Goal: Contribute content: Contribute content

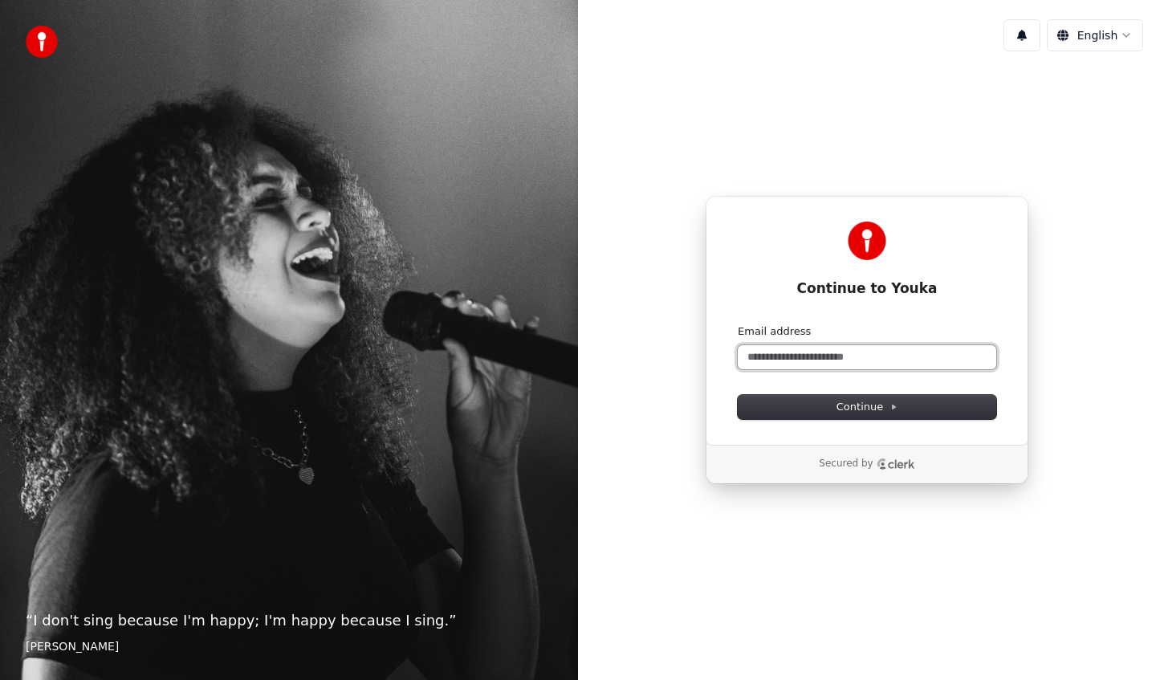
click at [826, 357] on input "Email address" at bounding box center [867, 357] width 258 height 24
click at [738, 324] on button "submit" at bounding box center [738, 324] width 0 height 0
type input "**********"
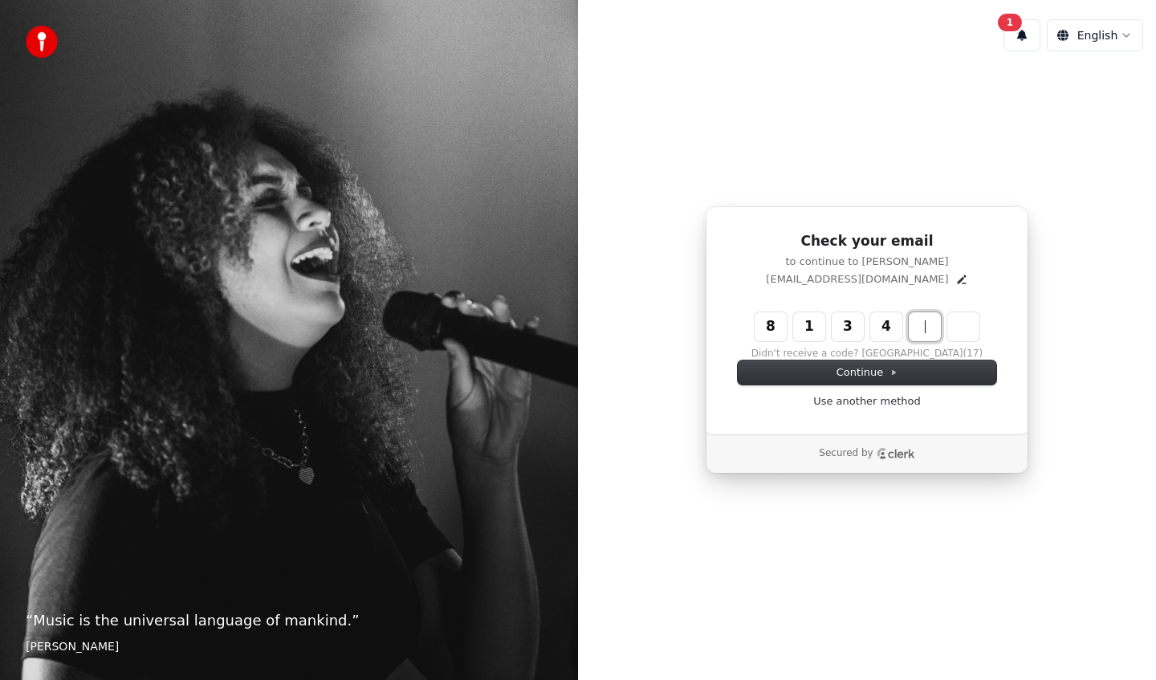
type input "******"
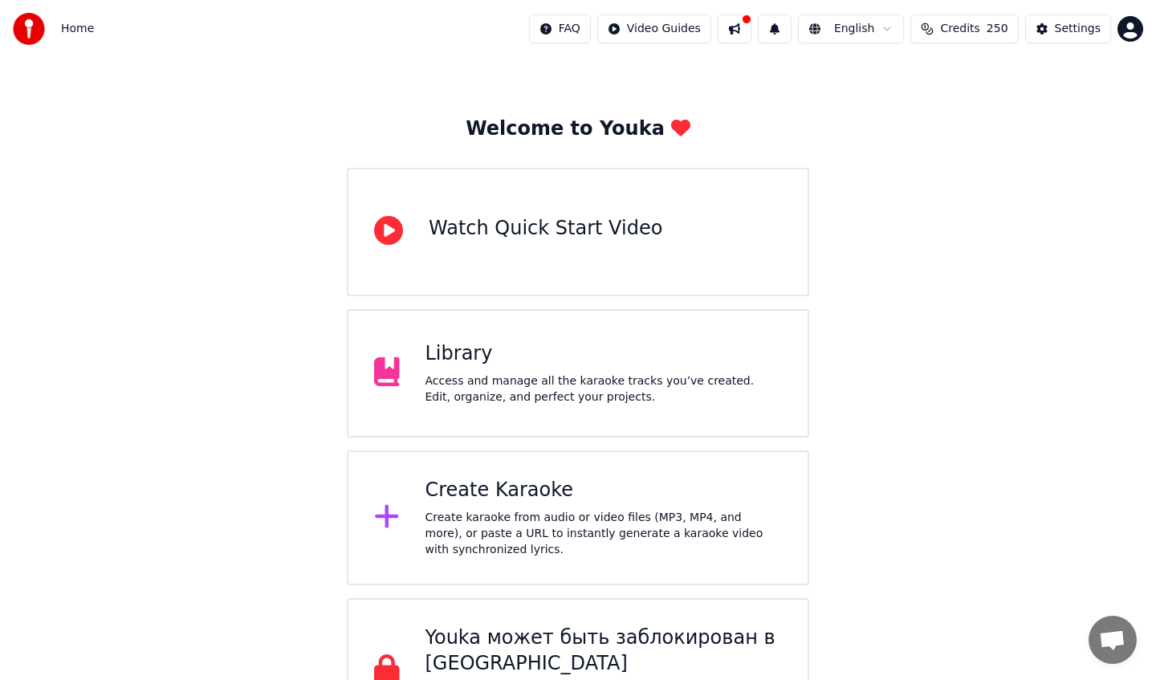
scroll to position [51, 0]
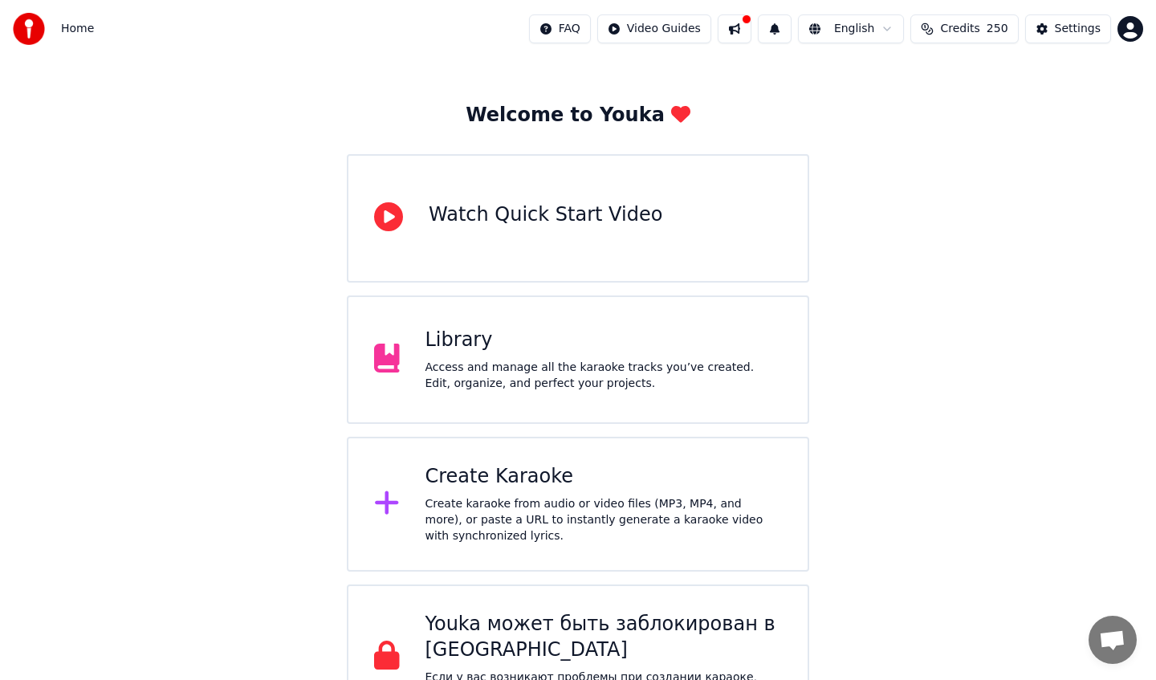
click at [636, 401] on div "Library Access and manage all the karaoke tracks you’ve created. Edit, organize…" at bounding box center [578, 359] width 462 height 128
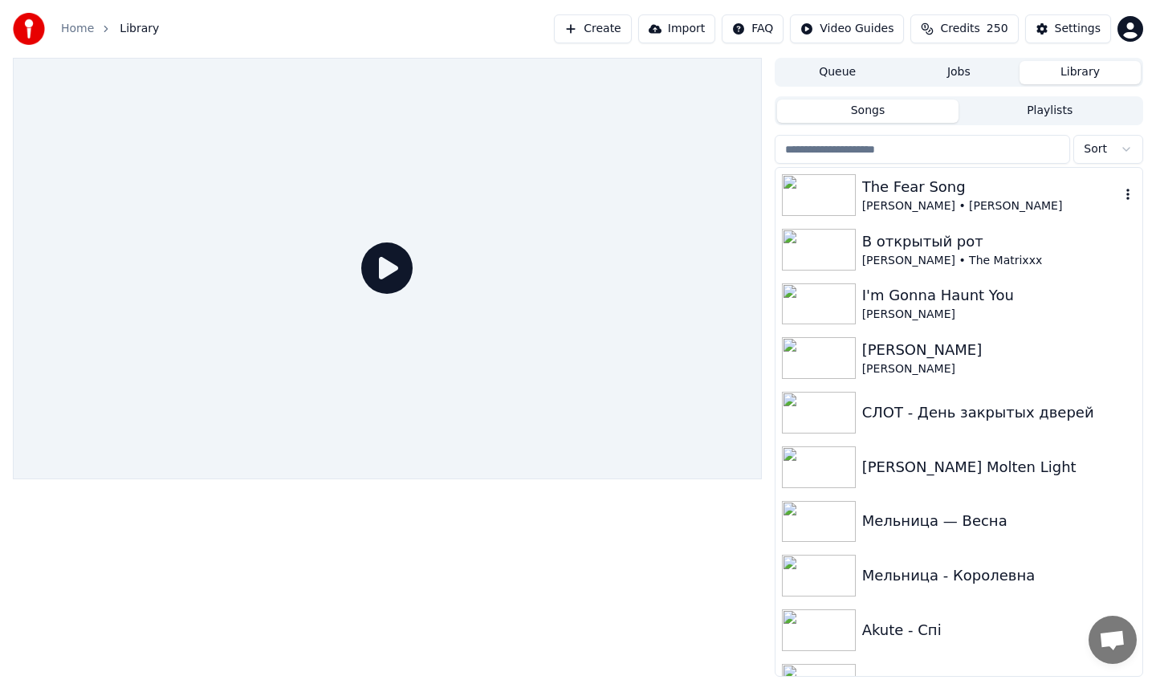
click at [1112, 193] on div "The Fear Song" at bounding box center [991, 187] width 258 height 22
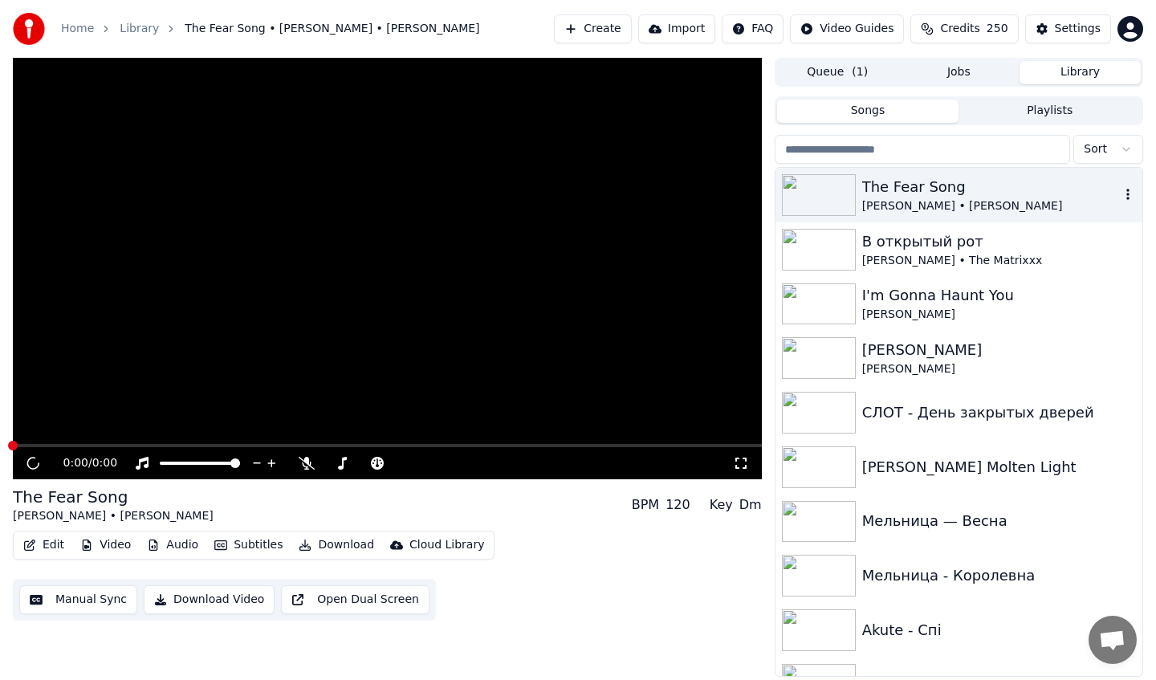
click at [1129, 191] on icon "button" at bounding box center [1128, 194] width 16 height 13
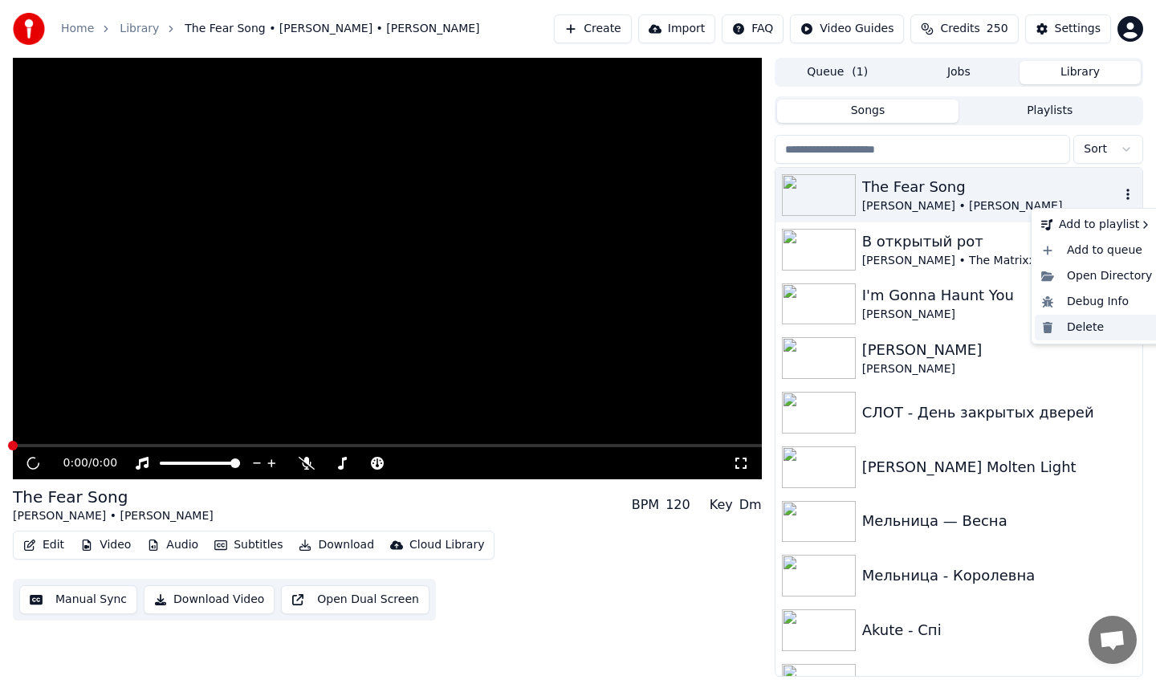
click at [1101, 320] on div "Delete" at bounding box center [1096, 328] width 124 height 26
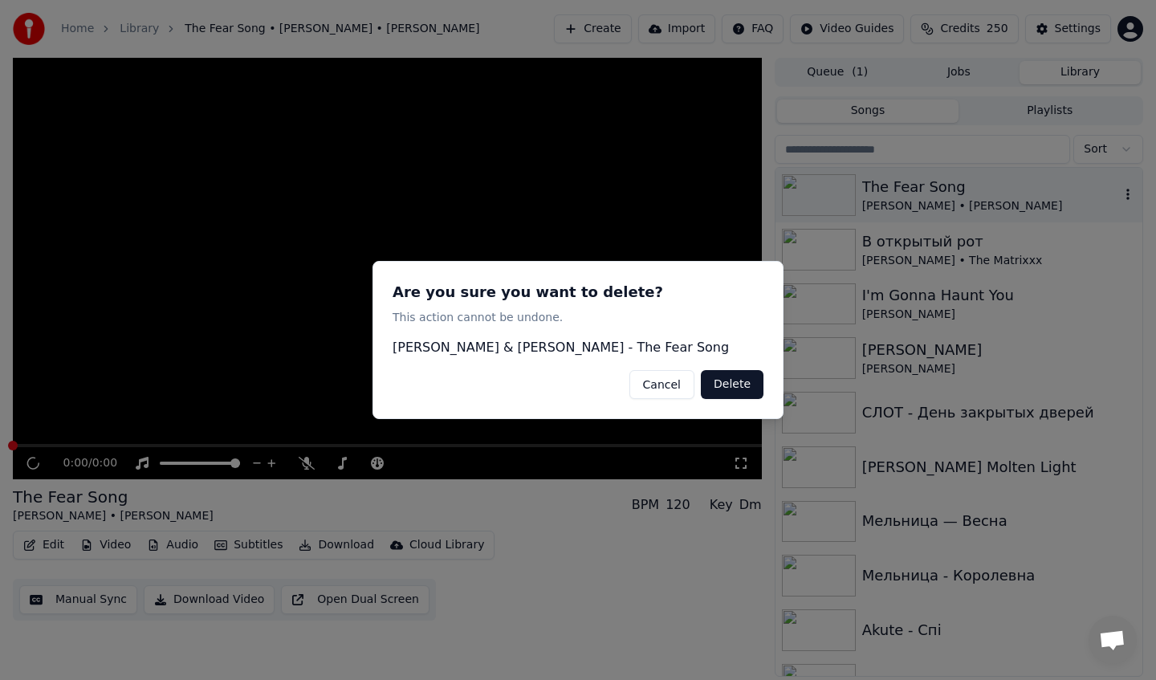
click at [740, 379] on button "Delete" at bounding box center [732, 384] width 63 height 29
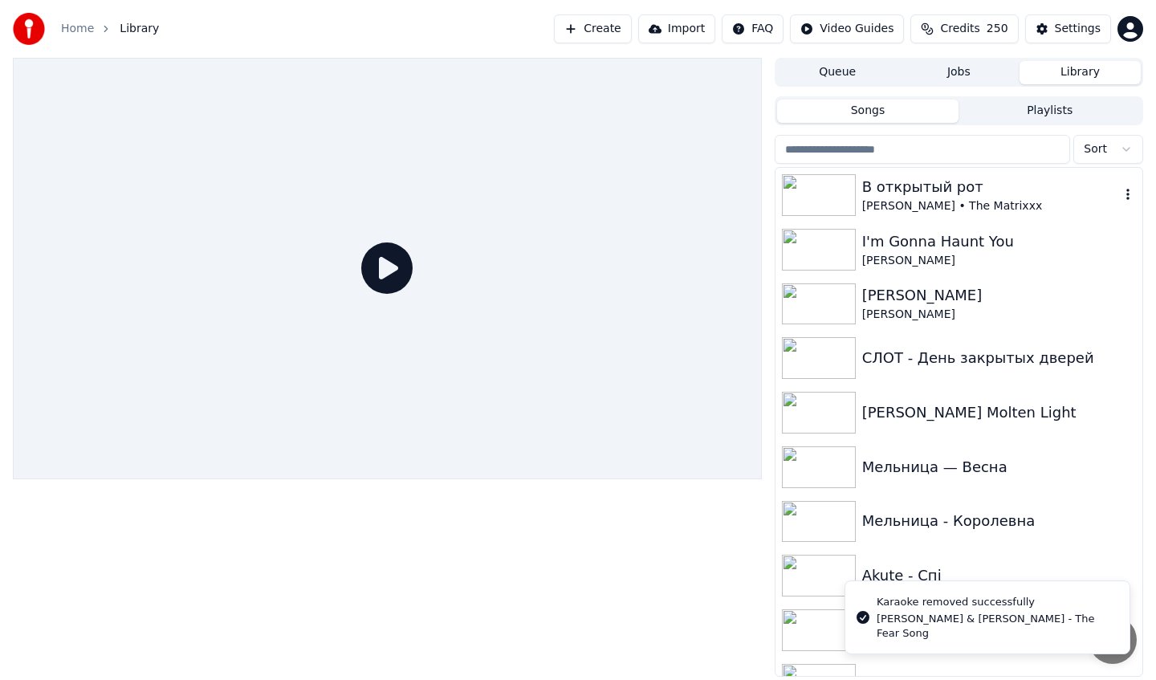
click at [1043, 207] on div "Глеб Самойлов • The Matrixxx" at bounding box center [991, 206] width 258 height 16
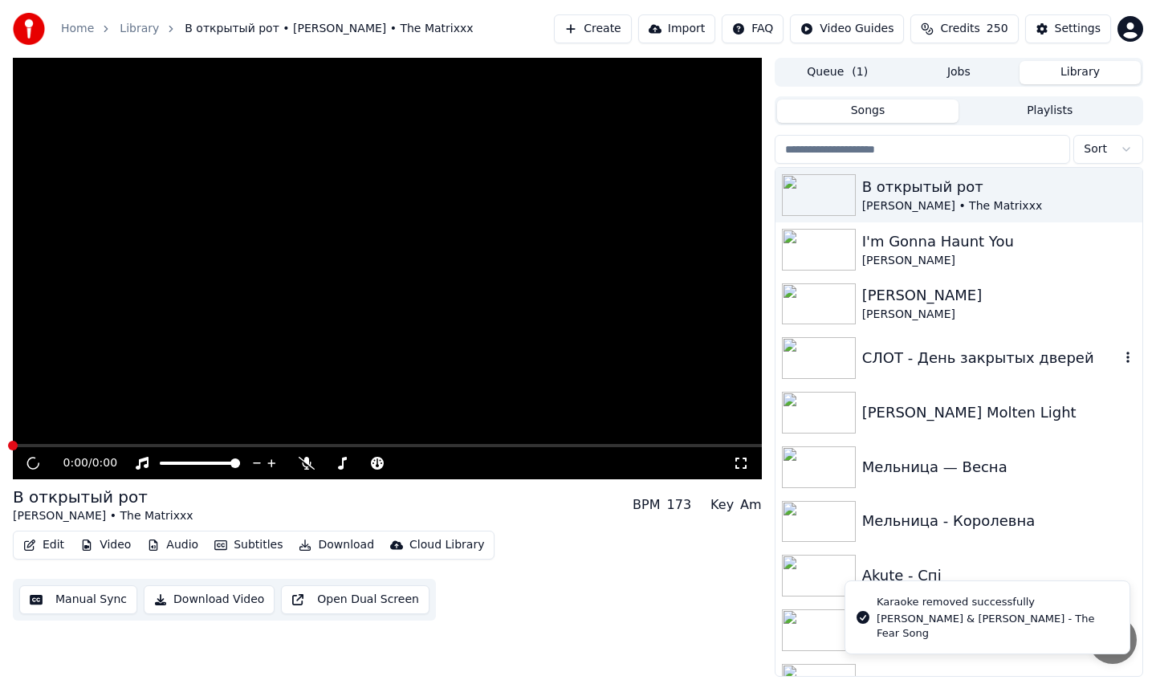
scroll to position [144, 0]
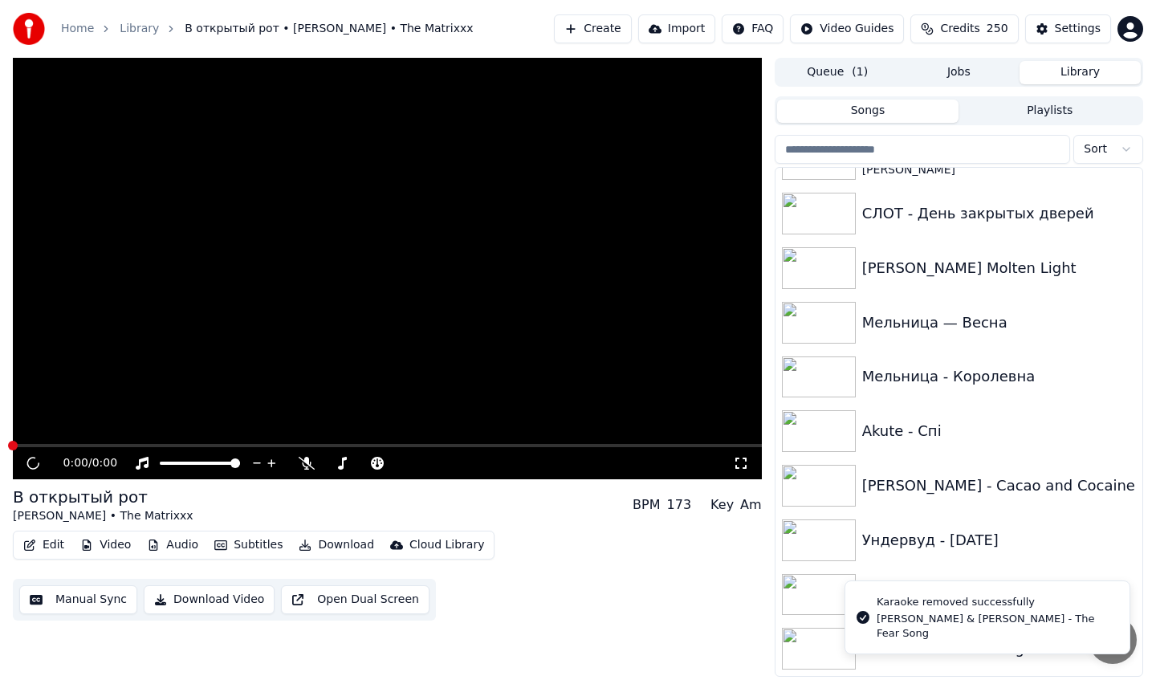
click at [800, 656] on img at bounding box center [819, 649] width 74 height 42
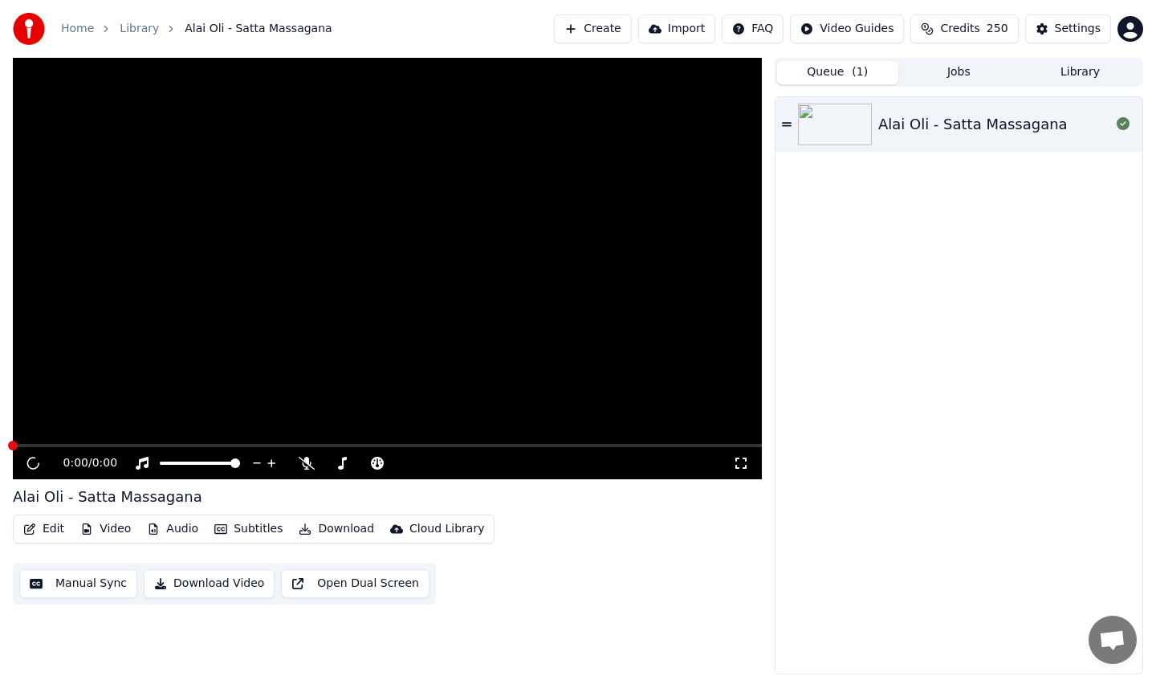
click at [865, 63] on button "Queue ( 1 )" at bounding box center [837, 72] width 121 height 23
click at [1125, 126] on icon at bounding box center [1122, 123] width 13 height 13
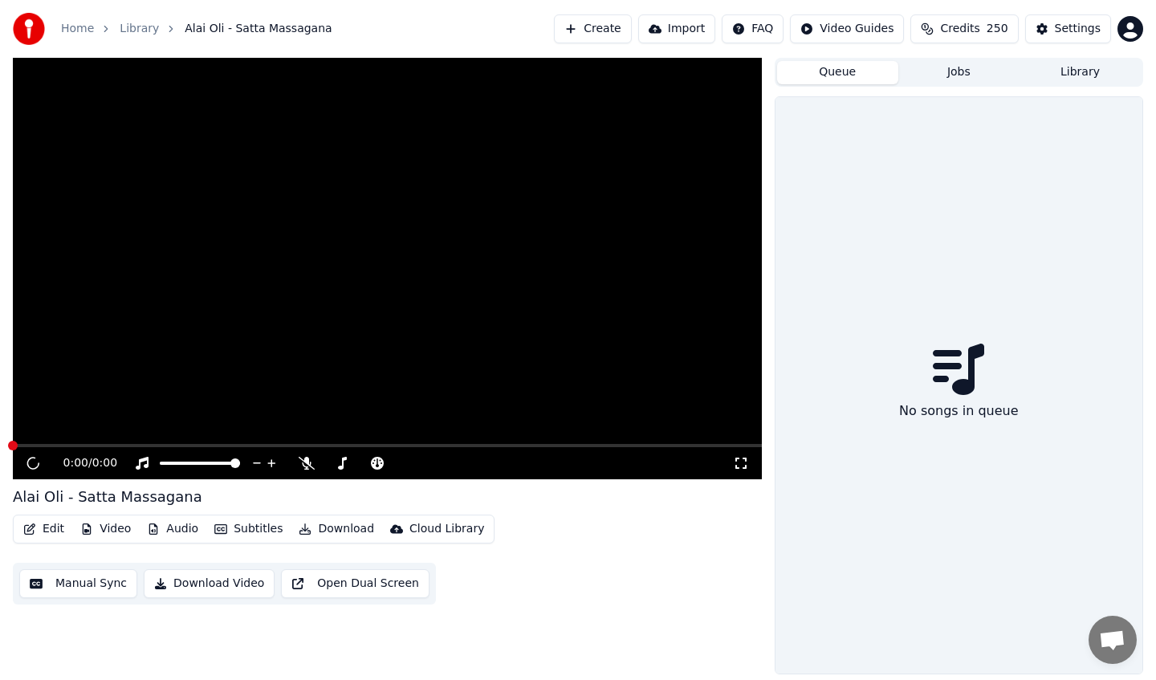
click at [602, 26] on button "Create" at bounding box center [593, 28] width 78 height 29
click at [115, 26] on ol "Home Library Alai Oli - Satta Massagana" at bounding box center [196, 29] width 271 height 16
click at [138, 27] on link "Library" at bounding box center [139, 29] width 39 height 16
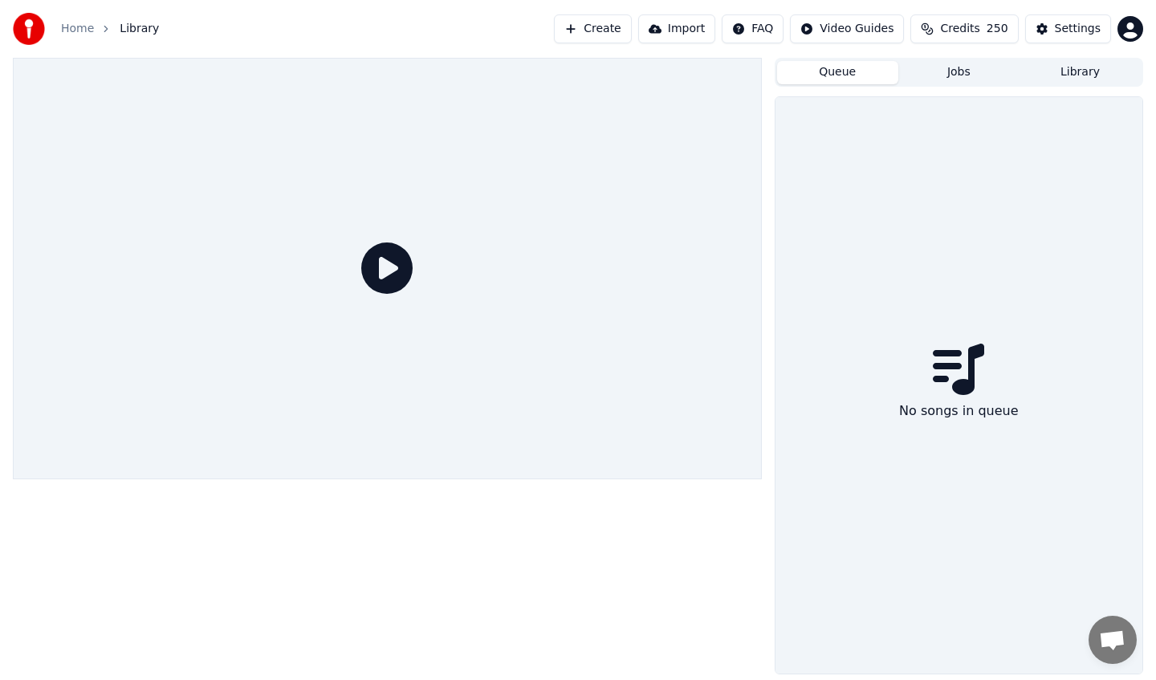
click at [87, 30] on link "Home" at bounding box center [77, 29] width 33 height 16
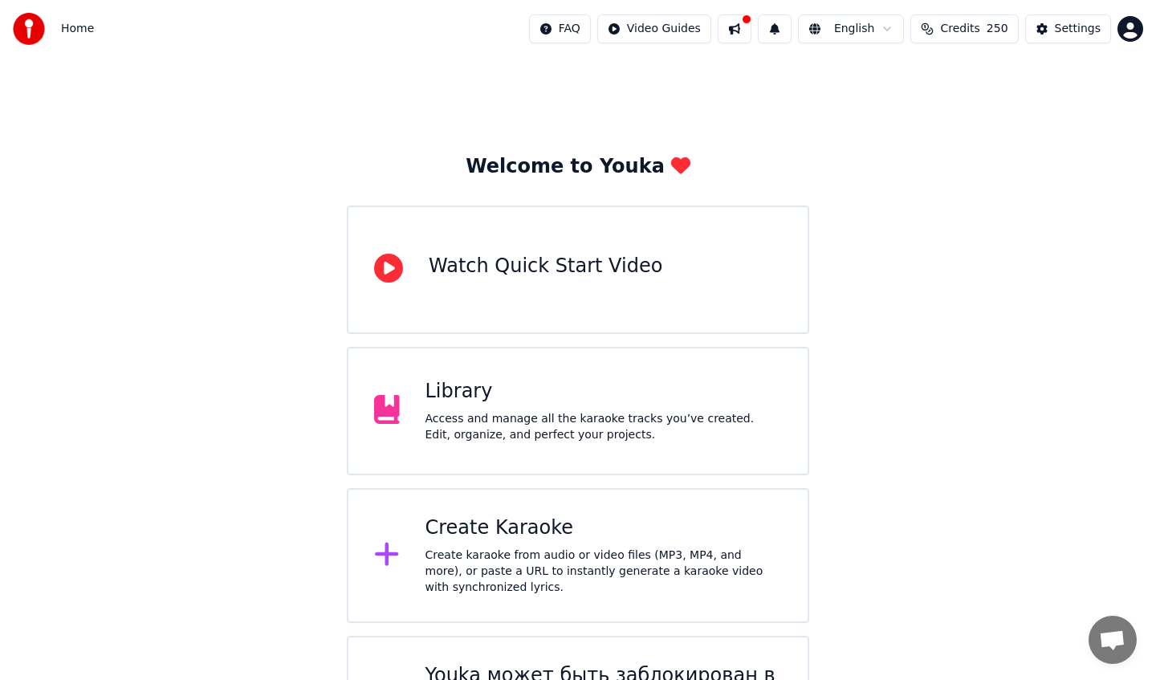
click at [585, 532] on div "Create Karaoke" at bounding box center [603, 528] width 357 height 26
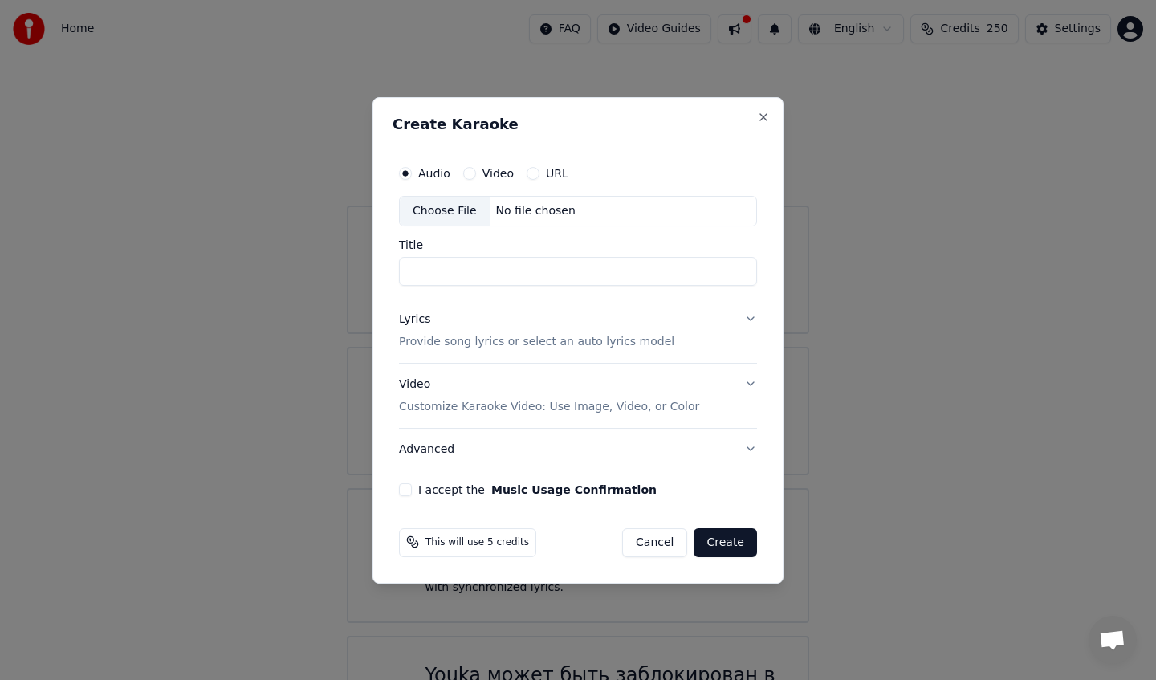
click at [441, 210] on div "Choose File" at bounding box center [445, 211] width 90 height 29
type input "**********"
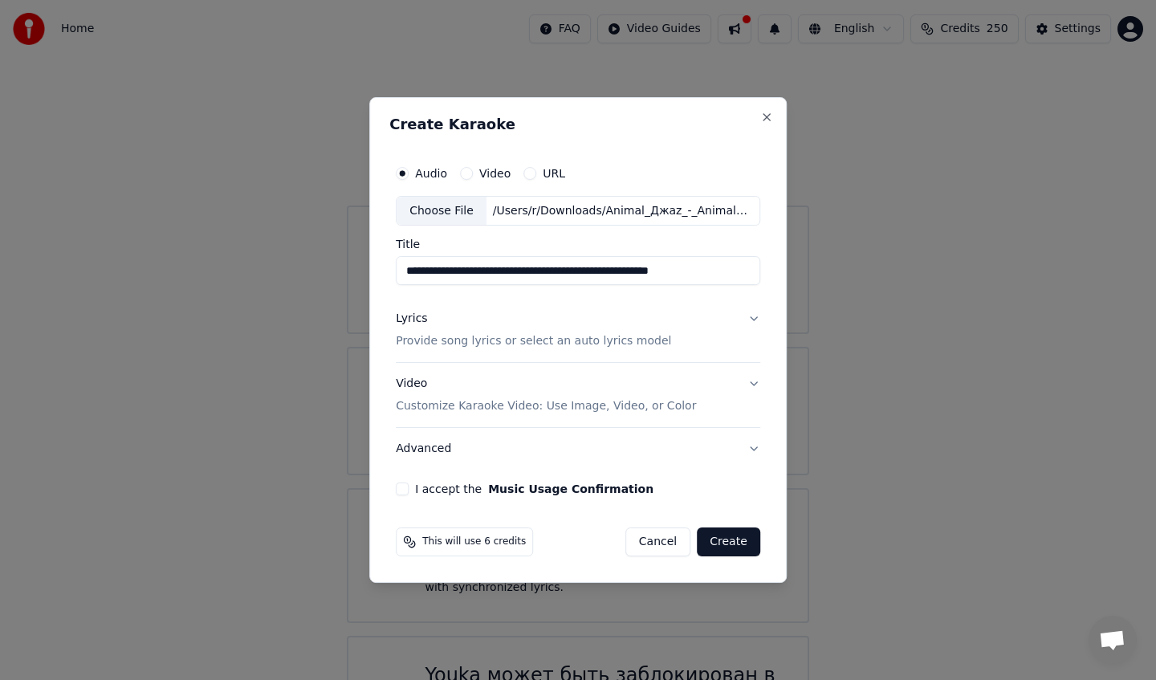
click at [633, 334] on p "Provide song lyrics or select an auto lyrics model" at bounding box center [533, 342] width 275 height 16
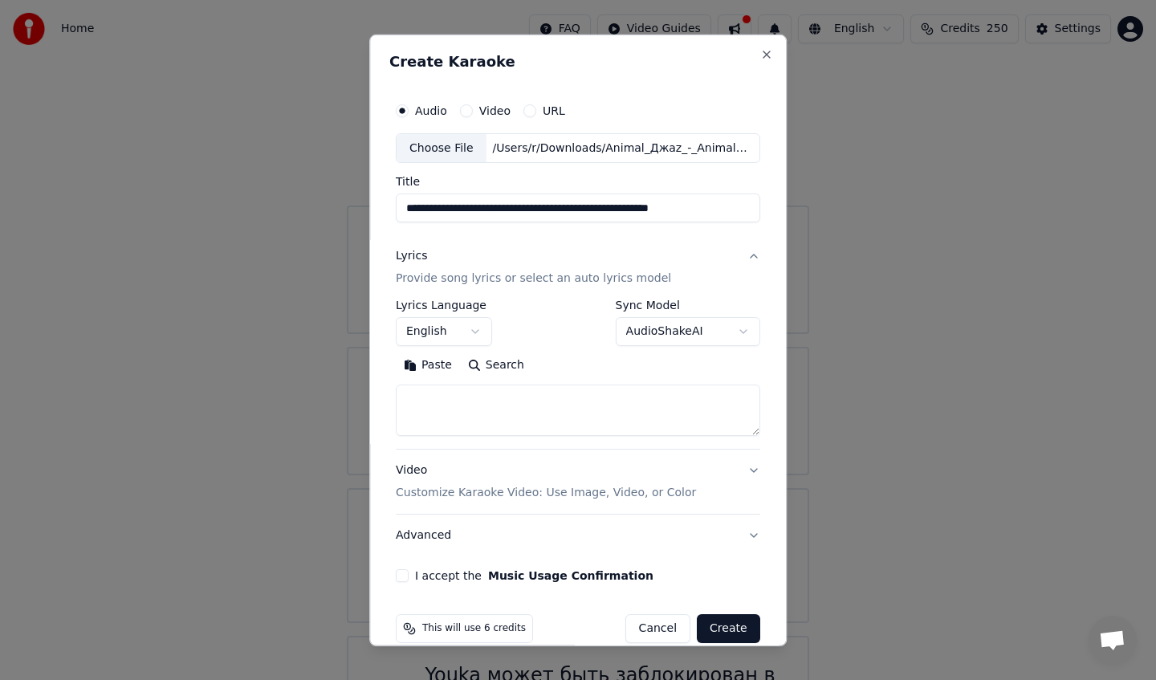
click at [557, 396] on textarea at bounding box center [578, 409] width 364 height 51
paste textarea "**********"
type textarea "**********"
click at [543, 331] on div "**********" at bounding box center [578, 322] width 364 height 47
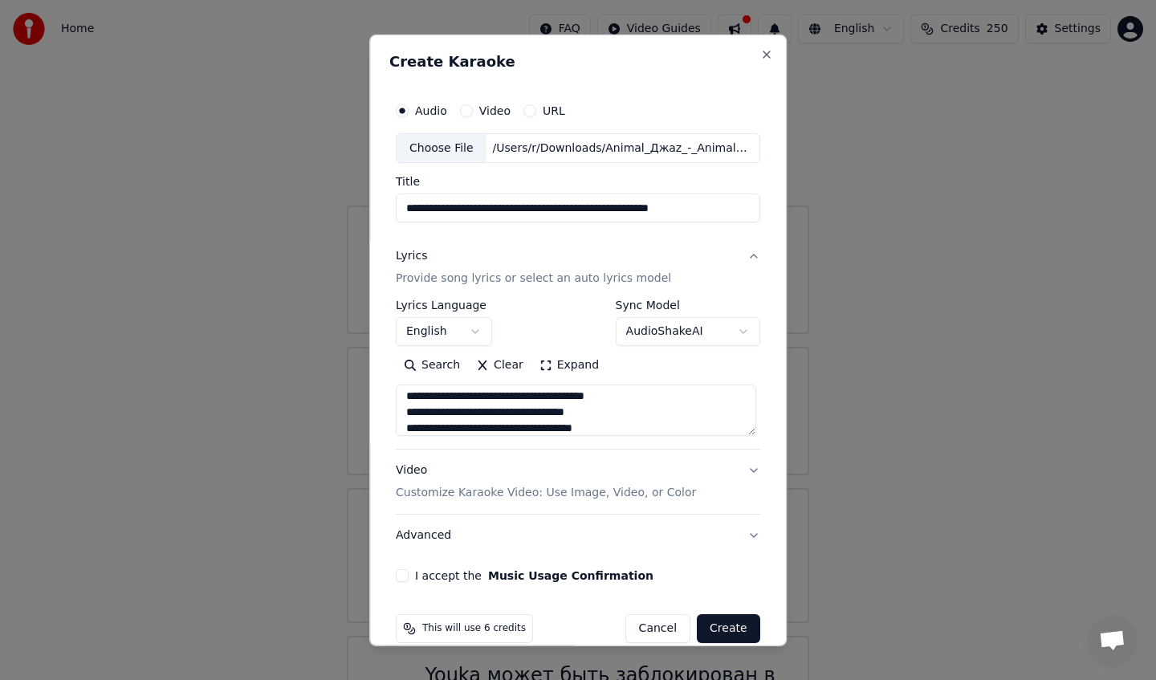
click at [459, 322] on button "English" at bounding box center [444, 331] width 96 height 29
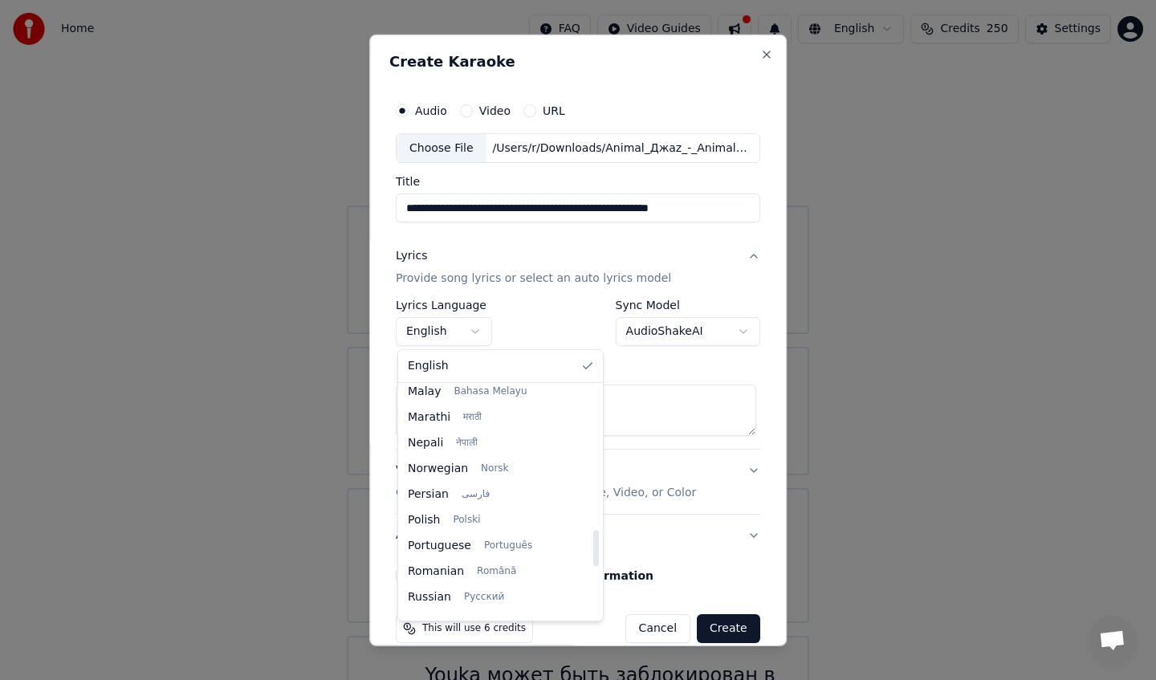
scroll to position [912, 0]
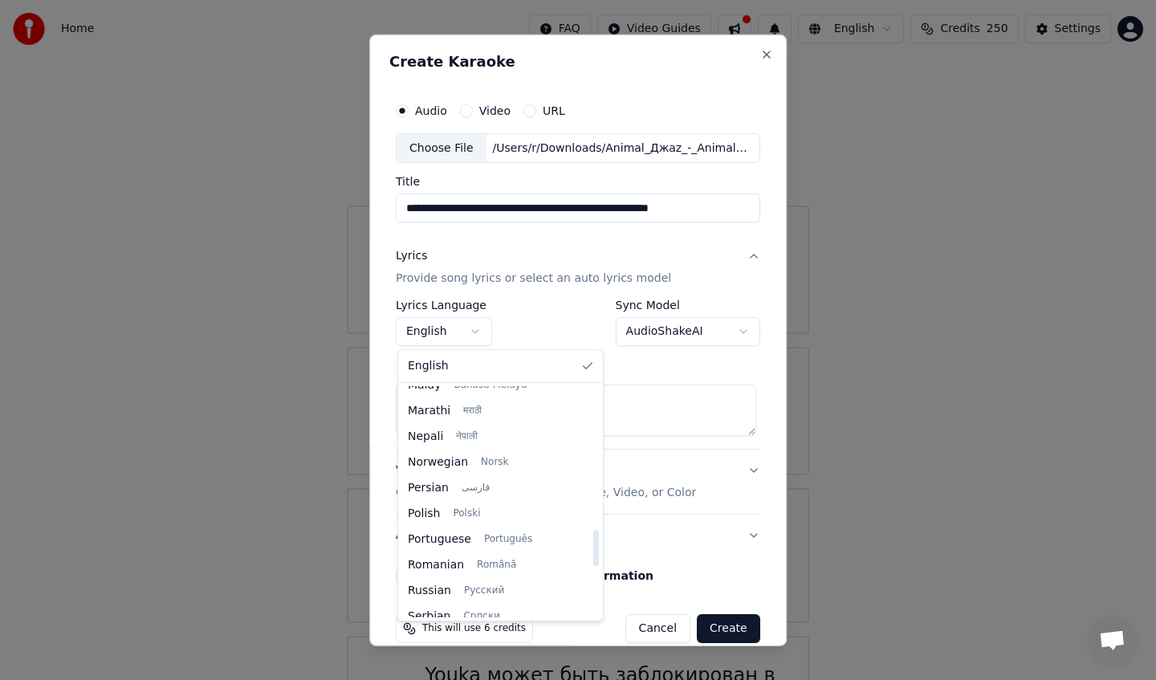
select select "**"
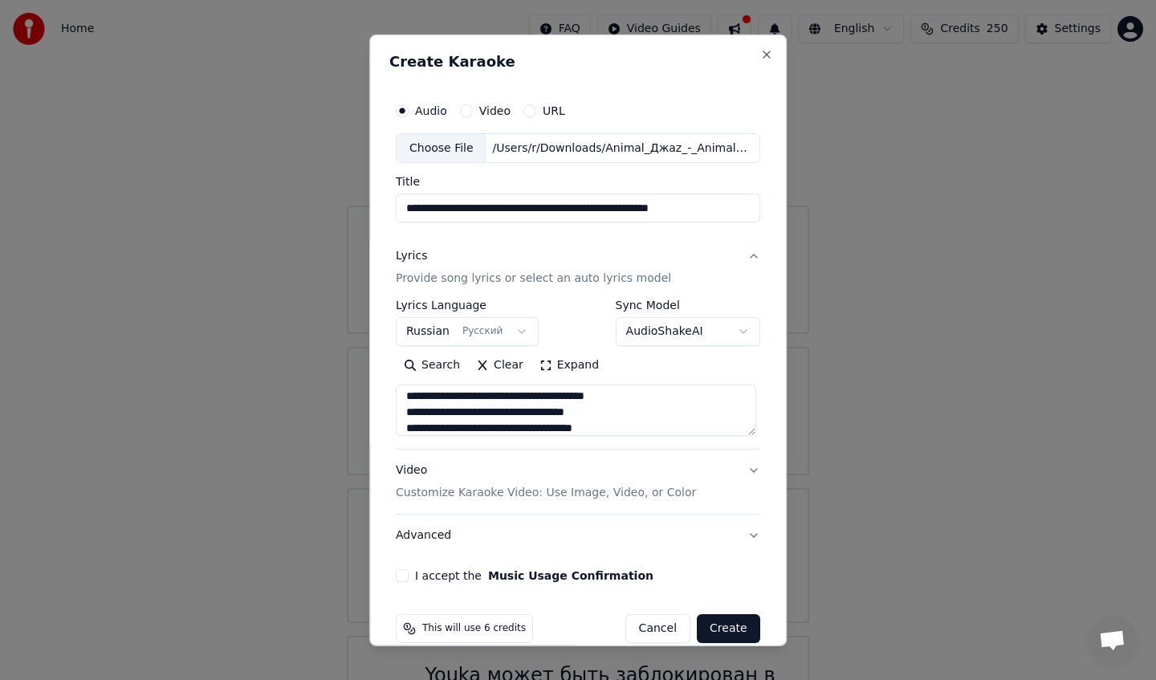
scroll to position [23, 0]
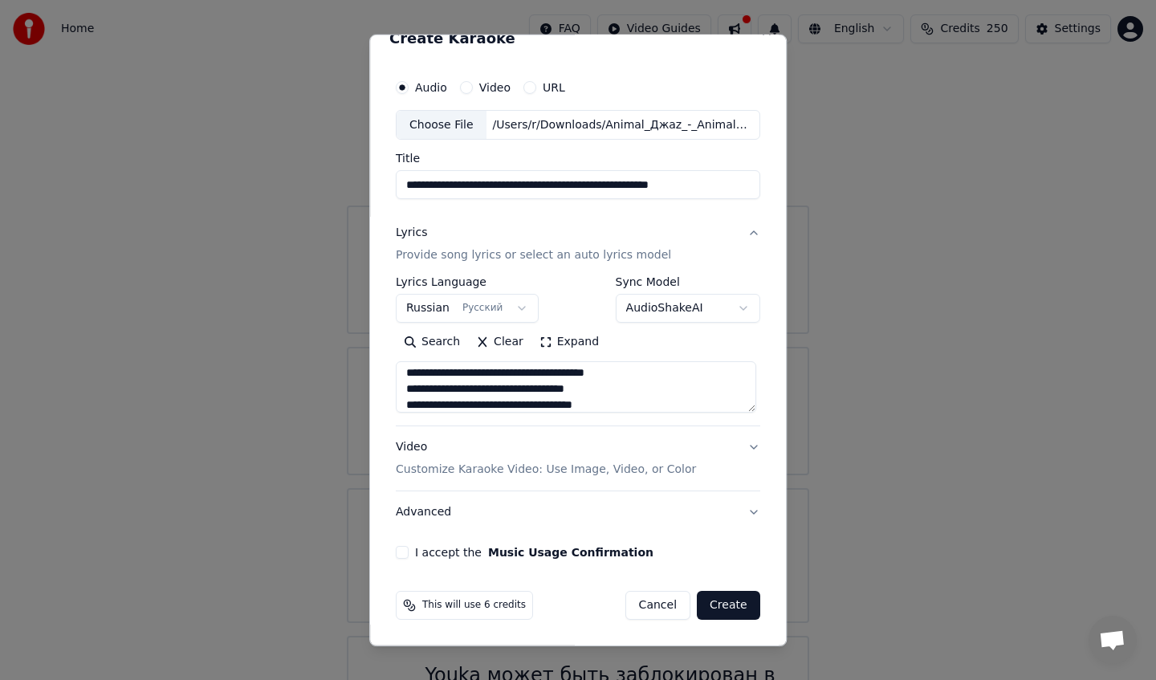
click at [675, 437] on button "Video Customize Karaoke Video: Use Image, Video, or Color" at bounding box center [578, 458] width 364 height 64
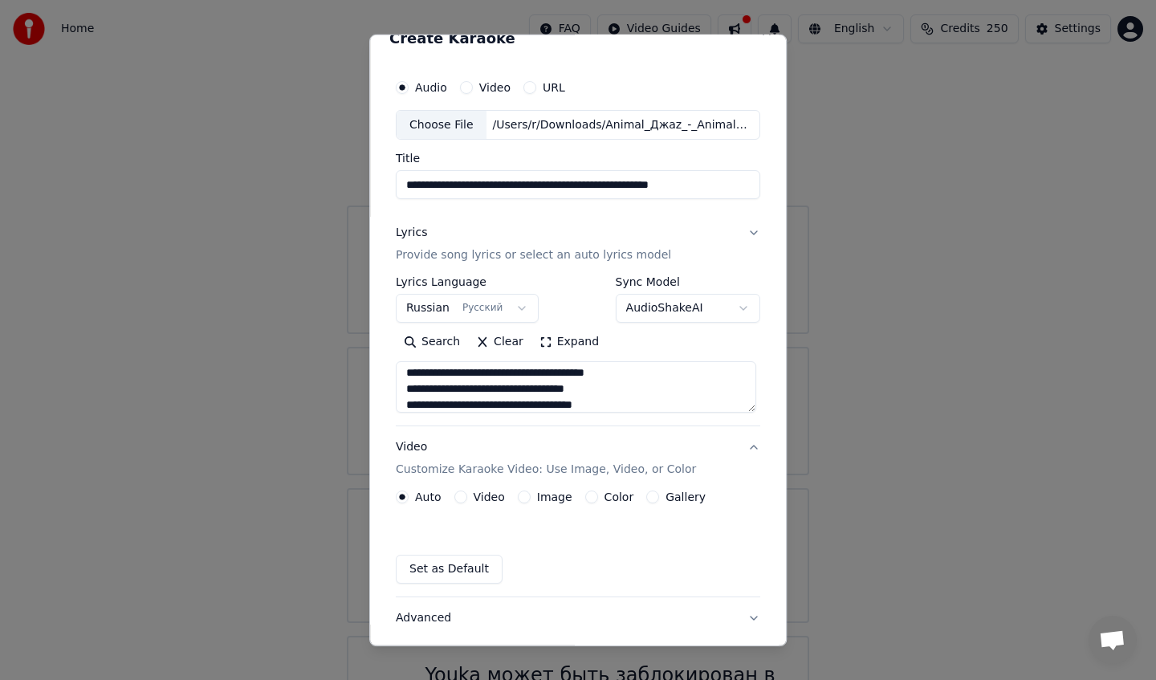
scroll to position [0, 0]
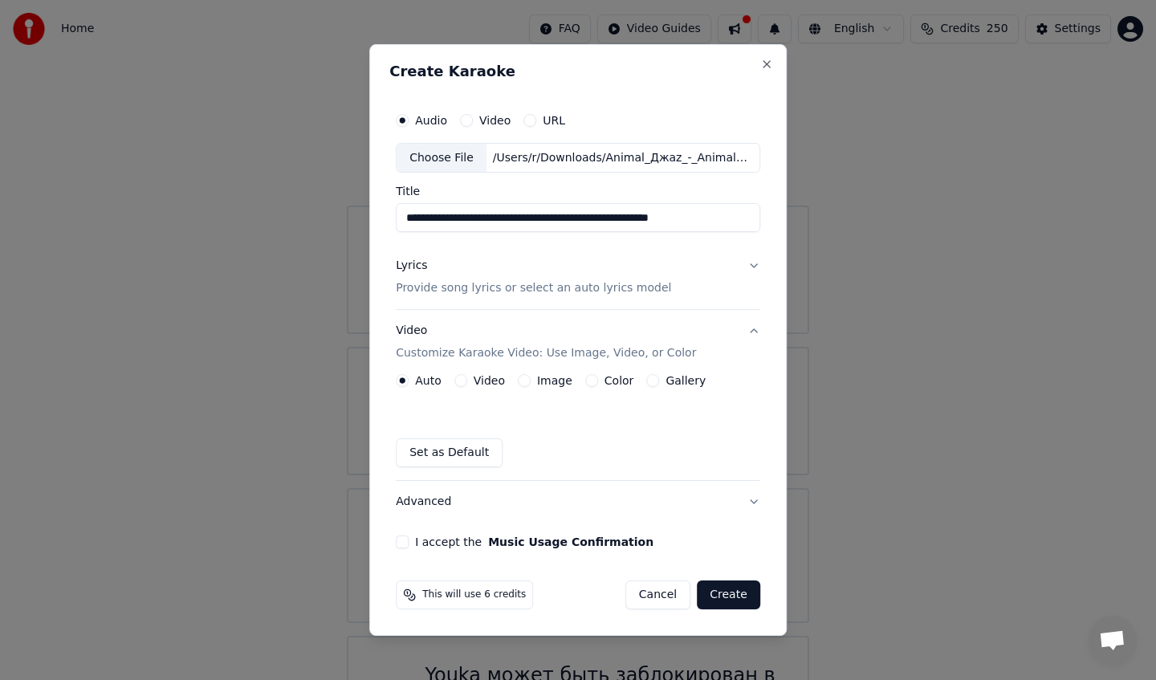
click at [616, 380] on label "Color" at bounding box center [619, 380] width 30 height 11
click at [598, 380] on button "Color" at bounding box center [591, 380] width 13 height 13
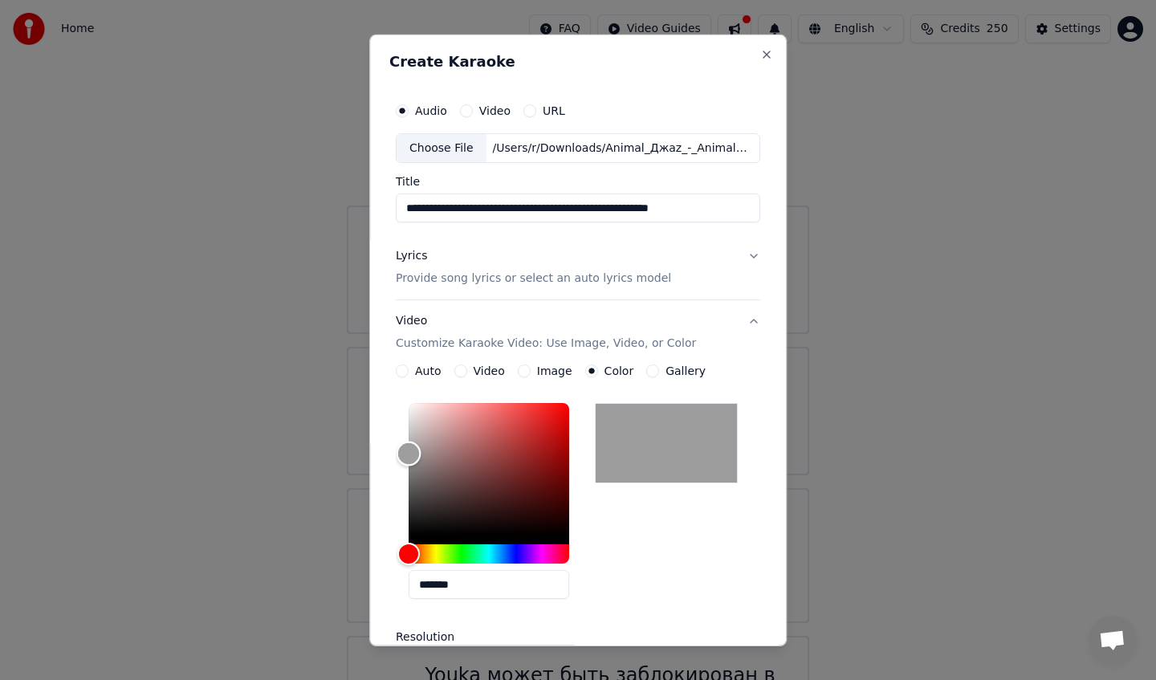
drag, startPoint x: 448, startPoint y: 501, endPoint x: 397, endPoint y: 453, distance: 69.3
click at [408, 453] on div "Color" at bounding box center [488, 469] width 161 height 132
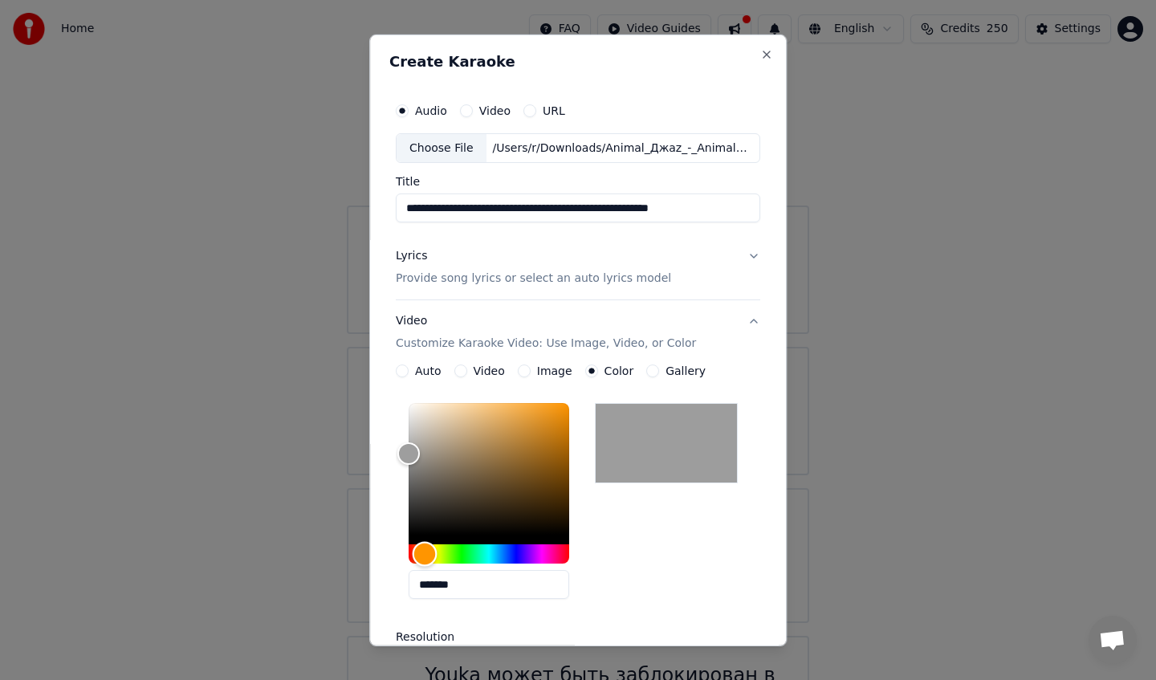
drag, startPoint x: 444, startPoint y: 556, endPoint x: 404, endPoint y: 555, distance: 39.4
click at [408, 555] on div "Hue" at bounding box center [488, 553] width 161 height 19
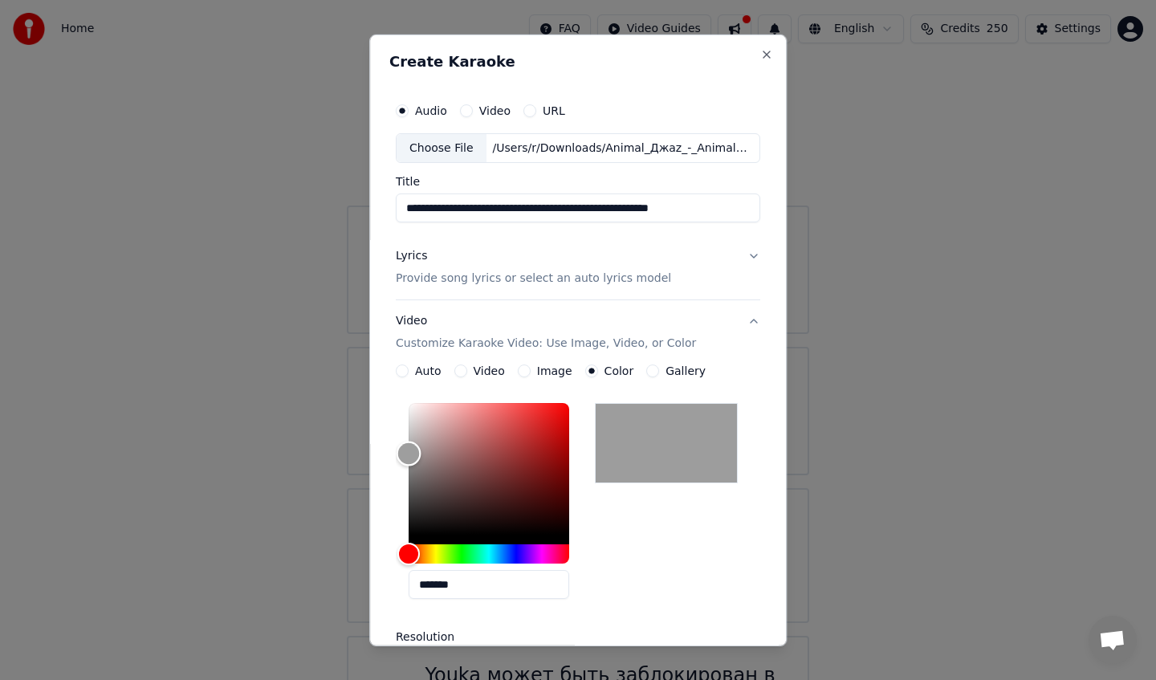
type input "*******"
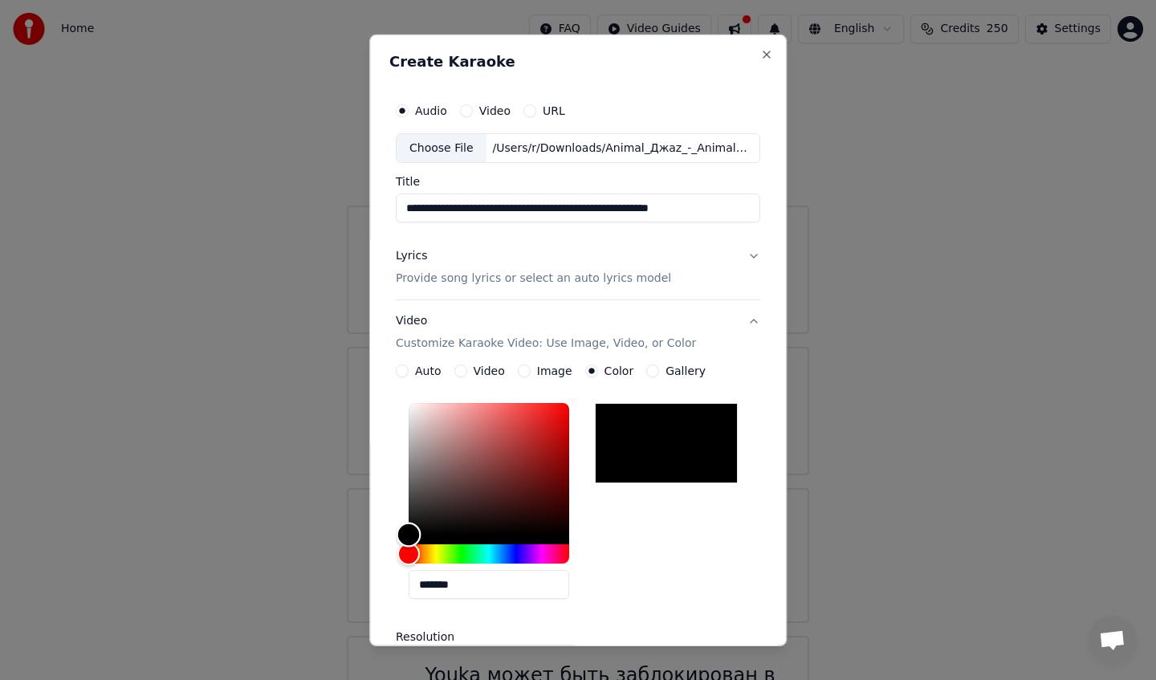
drag, startPoint x: 439, startPoint y: 518, endPoint x: 379, endPoint y: 574, distance: 81.8
click at [373, 573] on div "**********" at bounding box center [577, 340] width 417 height 612
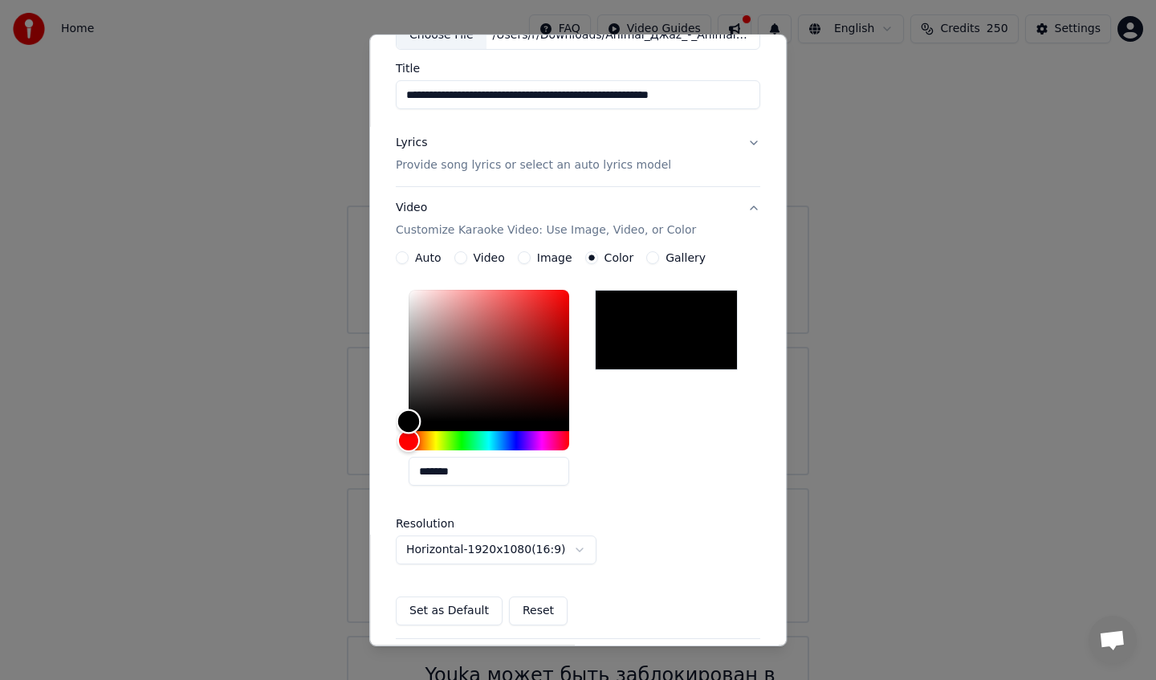
scroll to position [261, 0]
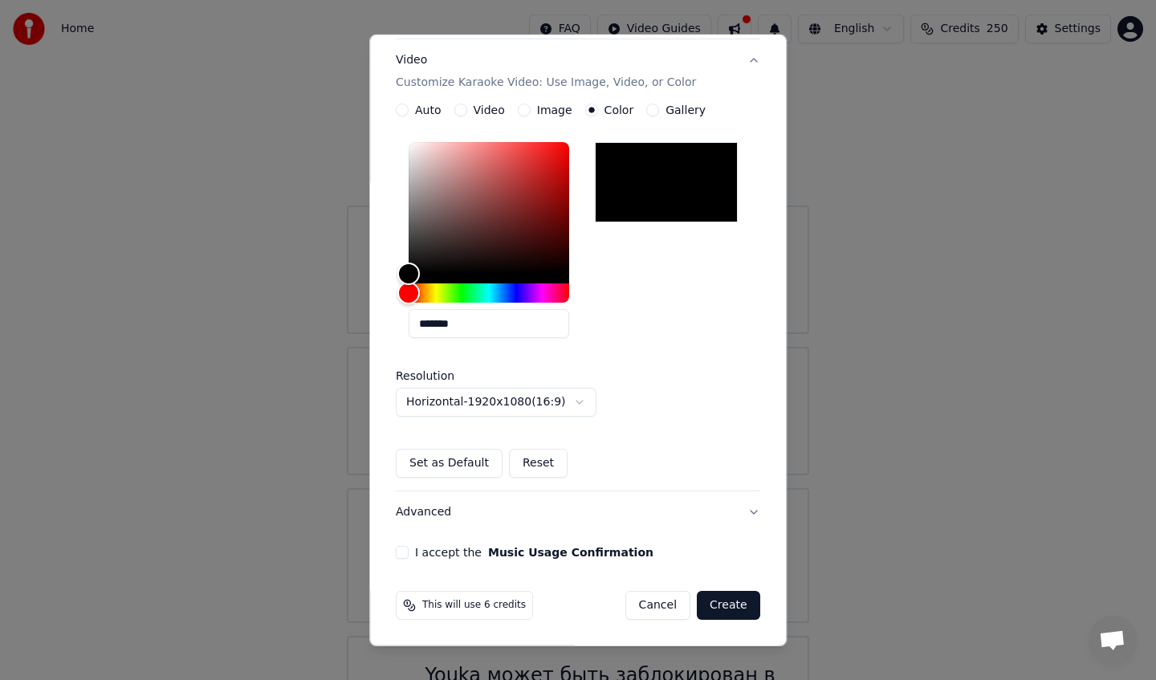
click at [543, 387] on div "**********" at bounding box center [476, 393] width 161 height 47
click at [545, 404] on body "**********" at bounding box center [578, 390] width 1156 height 780
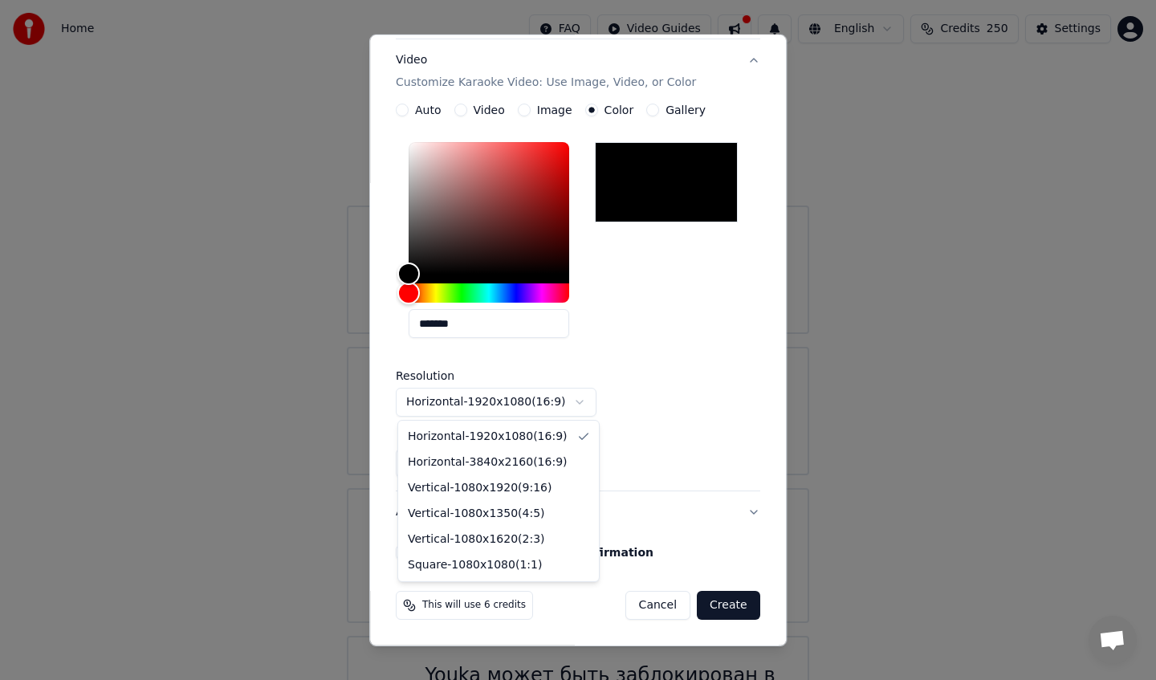
click at [673, 448] on div at bounding box center [578, 340] width 1156 height 680
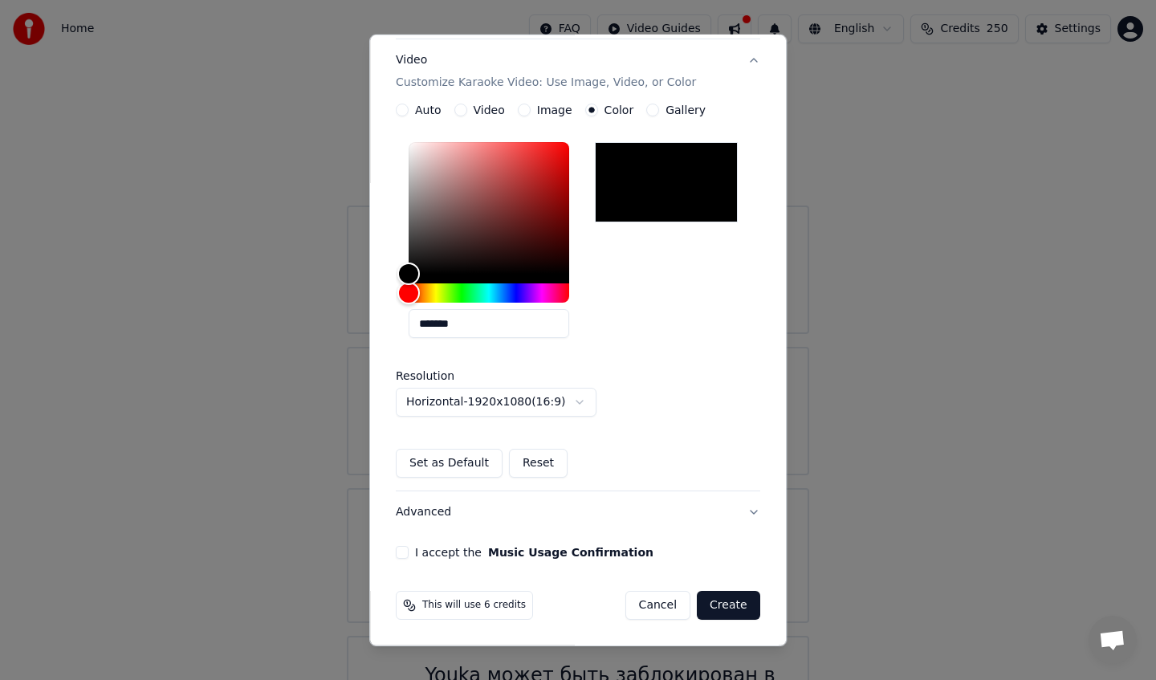
click at [408, 555] on button "I accept the Music Usage Confirmation" at bounding box center [402, 552] width 13 height 13
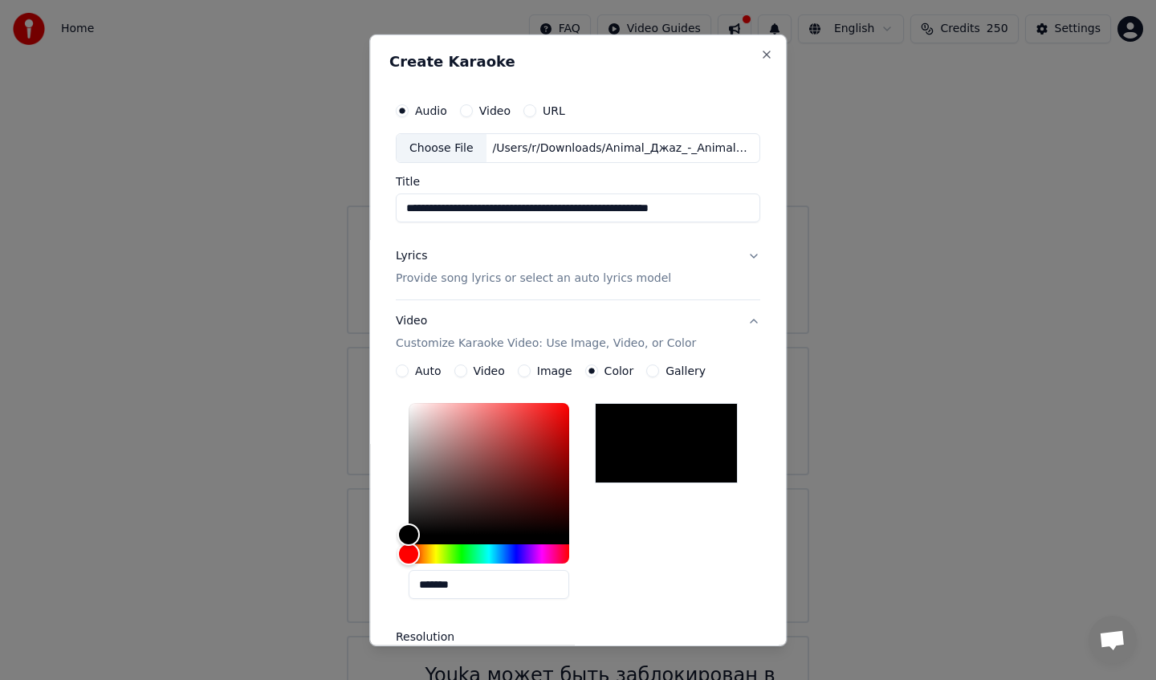
click at [748, 315] on button "Video Customize Karaoke Video: Use Image, Video, or Color" at bounding box center [578, 332] width 364 height 64
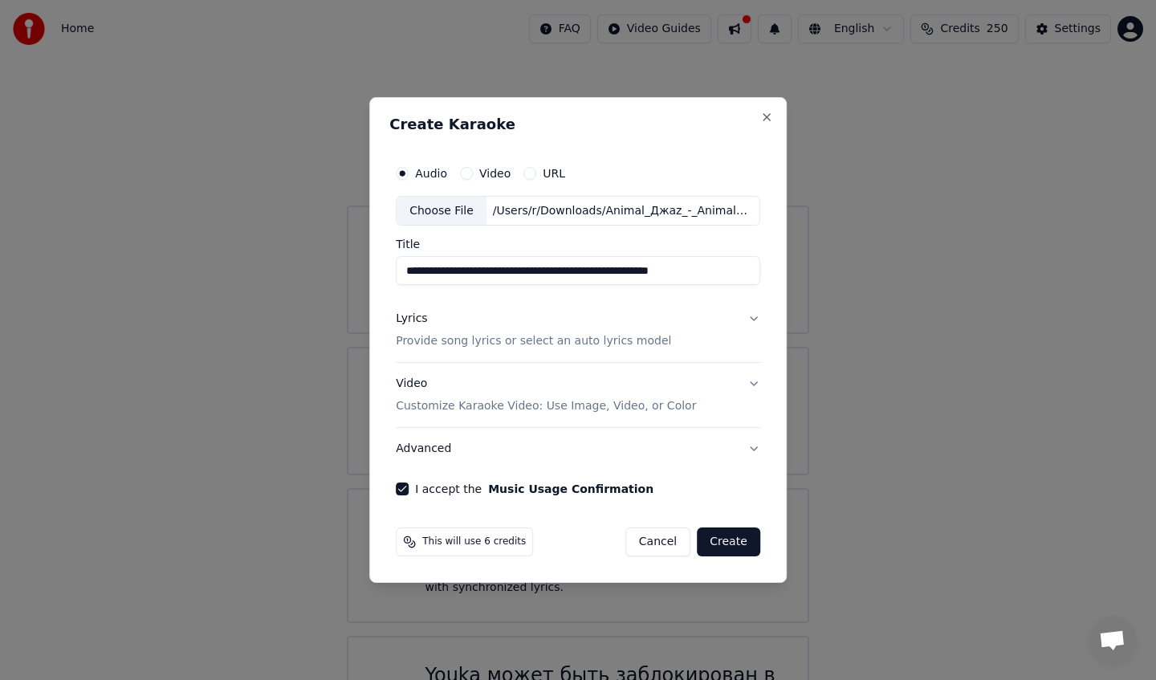
click at [457, 539] on span "This will use 6 credits" at bounding box center [474, 541] width 104 height 13
click at [709, 444] on button "Advanced" at bounding box center [578, 449] width 364 height 42
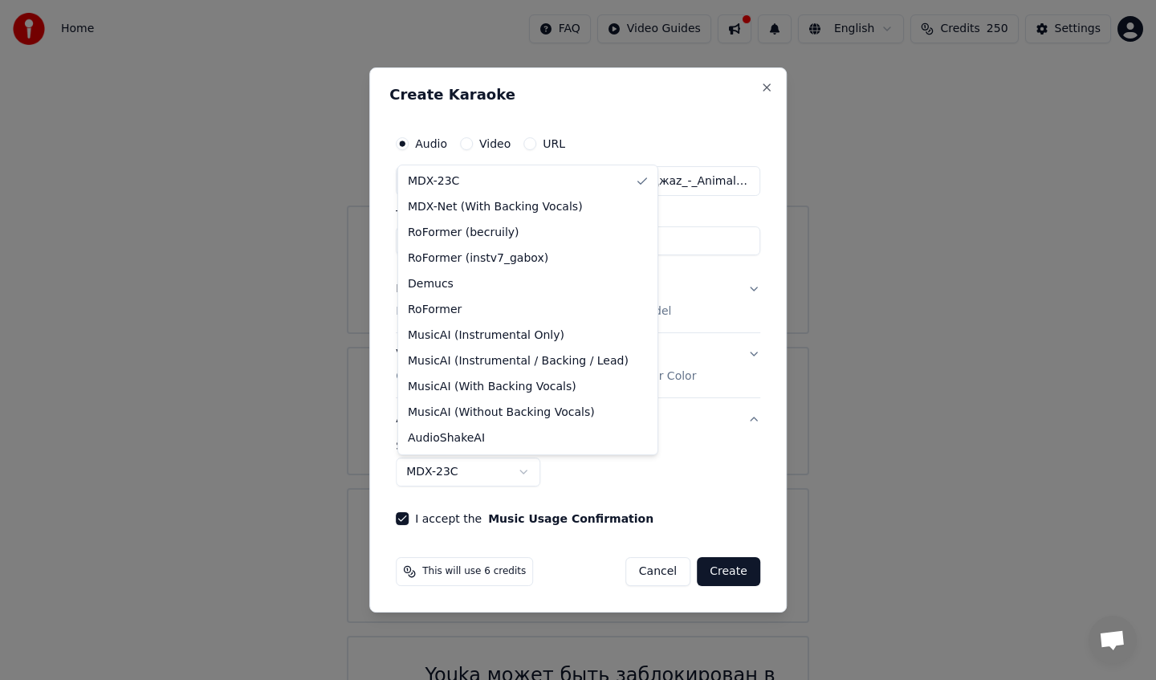
click at [490, 470] on body "**********" at bounding box center [578, 390] width 1156 height 780
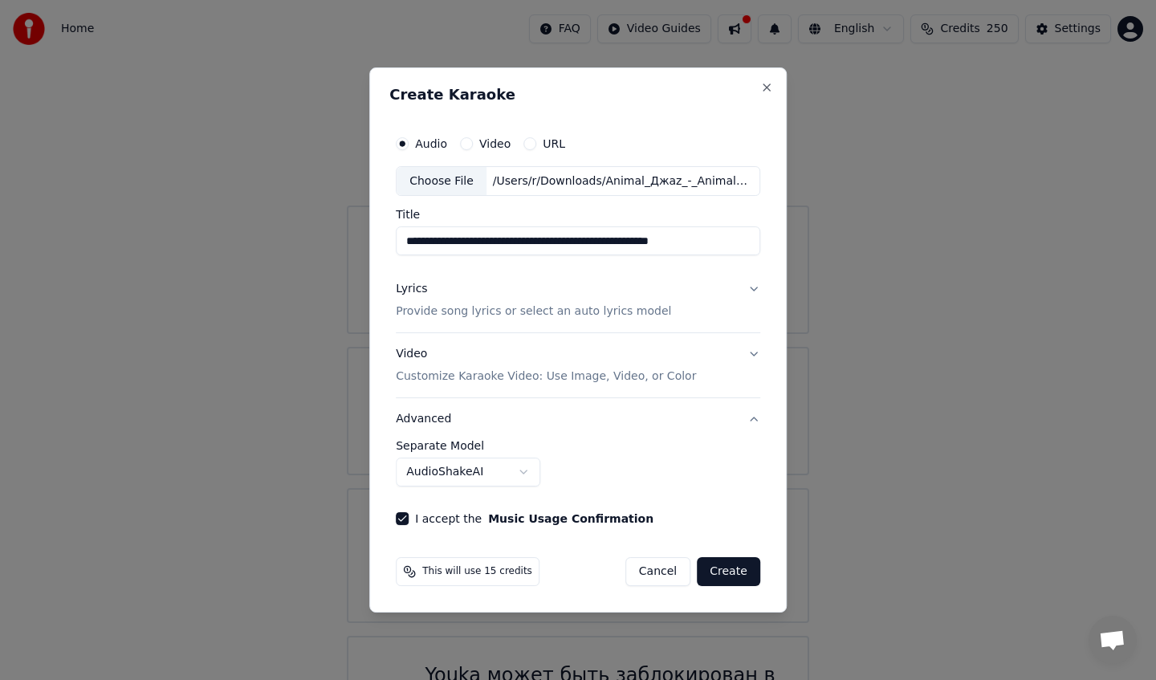
click at [468, 467] on button "AudioShakeAI" at bounding box center [468, 471] width 144 height 29
click at [457, 470] on button "RoFormer (becruily)" at bounding box center [472, 471] width 152 height 29
click at [474, 463] on button "Demucs" at bounding box center [468, 471] width 144 height 29
click at [479, 474] on button "MusicAI (With Backing Vocals)" at bounding box center [500, 471] width 209 height 29
click at [498, 481] on button "MDX-Net (With Backing Vocals)" at bounding box center [503, 471] width 215 height 29
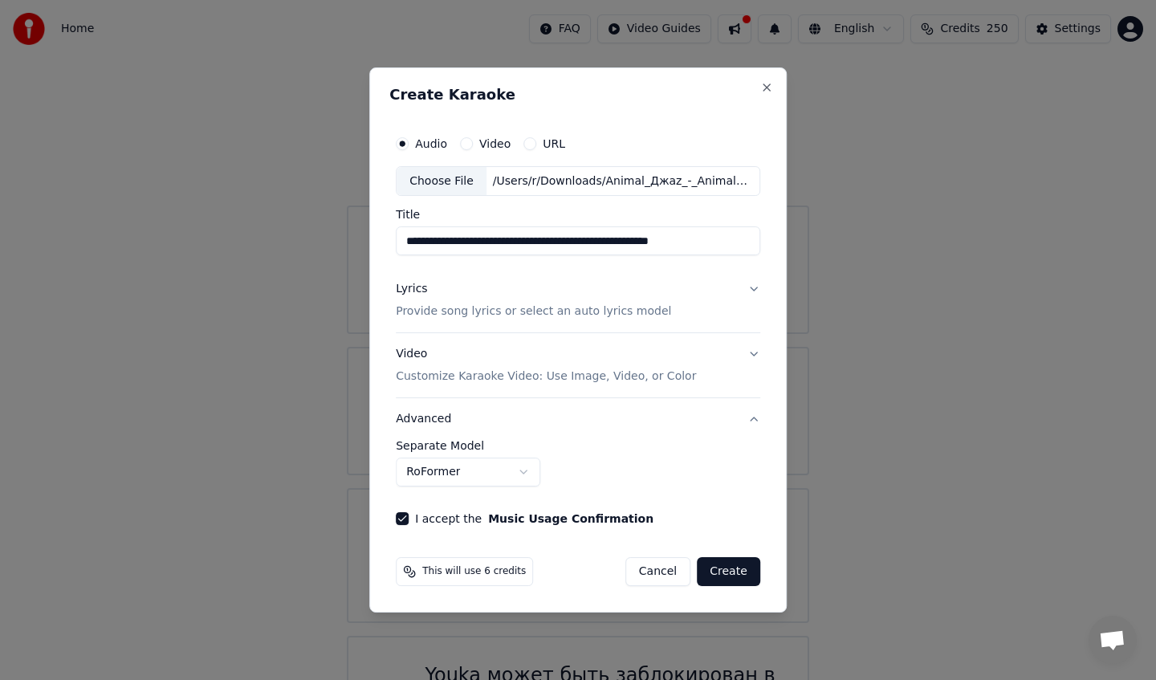
click at [523, 461] on body "**********" at bounding box center [578, 390] width 1156 height 780
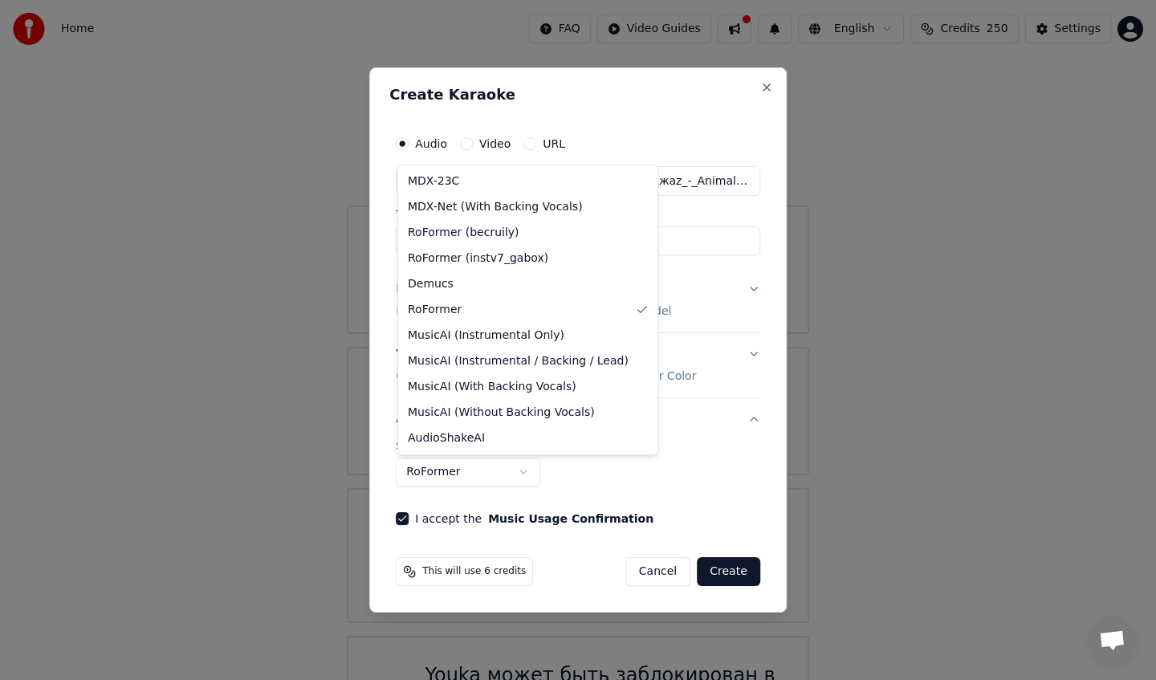
click at [523, 461] on div at bounding box center [578, 340] width 1156 height 680
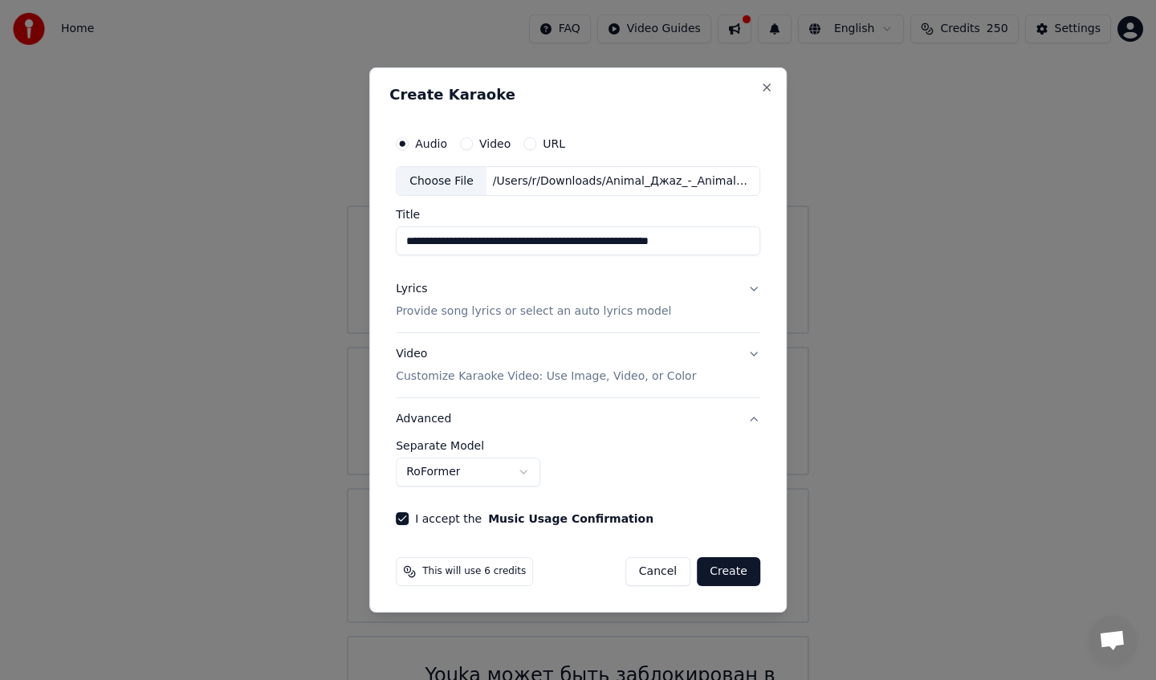
click at [523, 461] on body "**********" at bounding box center [578, 390] width 1156 height 780
click at [517, 472] on button "MusicAI (With Backing Vocals)" at bounding box center [500, 471] width 209 height 29
click at [517, 466] on button "AudioShakeAI" at bounding box center [468, 471] width 144 height 29
click at [506, 465] on button "MDX-Net (With Backing Vocals)" at bounding box center [503, 471] width 215 height 29
click at [494, 472] on button "RoFormer (instv7_gabox)" at bounding box center [486, 471] width 181 height 29
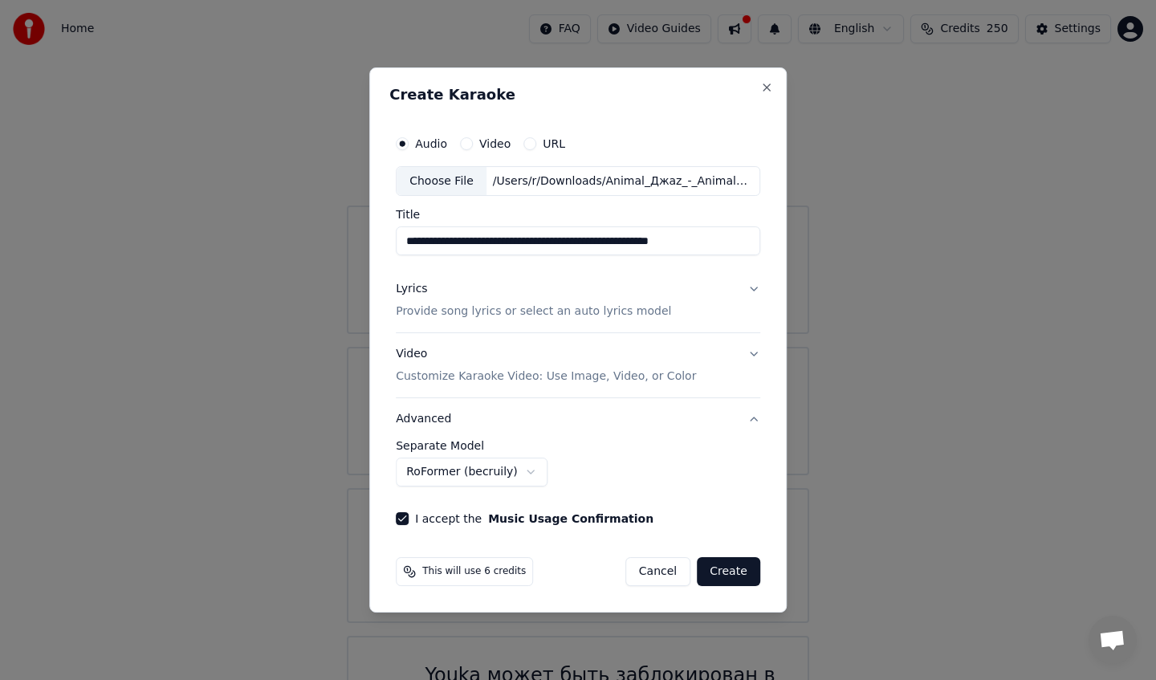
click at [409, 474] on button "RoFormer (becruily)" at bounding box center [472, 471] width 152 height 29
click at [509, 472] on button "MusicAI (Instrumental Only)" at bounding box center [494, 471] width 197 height 29
click at [510, 463] on button "RoFormer" at bounding box center [468, 471] width 144 height 29
click at [474, 465] on button "MDX-Net (With Backing Vocals)" at bounding box center [503, 471] width 215 height 29
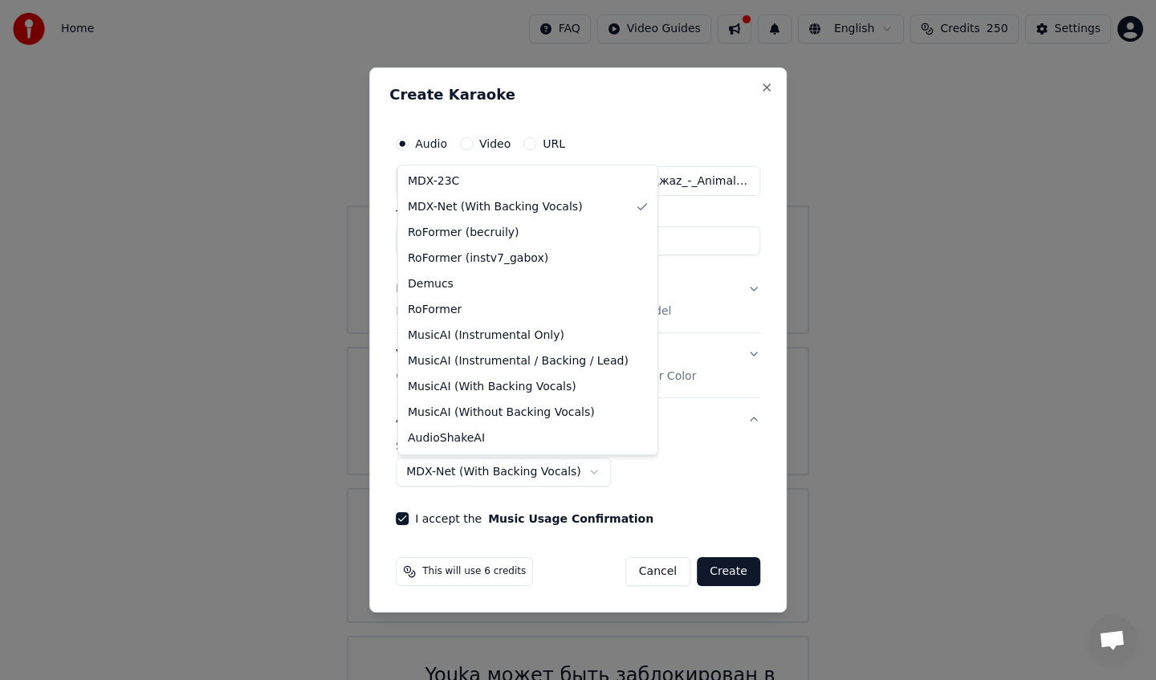
select select "******"
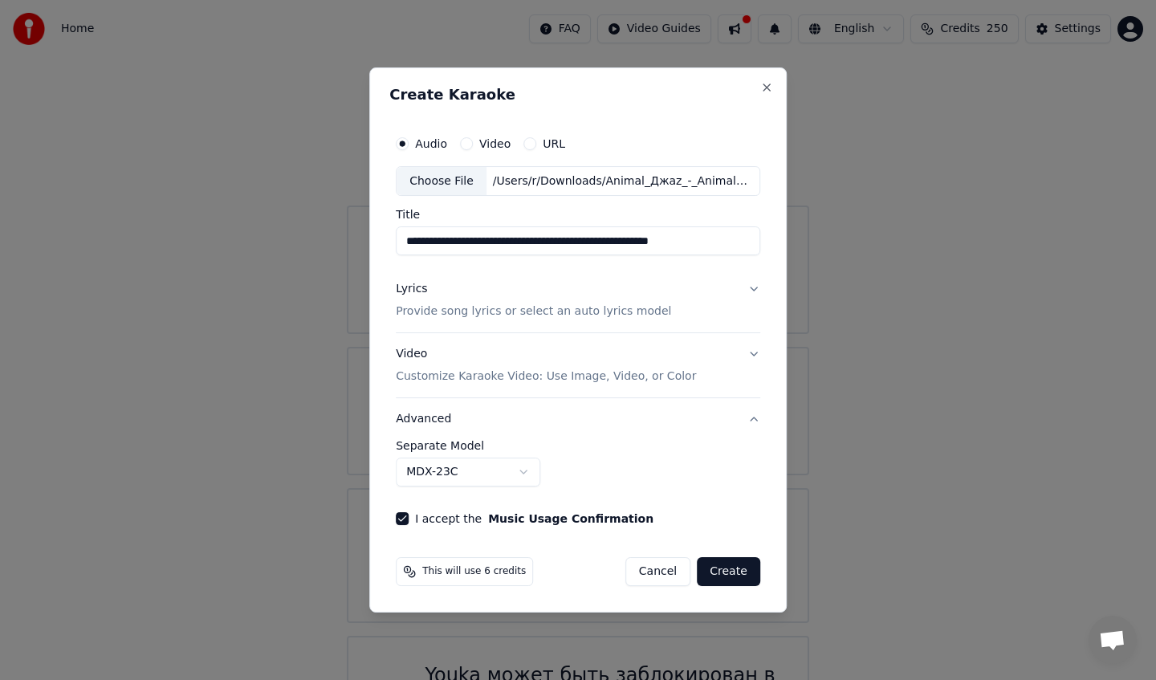
click at [471, 477] on button "MDX-23C" at bounding box center [468, 471] width 144 height 29
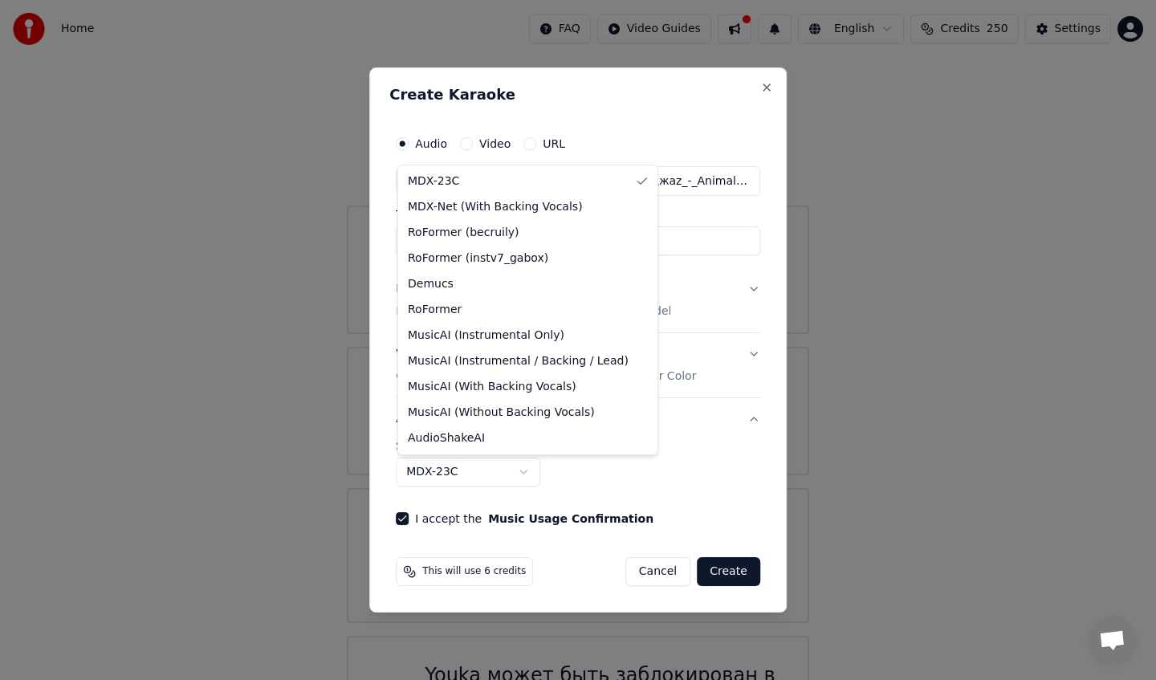
click at [471, 477] on div at bounding box center [578, 340] width 1156 height 680
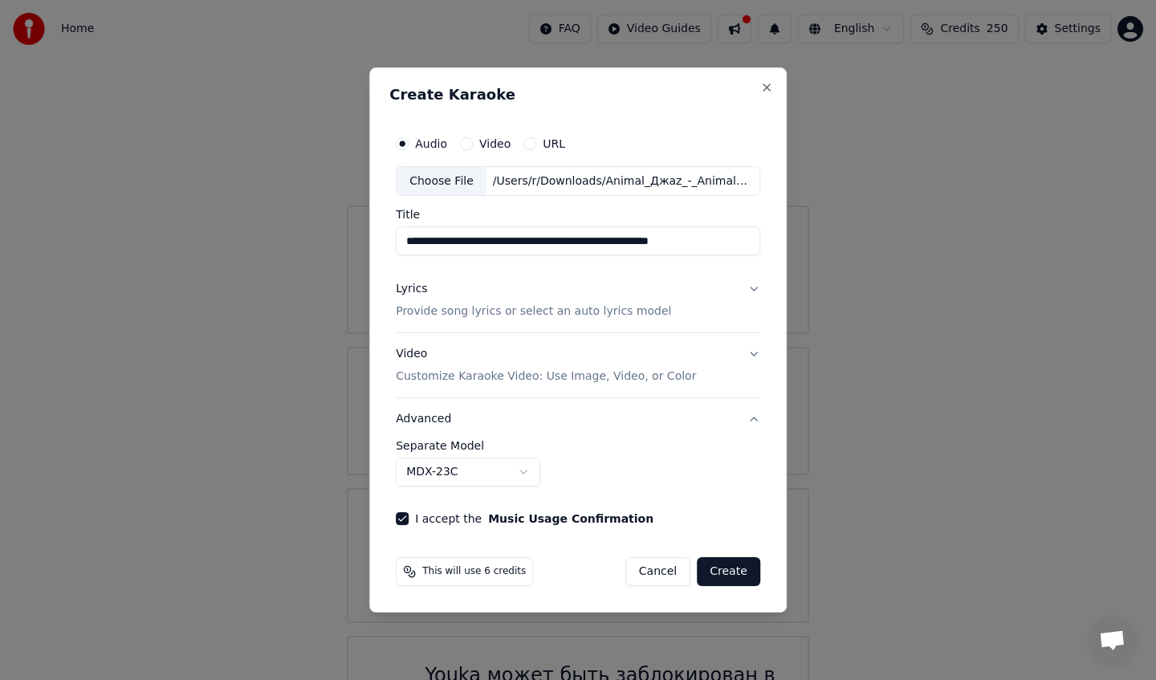
click at [738, 575] on button "Create" at bounding box center [728, 571] width 63 height 29
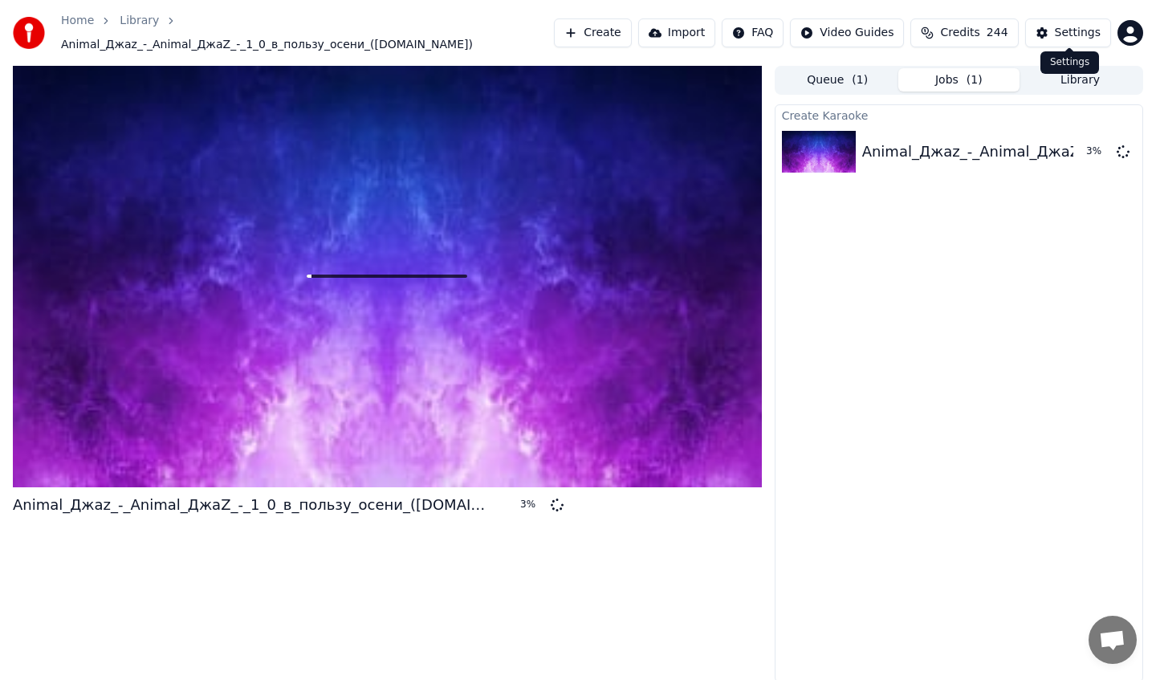
click at [1073, 28] on div "Settings" at bounding box center [1078, 33] width 46 height 16
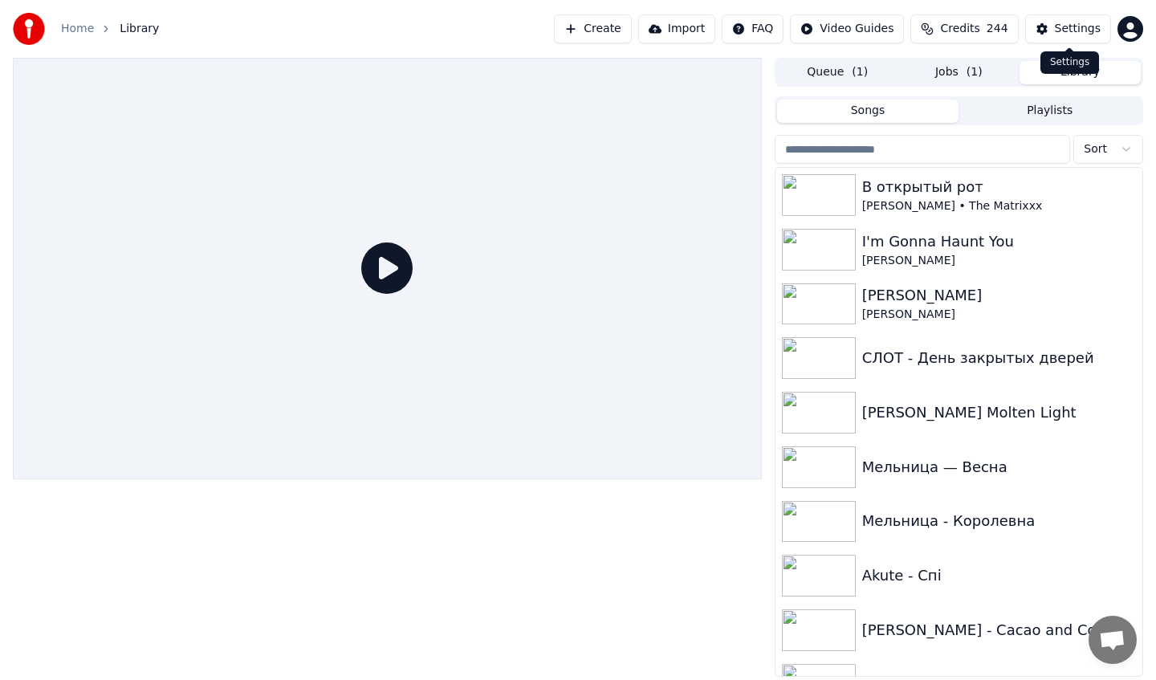
click at [1056, 32] on div "Settings" at bounding box center [1078, 29] width 46 height 16
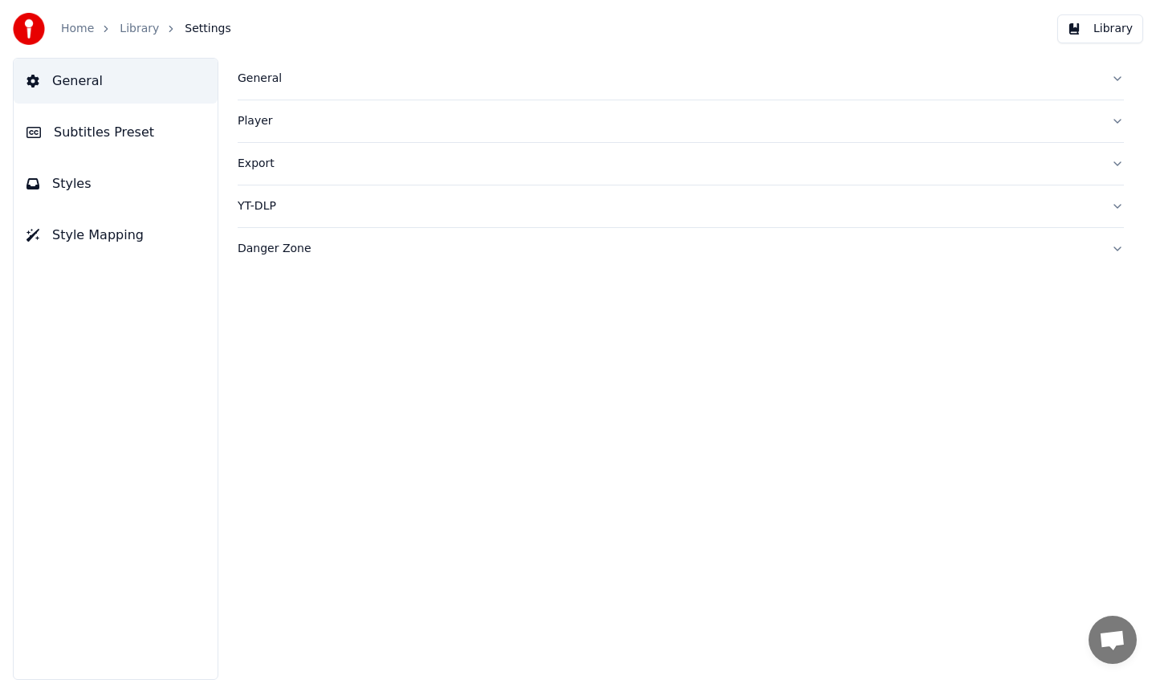
click at [132, 39] on div "Home Library Settings" at bounding box center [122, 29] width 218 height 32
click at [135, 36] on link "Library" at bounding box center [139, 29] width 39 height 16
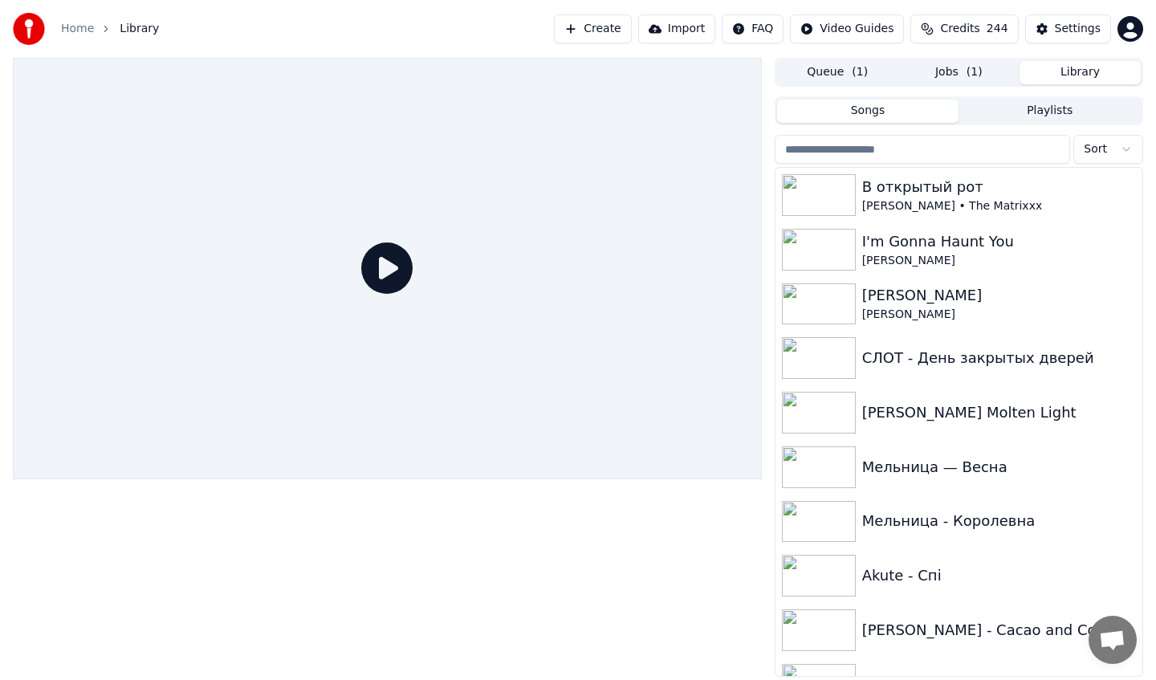
click at [780, 29] on html "Home Library Create Import FAQ Video Guides Credits 244 Settings Queue ( 1 ) Jo…" at bounding box center [578, 340] width 1156 height 680
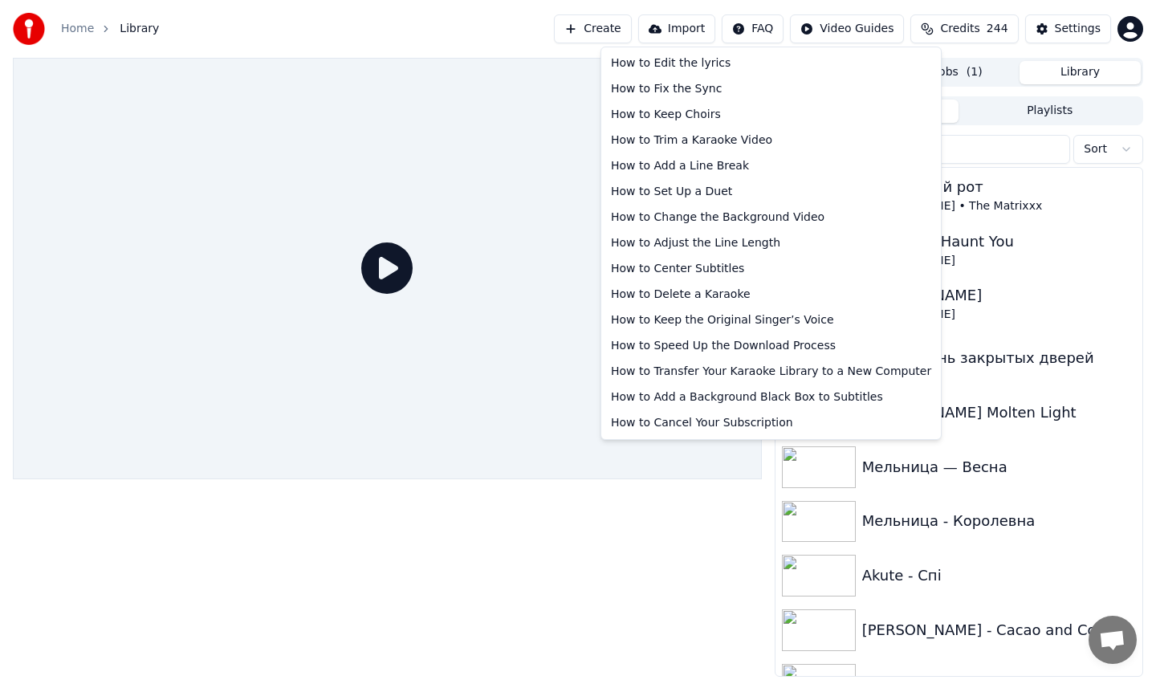
click at [778, 29] on html "Home Library Create Import FAQ Video Guides Credits 244 Settings Queue ( 1 ) Jo…" at bounding box center [578, 340] width 1156 height 680
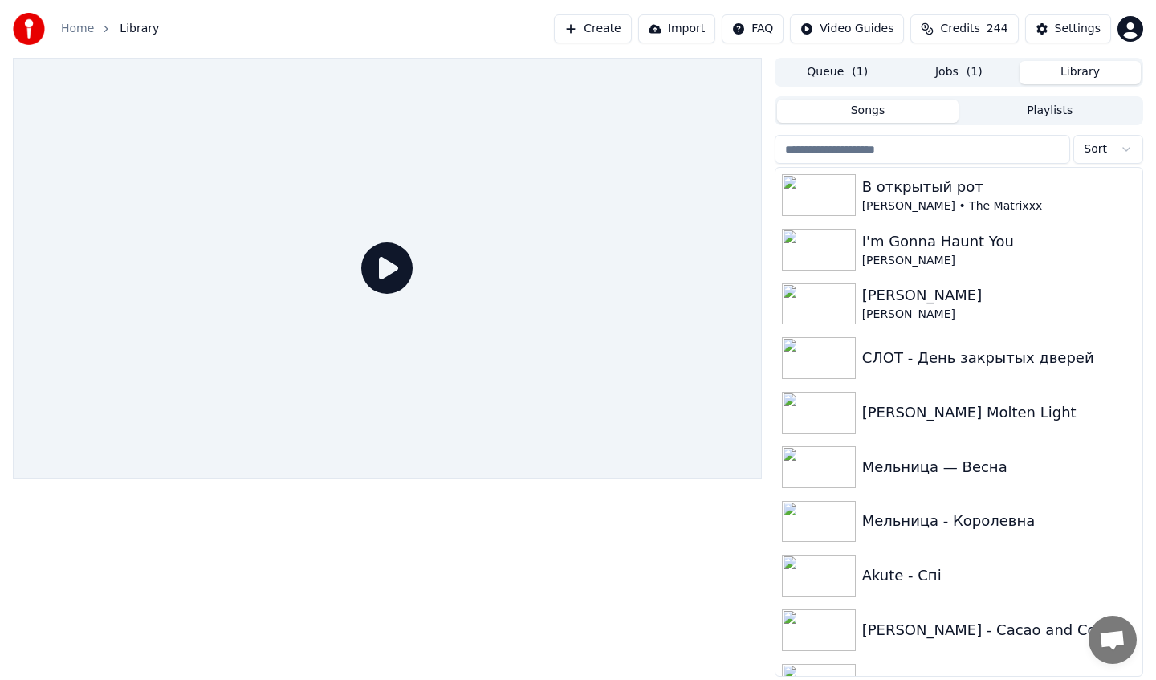
click at [946, 30] on span "Credits" at bounding box center [959, 29] width 39 height 16
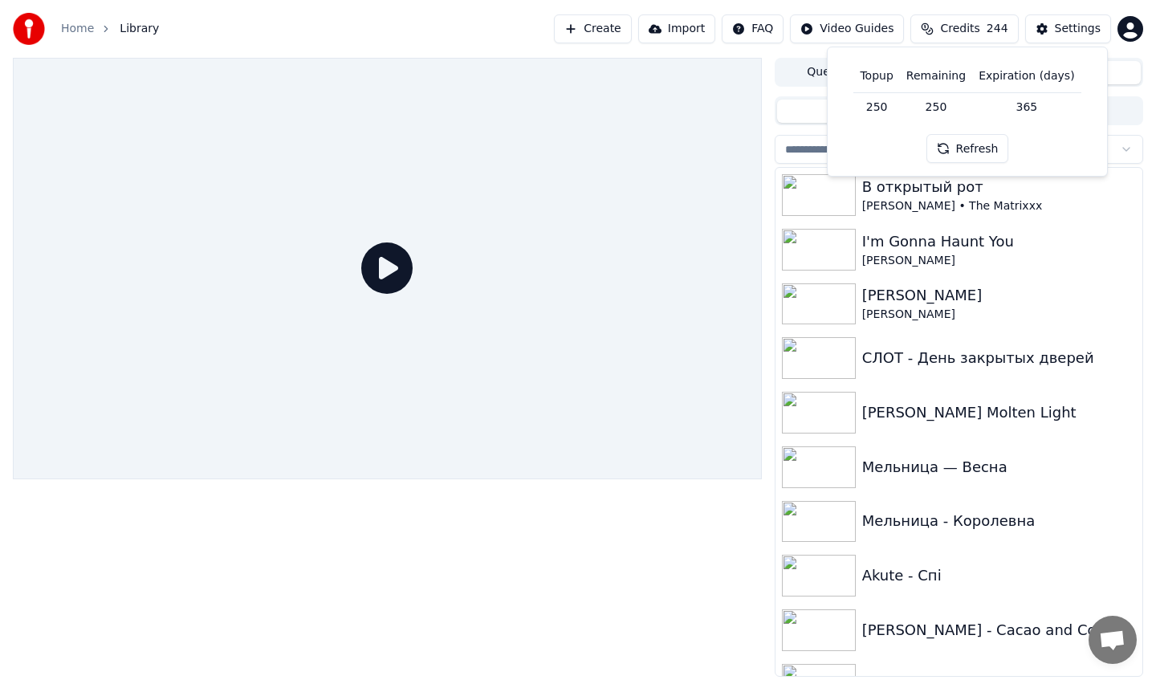
click at [946, 30] on span "Credits" at bounding box center [959, 29] width 39 height 16
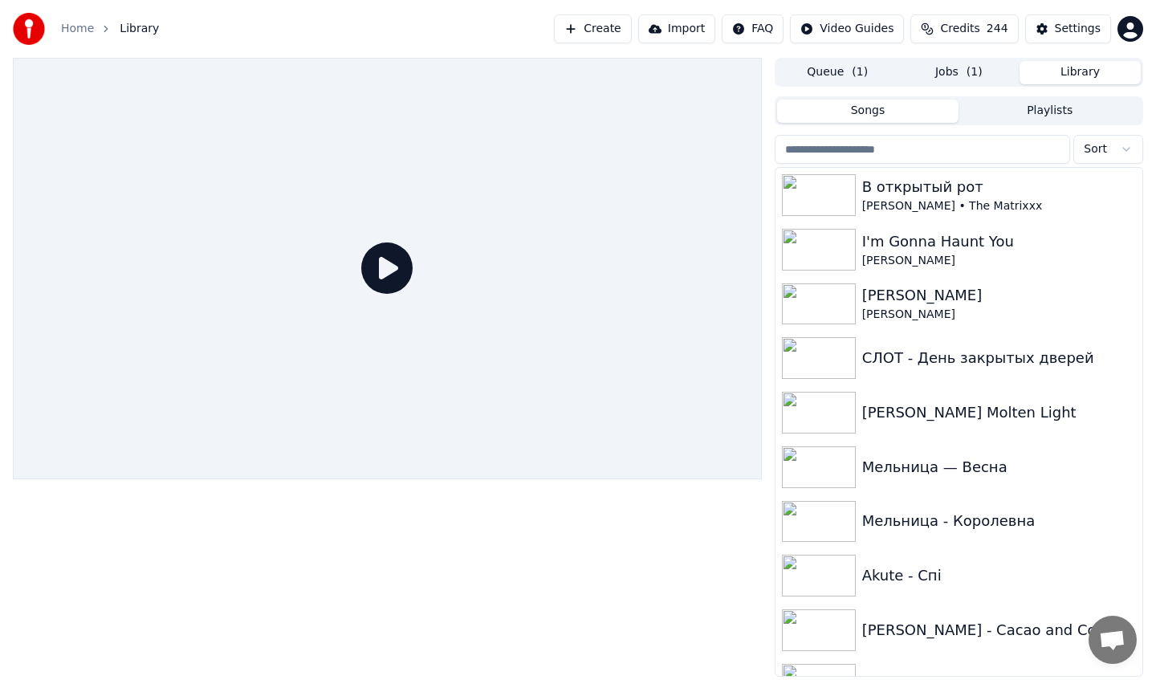
click at [1132, 25] on html "Home Library Create Import FAQ Video Guides Credits 244 Settings Queue ( 1 ) Jo…" at bounding box center [578, 340] width 1156 height 680
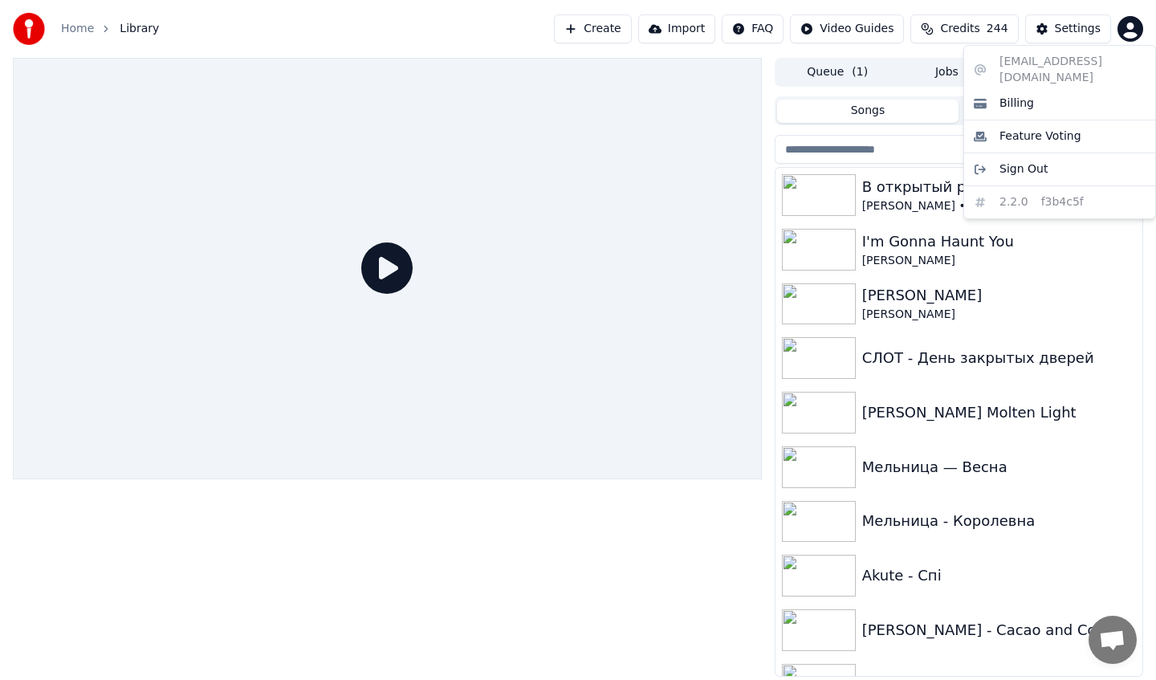
click at [1107, 647] on html "Home Library Create Import FAQ Video Guides Credits 244 Settings Queue ( 1 ) Jo…" at bounding box center [578, 340] width 1156 height 680
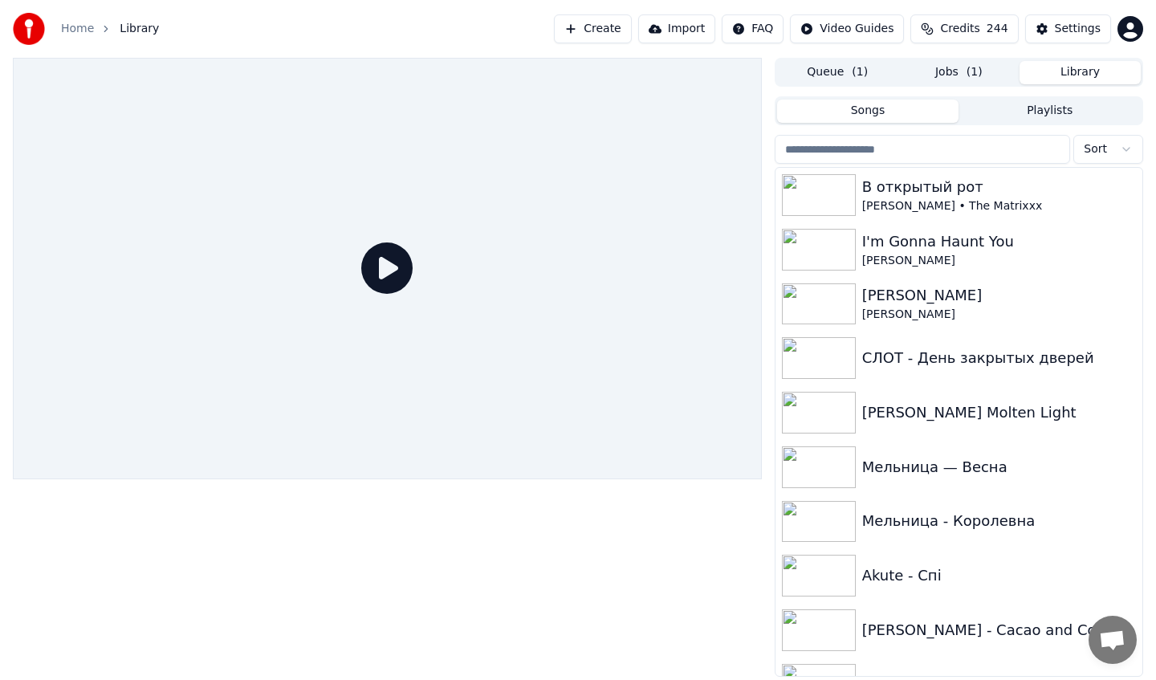
click at [1125, 631] on span "Open chat" at bounding box center [1112, 640] width 48 height 48
click at [1112, 645] on span "Open chat" at bounding box center [1112, 641] width 26 height 22
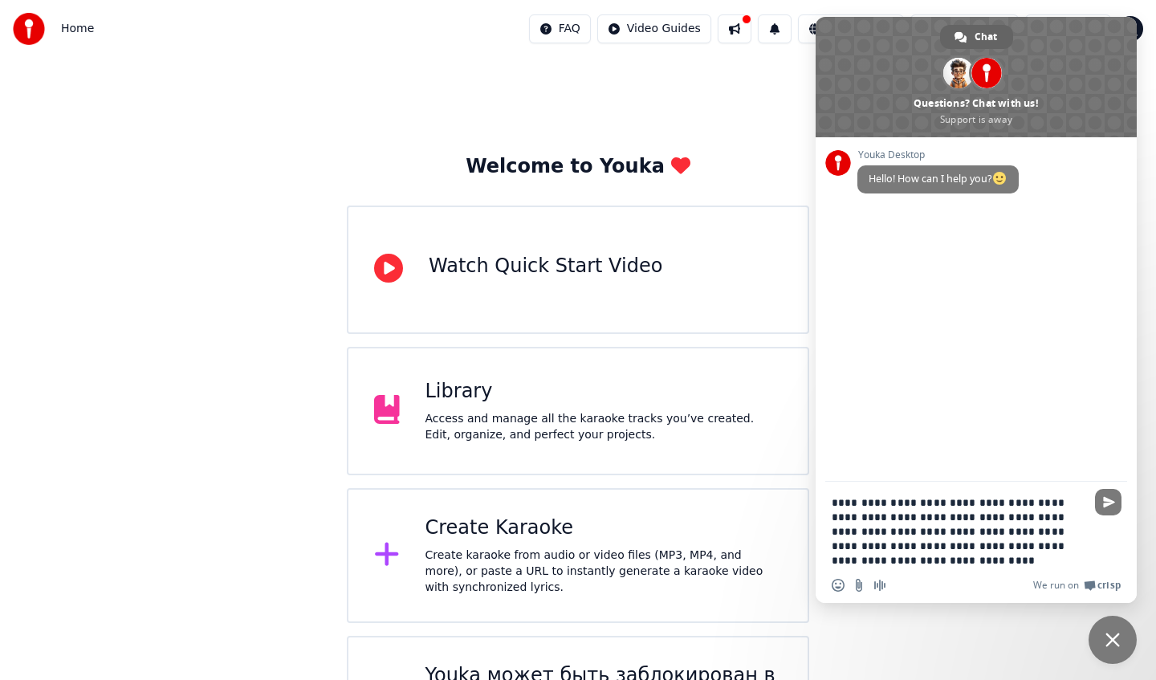
type textarea "**********"
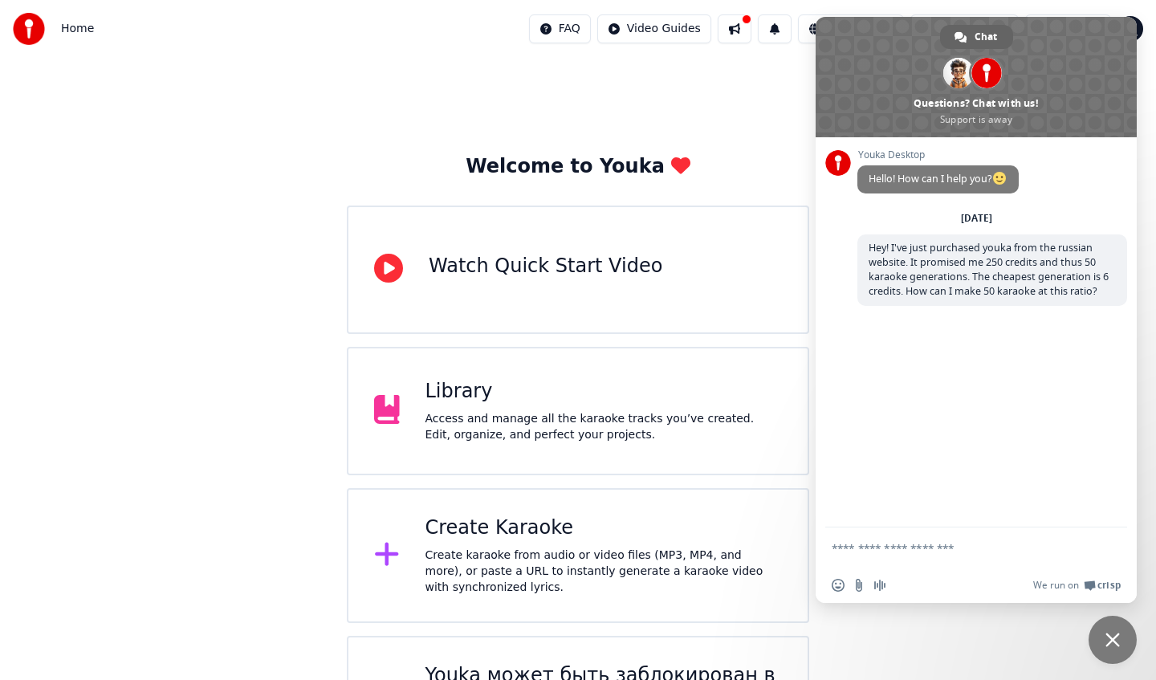
click at [730, 80] on div "Welcome to Youka Watch Quick Start Video Library Access and manage all the kara…" at bounding box center [578, 419] width 1156 height 722
click at [1112, 632] on span "Close chat" at bounding box center [1112, 639] width 14 height 14
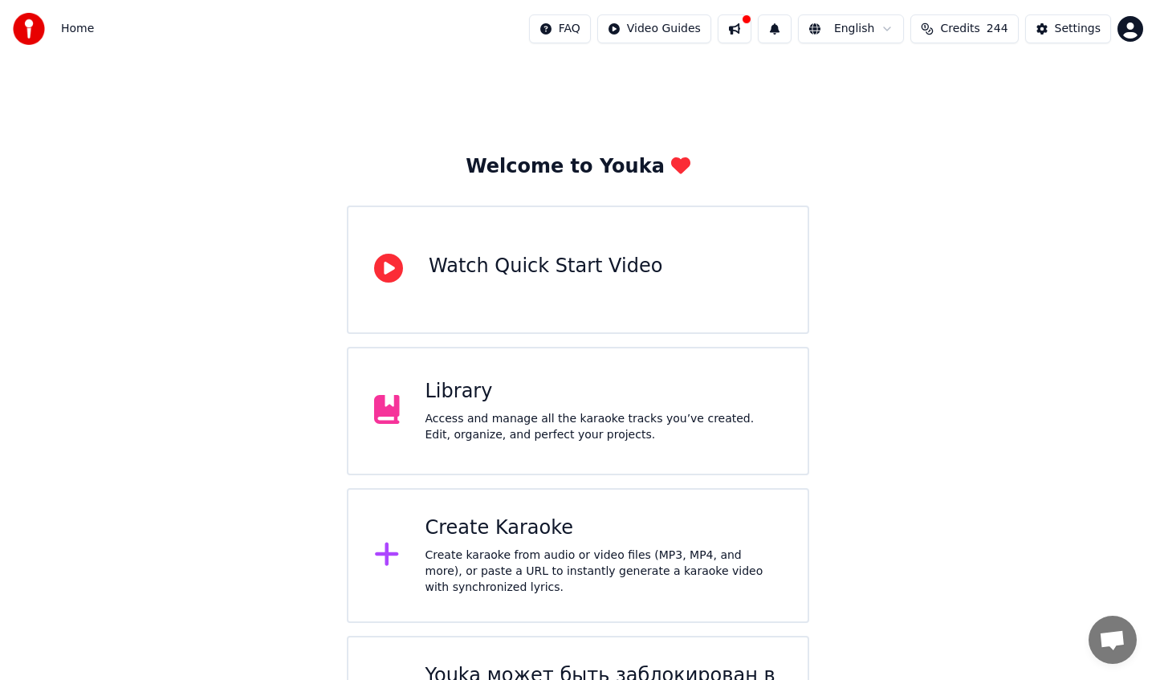
click at [641, 368] on div "Library Access and manage all the karaoke tracks you’ve created. Edit, organize…" at bounding box center [578, 411] width 462 height 128
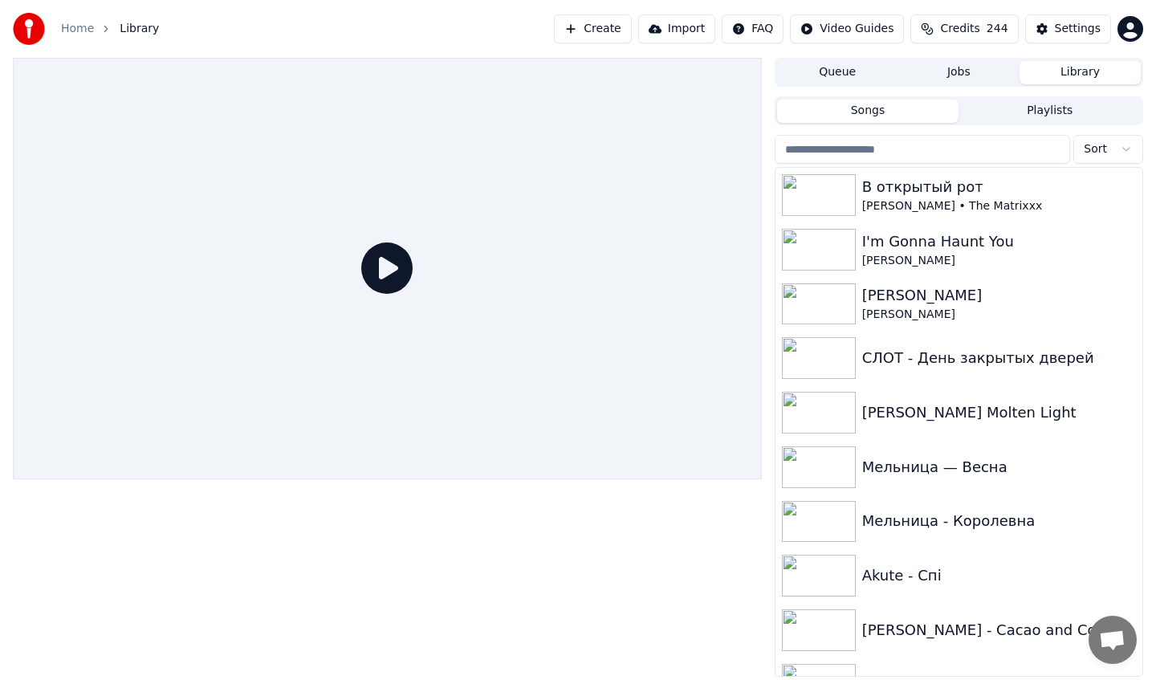
click at [877, 72] on button "Queue" at bounding box center [837, 72] width 121 height 23
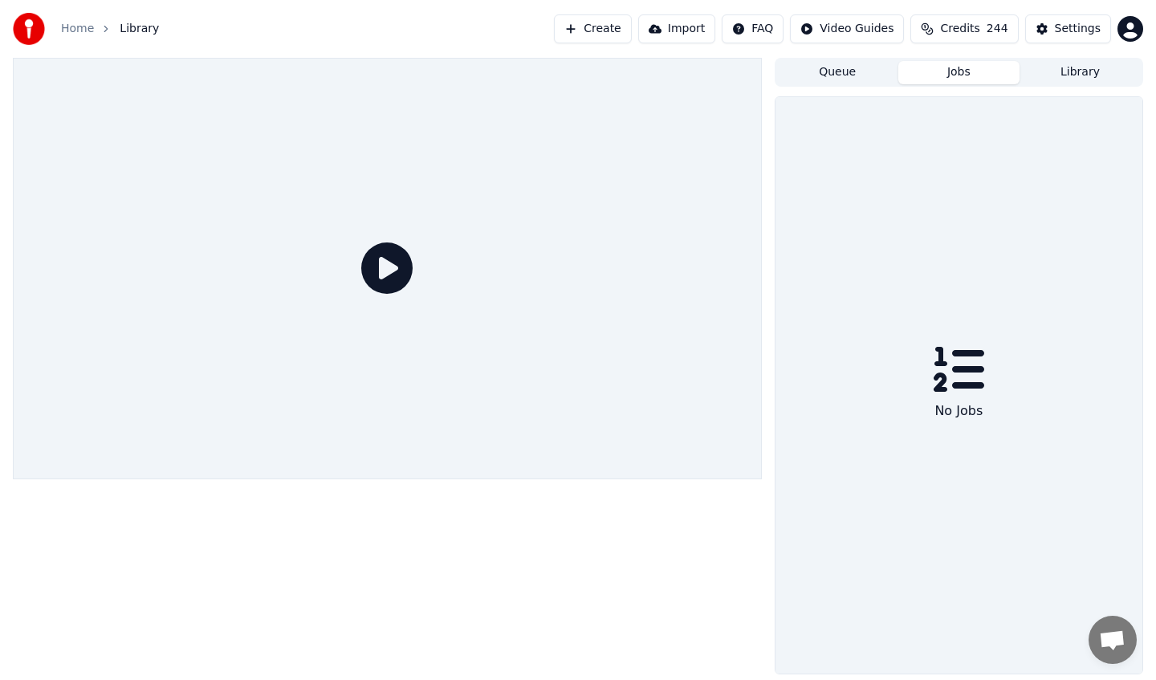
click at [964, 66] on button "Jobs" at bounding box center [958, 72] width 121 height 23
click at [870, 68] on button "Queue" at bounding box center [837, 72] width 121 height 23
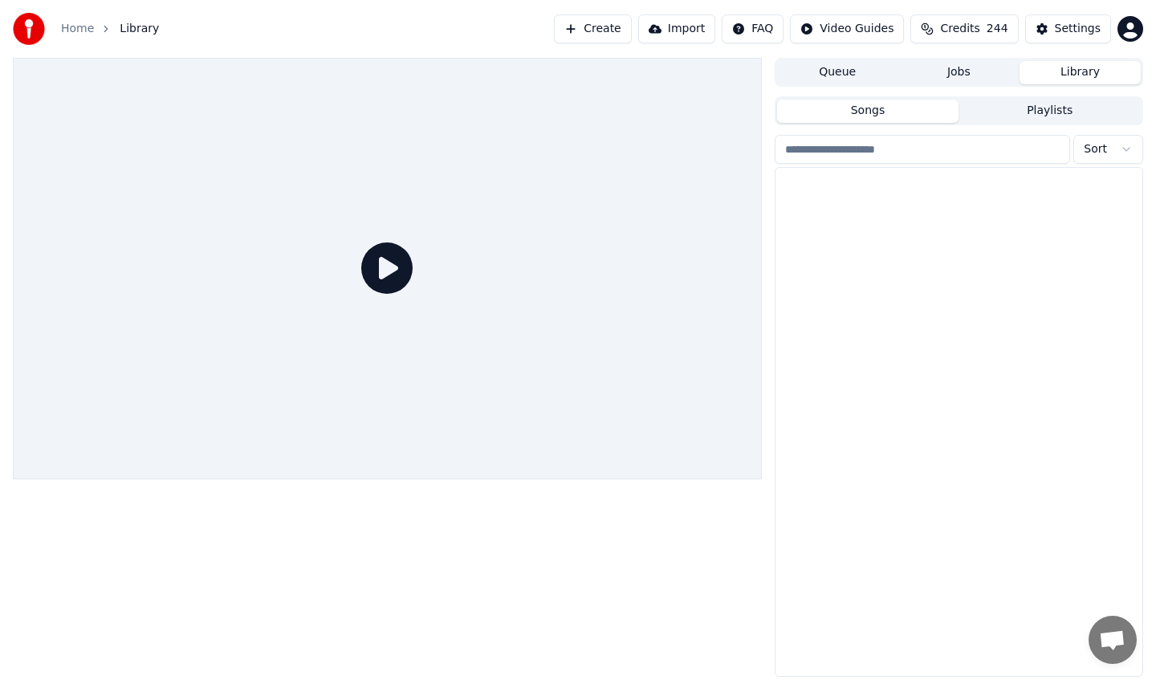
click at [1039, 70] on button "Library" at bounding box center [1079, 72] width 121 height 23
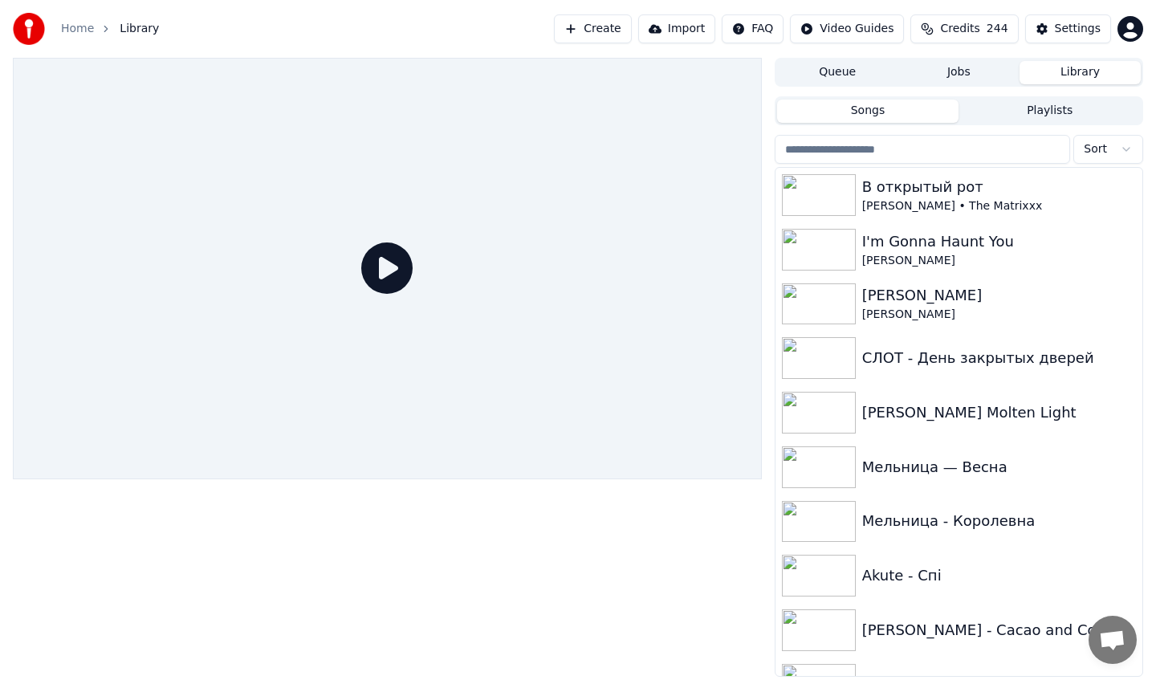
click at [972, 74] on button "Jobs" at bounding box center [958, 72] width 121 height 23
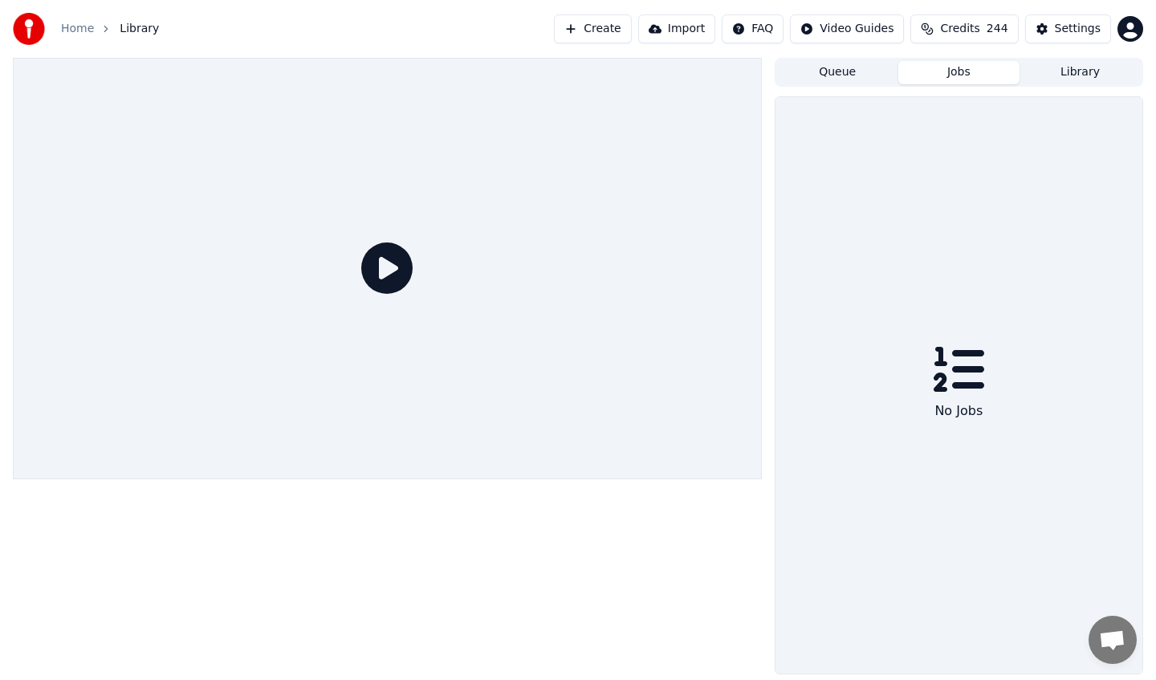
click at [845, 62] on button "Queue" at bounding box center [837, 72] width 121 height 23
click at [943, 36] on span "Credits" at bounding box center [959, 29] width 39 height 16
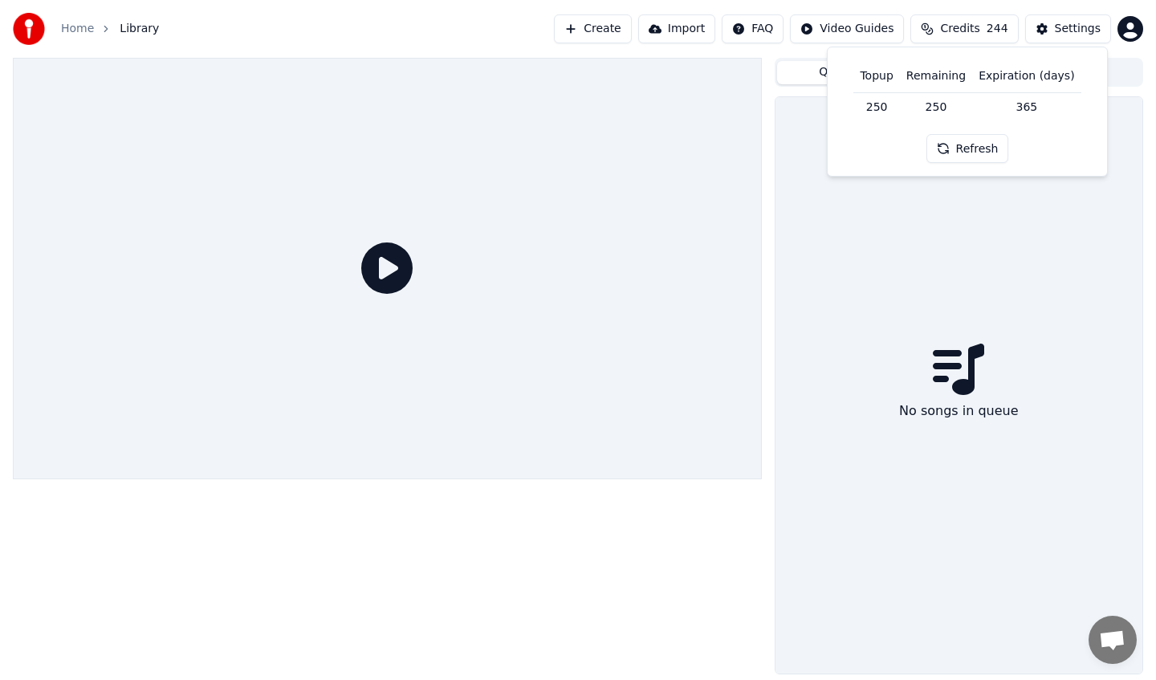
click at [943, 36] on span "Credits" at bounding box center [959, 29] width 39 height 16
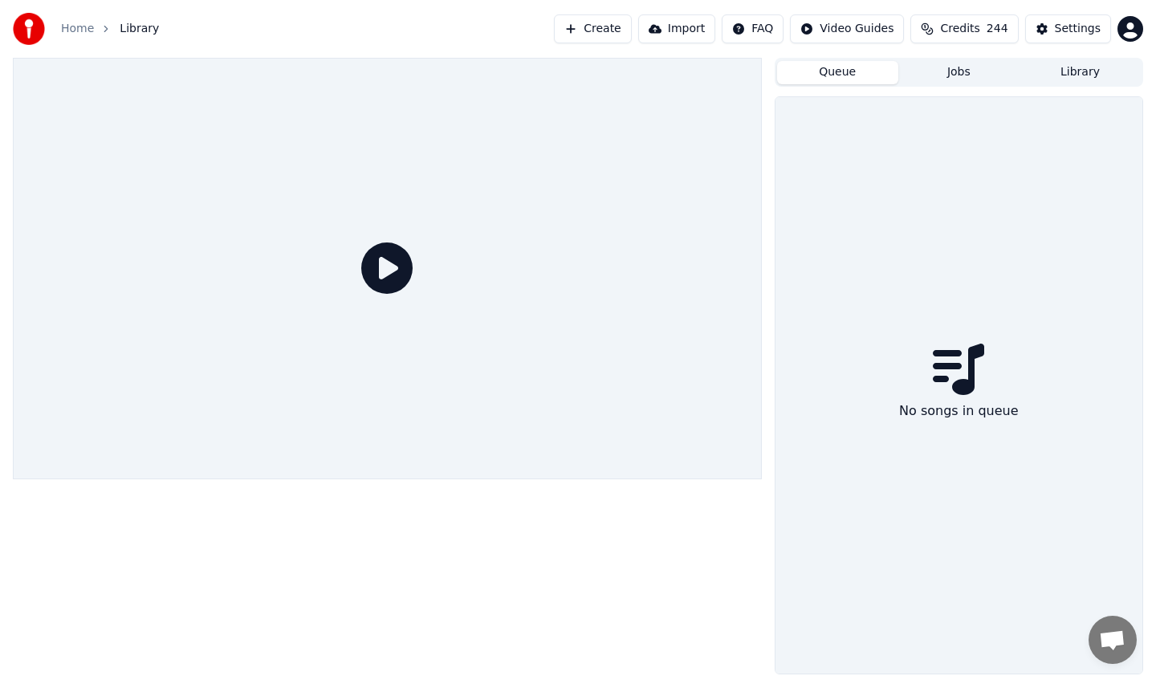
click at [943, 36] on span "Credits" at bounding box center [959, 29] width 39 height 16
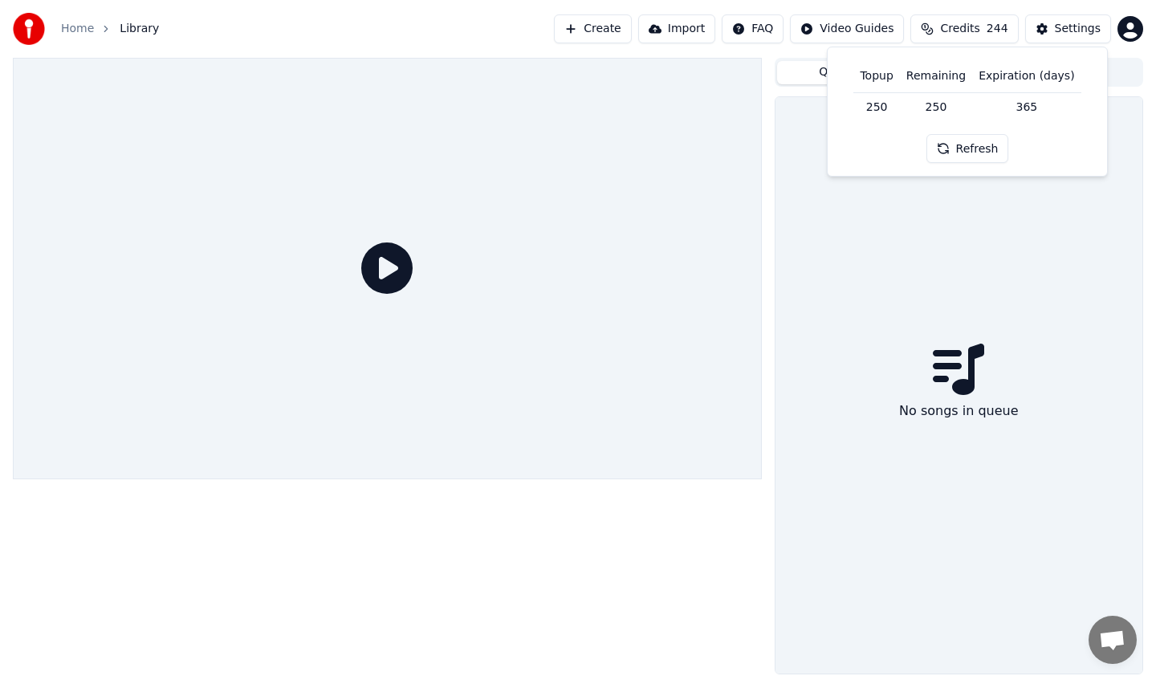
click at [943, 36] on span "Credits" at bounding box center [959, 29] width 39 height 16
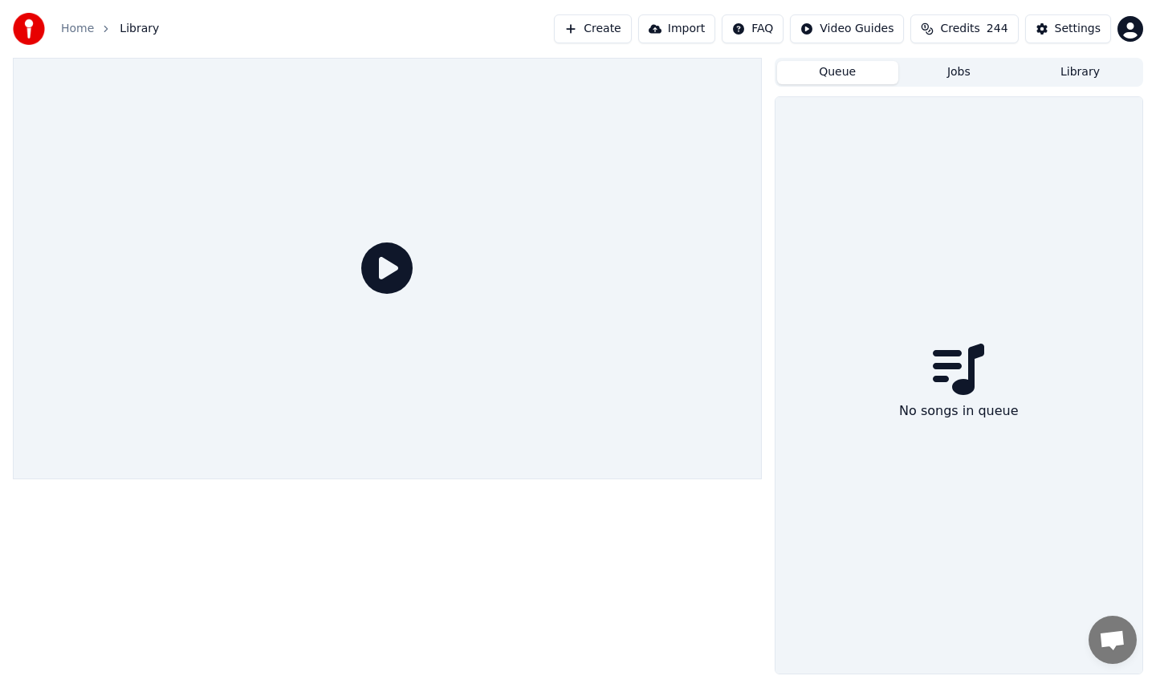
click at [75, 28] on link "Home" at bounding box center [77, 29] width 33 height 16
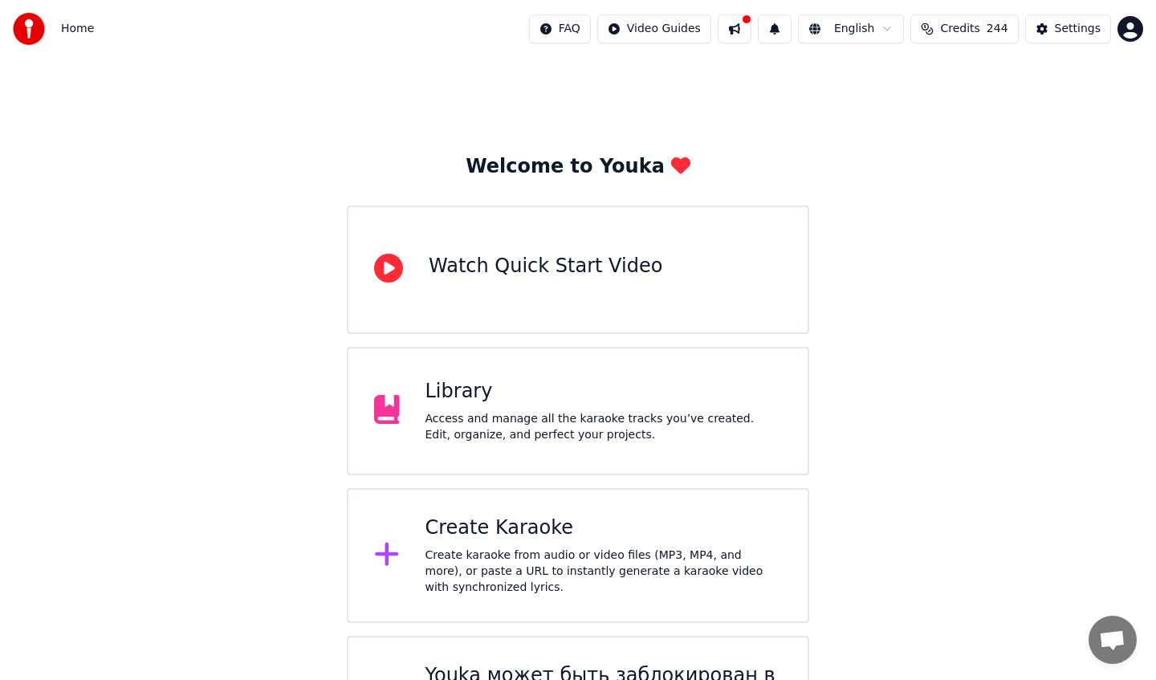
scroll to position [100, 0]
click at [740, 35] on button at bounding box center [734, 28] width 34 height 29
click at [745, 27] on button at bounding box center [734, 28] width 34 height 29
click at [595, 414] on div "Access and manage all the karaoke tracks you’ve created. Edit, organize, and pe…" at bounding box center [603, 427] width 357 height 32
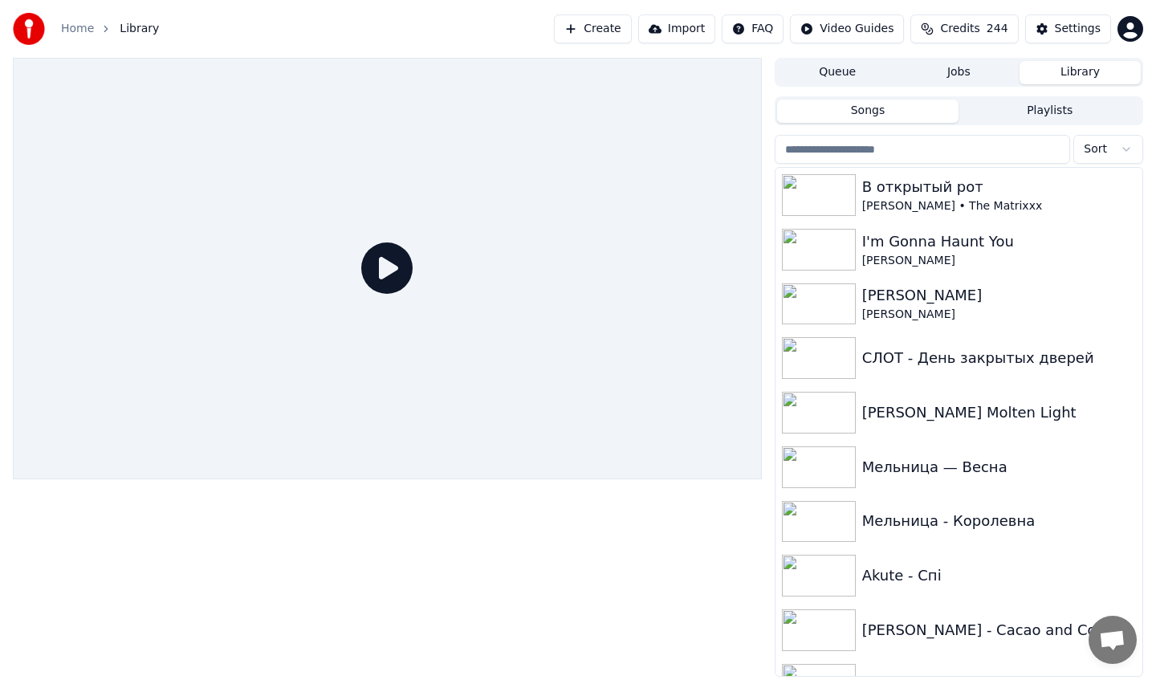
click at [994, 118] on button "Playlists" at bounding box center [1049, 111] width 182 height 23
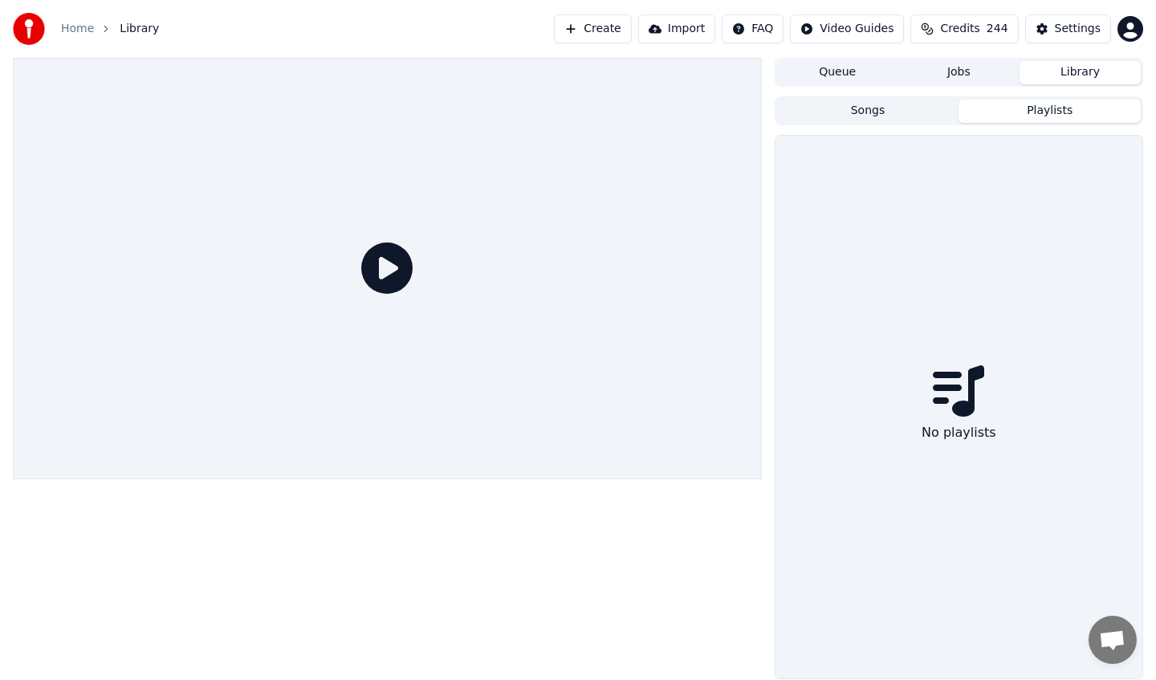
click at [957, 67] on button "Jobs" at bounding box center [958, 72] width 121 height 23
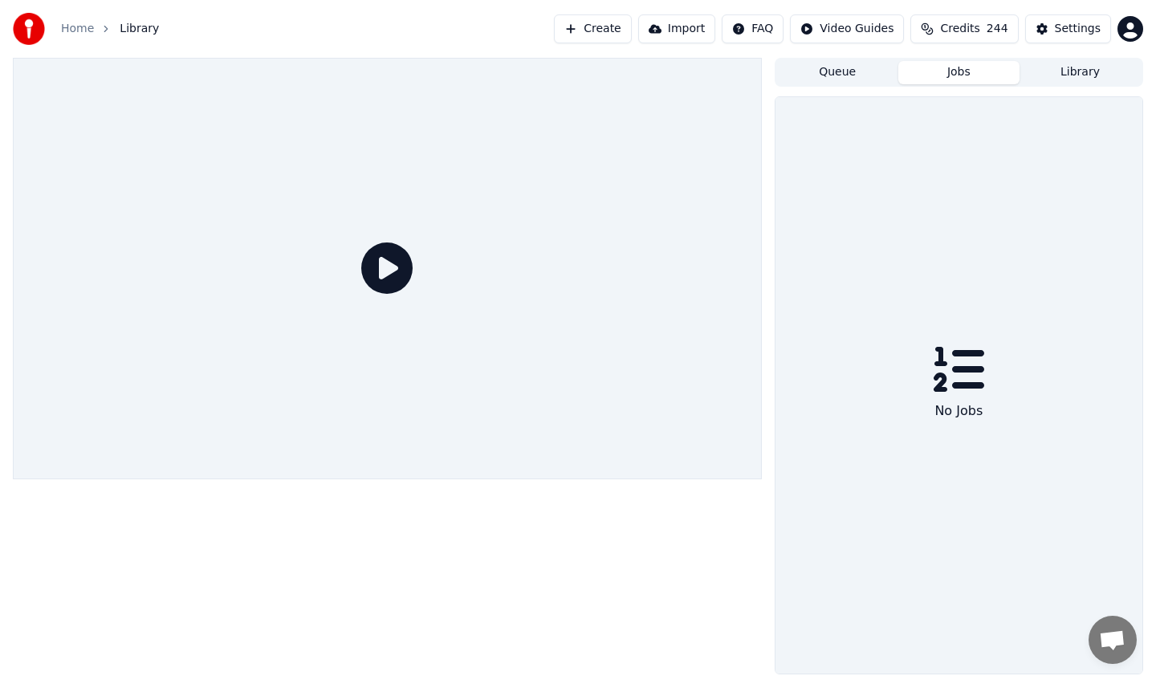
click at [880, 70] on button "Queue" at bounding box center [837, 72] width 121 height 23
click at [1113, 618] on span "Open chat" at bounding box center [1112, 640] width 48 height 48
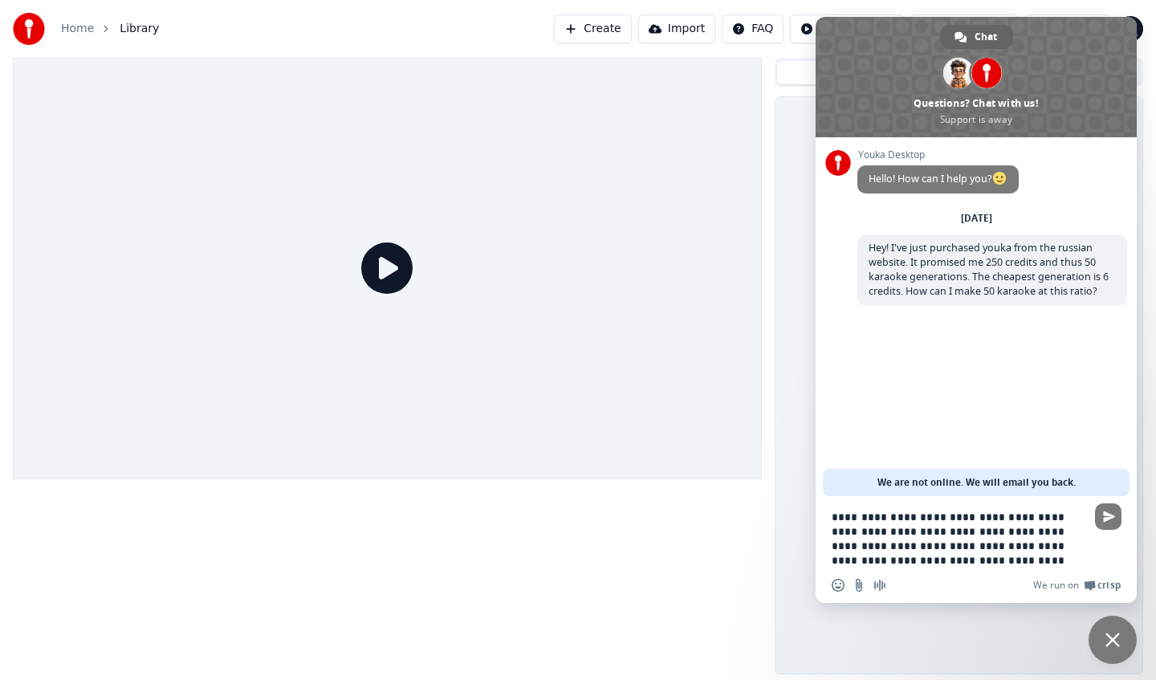
type textarea "**********"
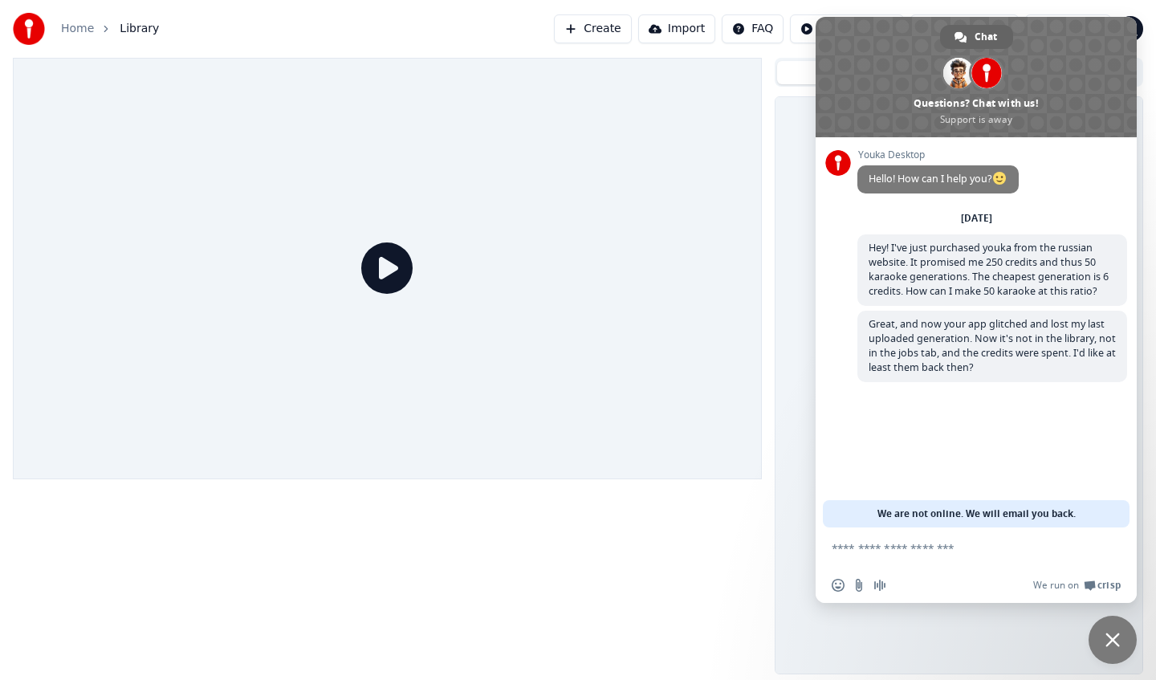
click at [775, 229] on div "No songs in queue" at bounding box center [958, 385] width 367 height 576
click at [1117, 652] on span "Close chat" at bounding box center [1112, 640] width 48 height 48
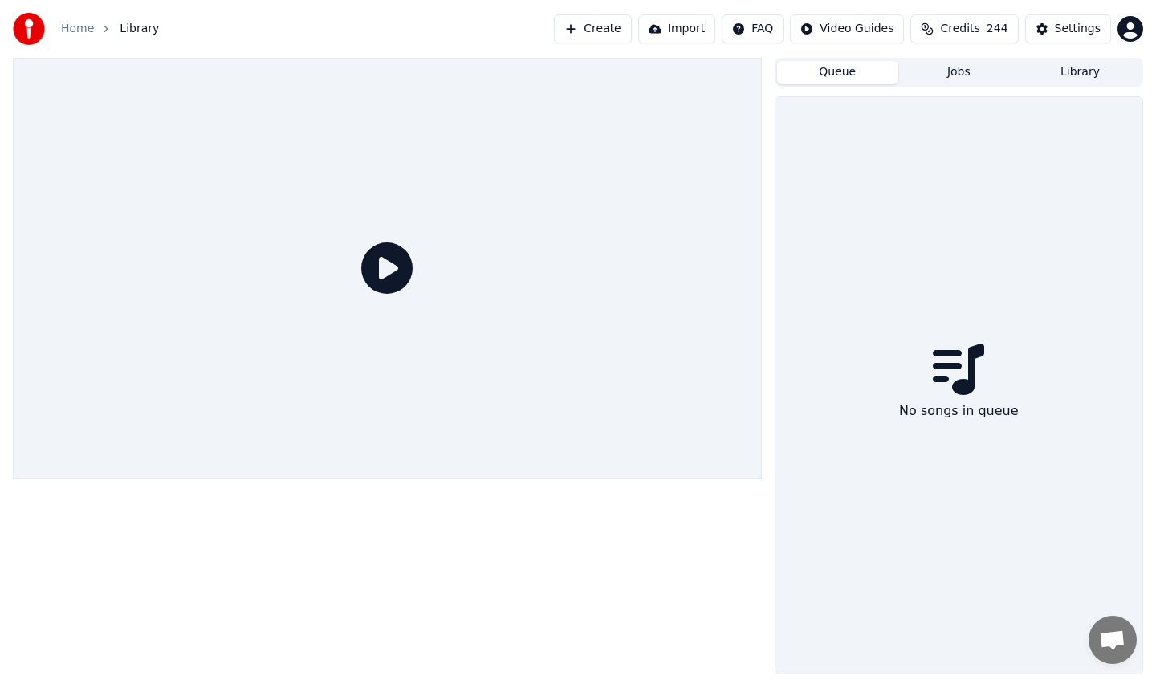
click at [994, 71] on button "Jobs" at bounding box center [958, 72] width 121 height 23
click at [1051, 71] on button "Library" at bounding box center [1079, 72] width 121 height 23
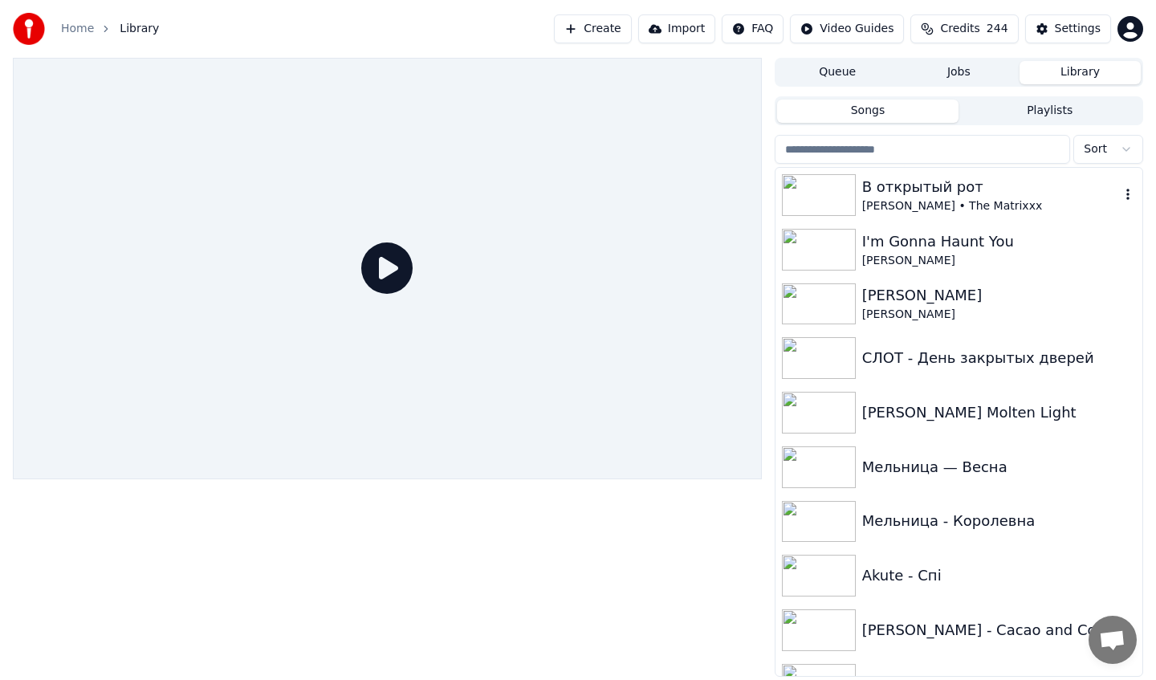
click at [1114, 195] on div "В открытый рот" at bounding box center [991, 187] width 258 height 22
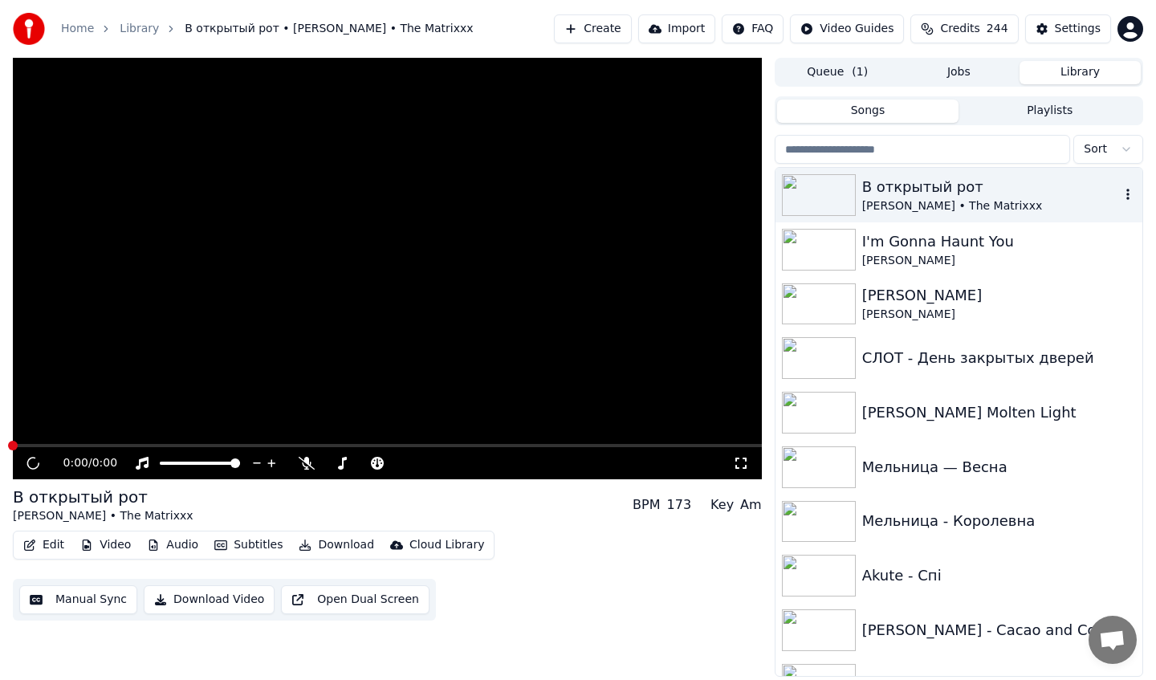
click at [1125, 194] on icon "button" at bounding box center [1128, 194] width 16 height 13
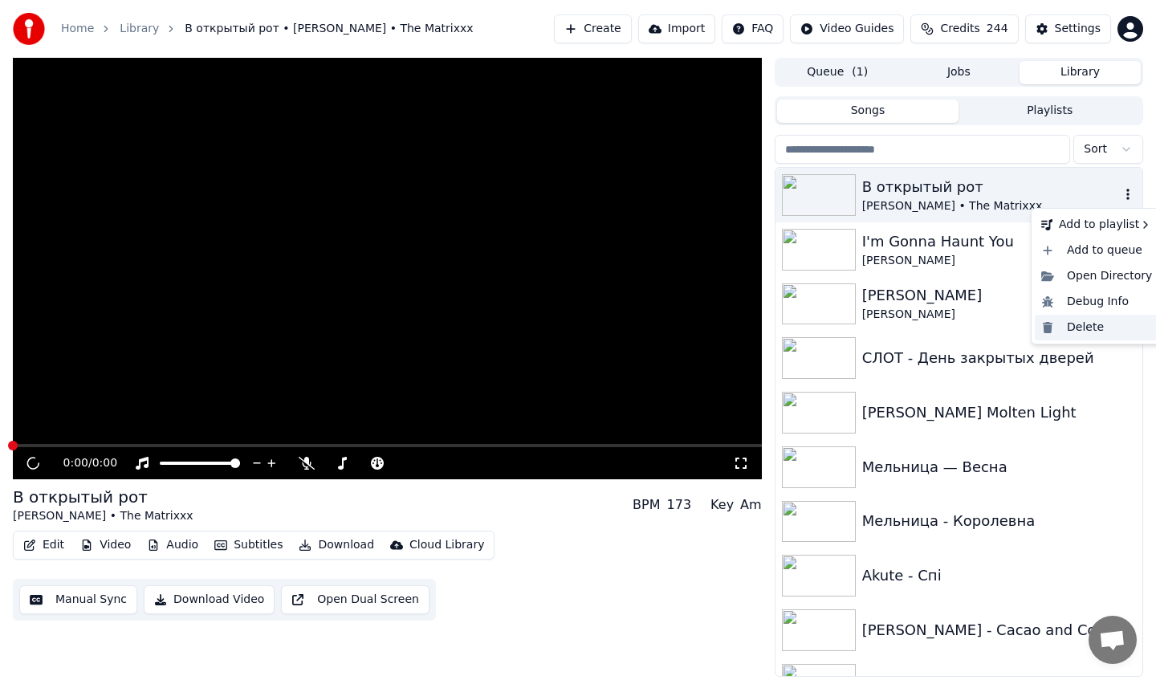
click at [1080, 324] on div "Delete" at bounding box center [1096, 328] width 124 height 26
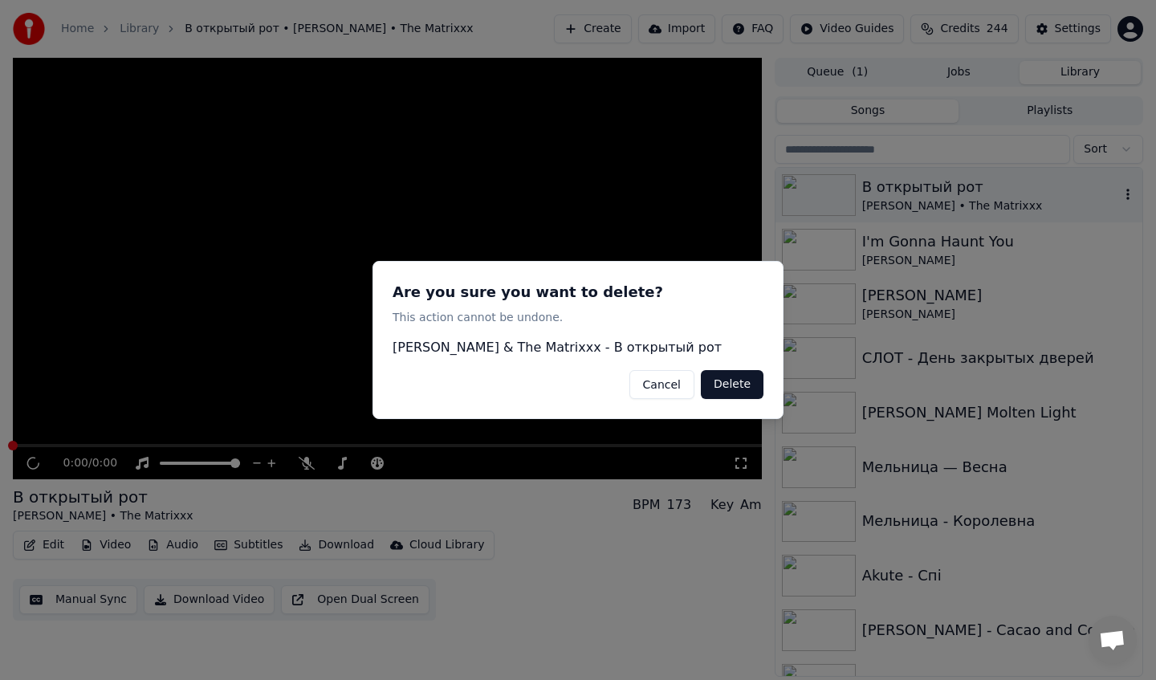
click at [734, 382] on button "Delete" at bounding box center [732, 384] width 63 height 29
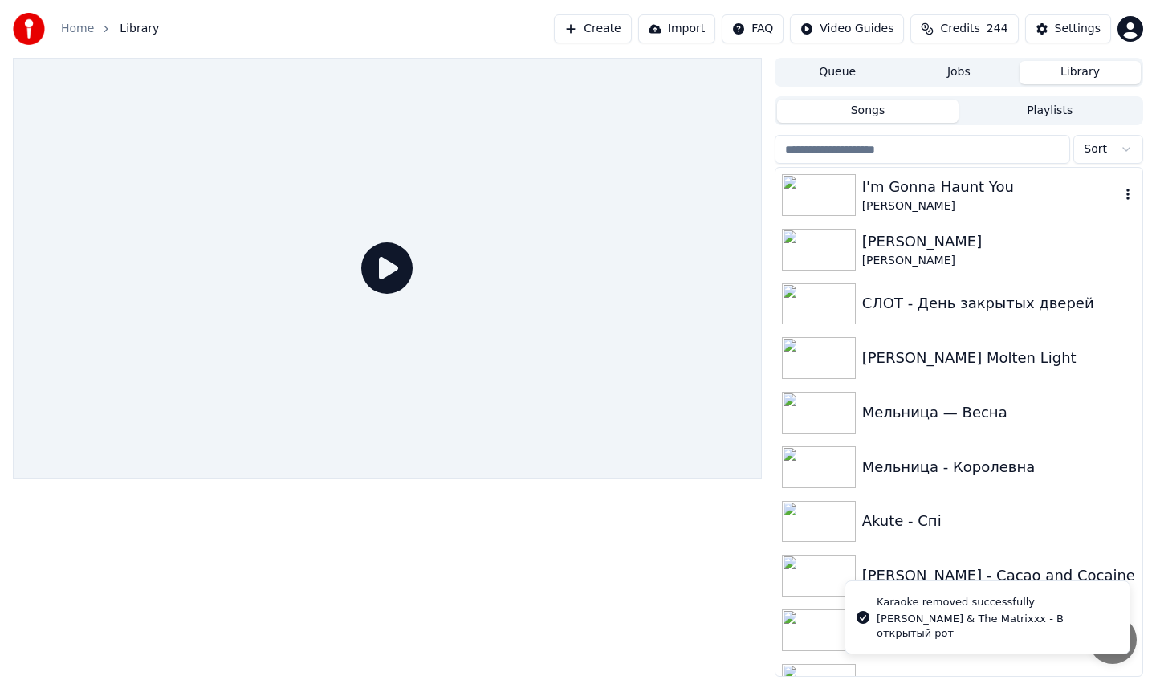
click at [1132, 189] on icon "button" at bounding box center [1128, 194] width 16 height 13
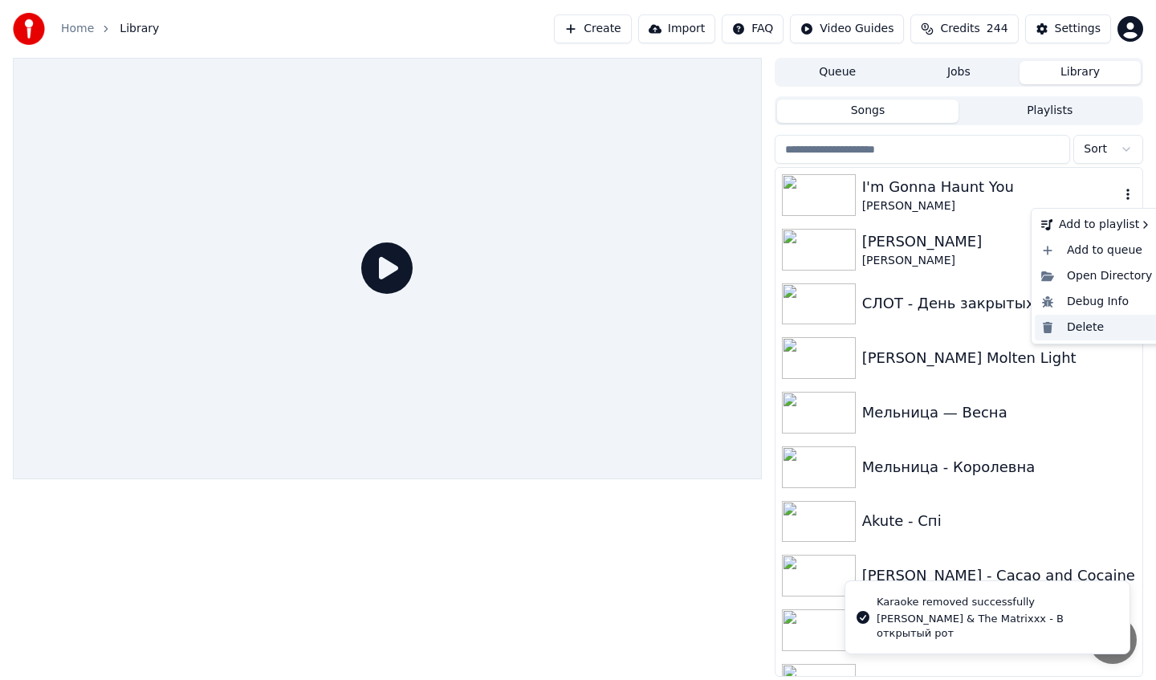
click at [1075, 323] on div "Delete" at bounding box center [1096, 328] width 124 height 26
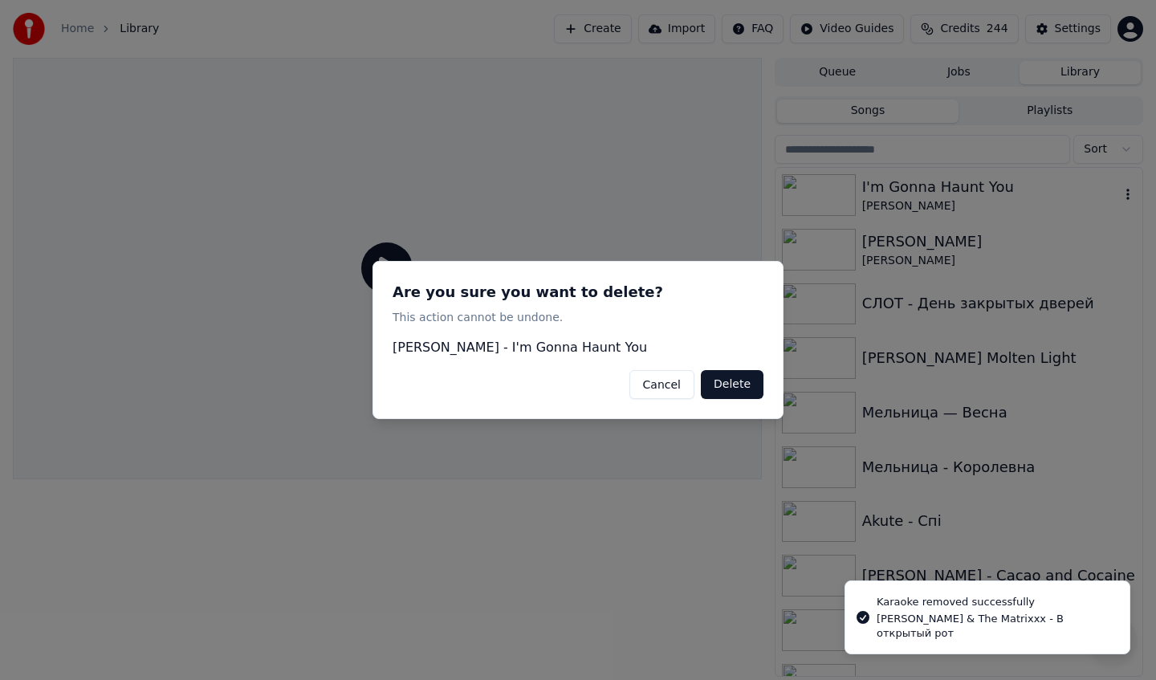
click at [733, 384] on button "Delete" at bounding box center [732, 384] width 63 height 29
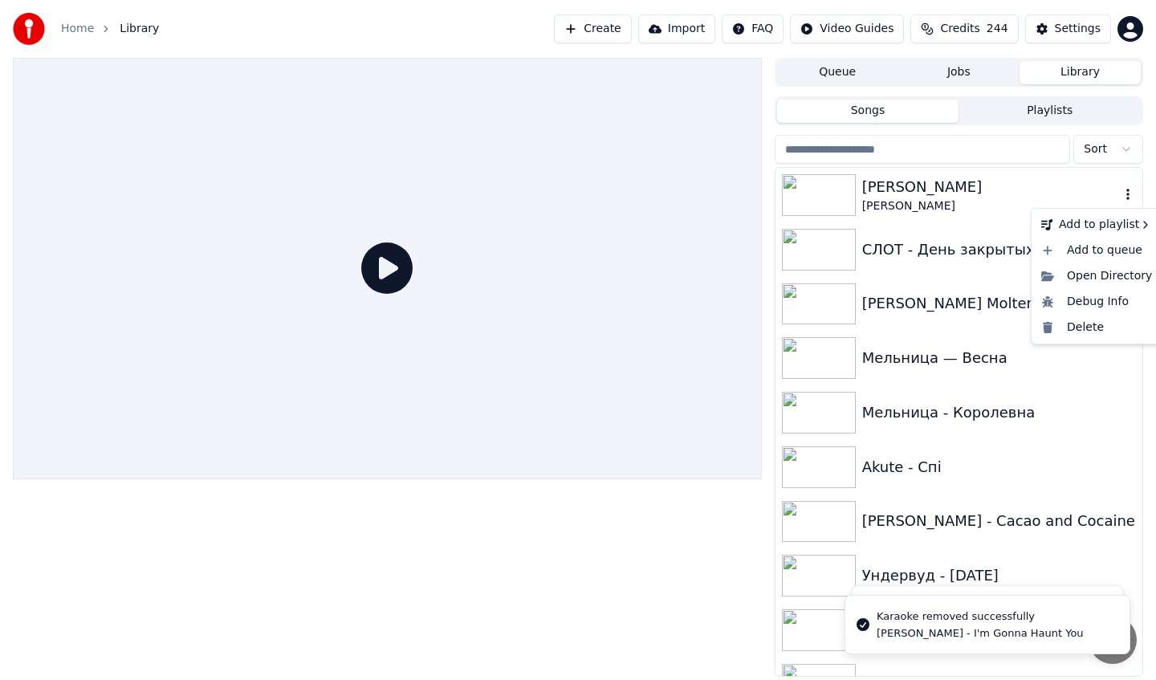
click at [1126, 196] on icon "button" at bounding box center [1128, 194] width 16 height 13
click at [1085, 319] on div "Delete" at bounding box center [1096, 328] width 124 height 26
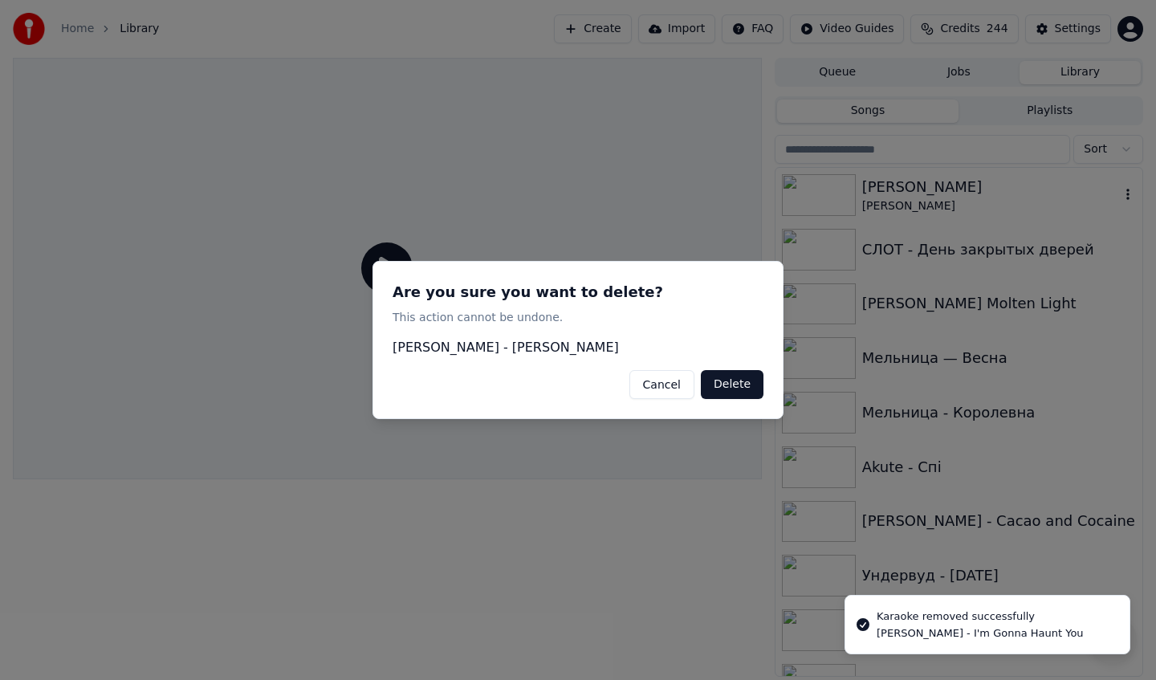
click at [745, 376] on button "Delete" at bounding box center [732, 384] width 63 height 29
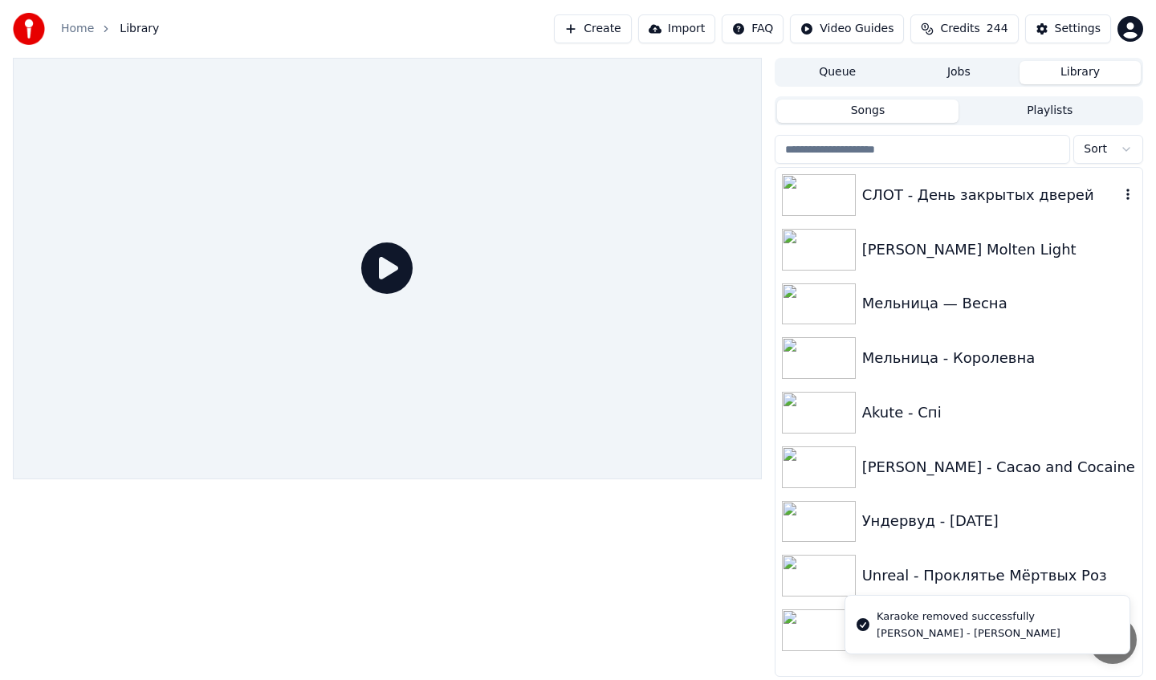
click at [1126, 185] on button "button" at bounding box center [1128, 194] width 16 height 19
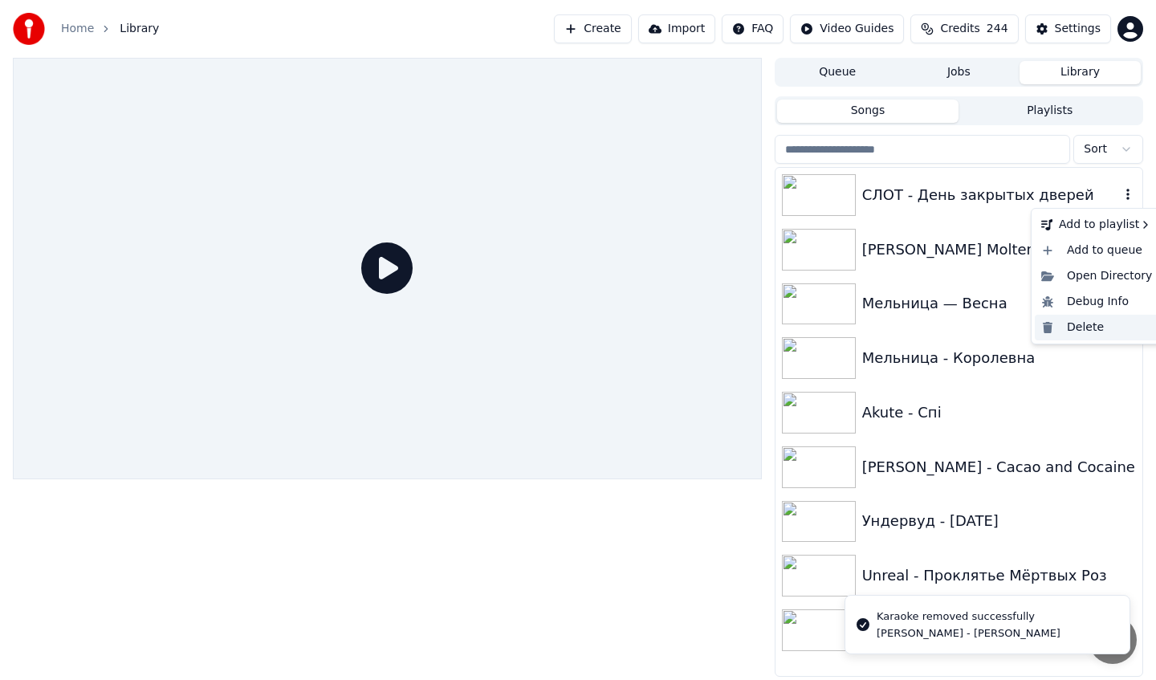
click at [1066, 326] on div "Delete" at bounding box center [1096, 328] width 124 height 26
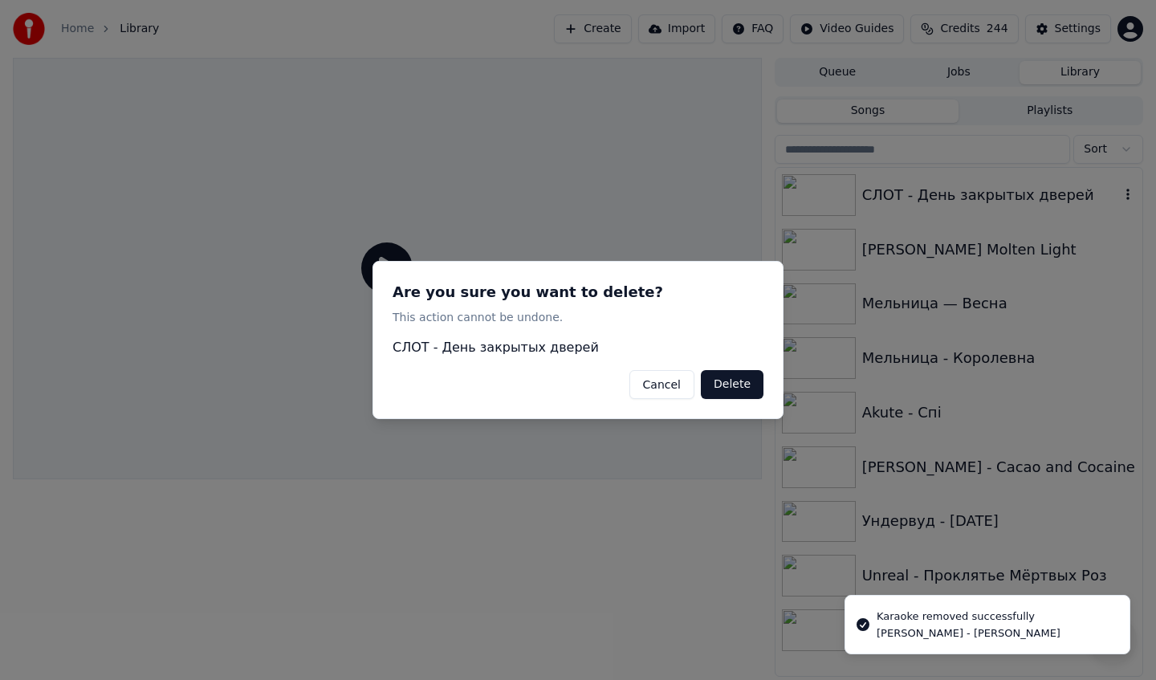
click at [747, 383] on button "Delete" at bounding box center [732, 384] width 63 height 29
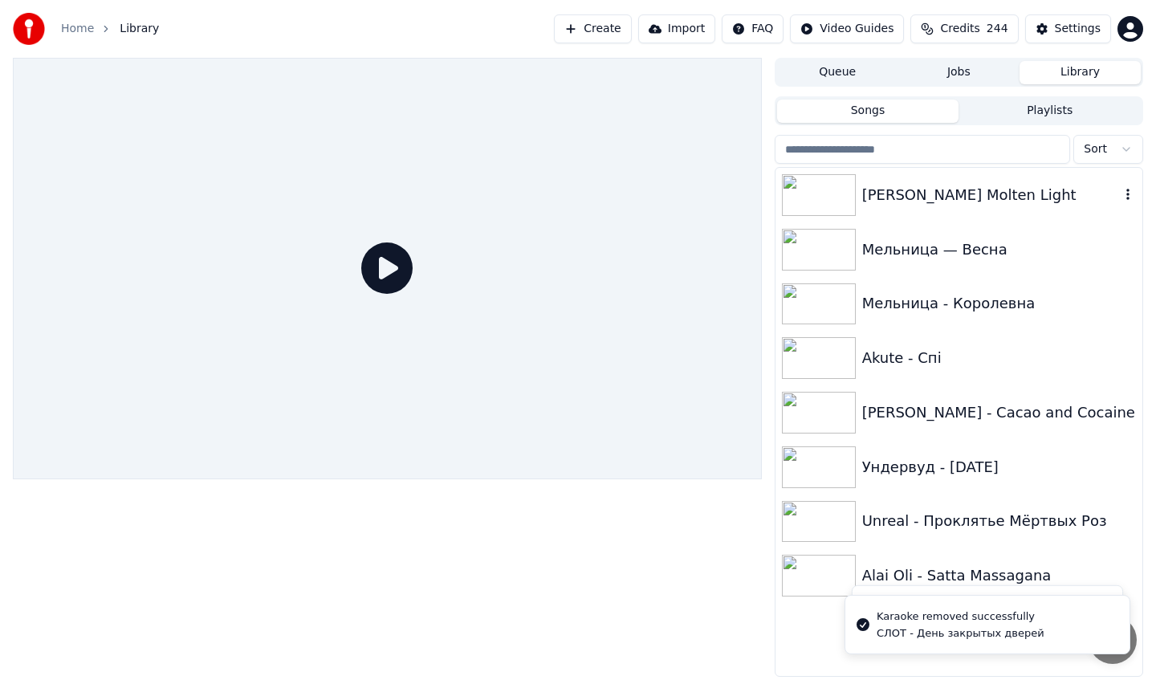
click at [1125, 186] on button "button" at bounding box center [1128, 194] width 16 height 19
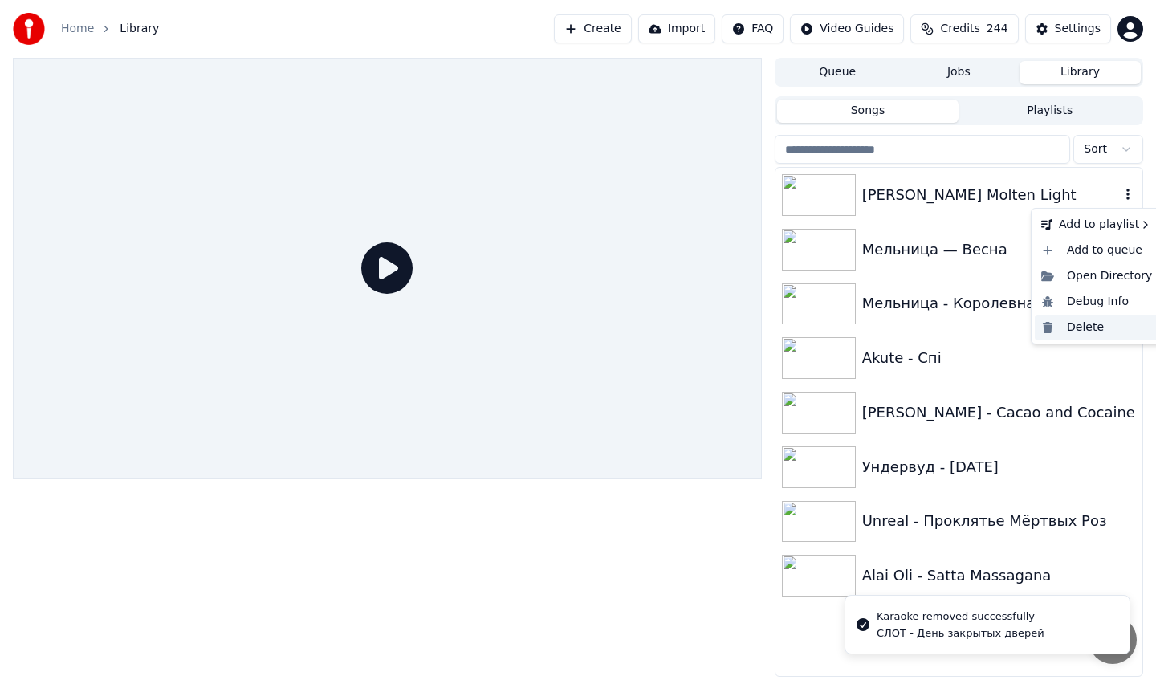
click at [1062, 319] on div "Delete" at bounding box center [1096, 328] width 124 height 26
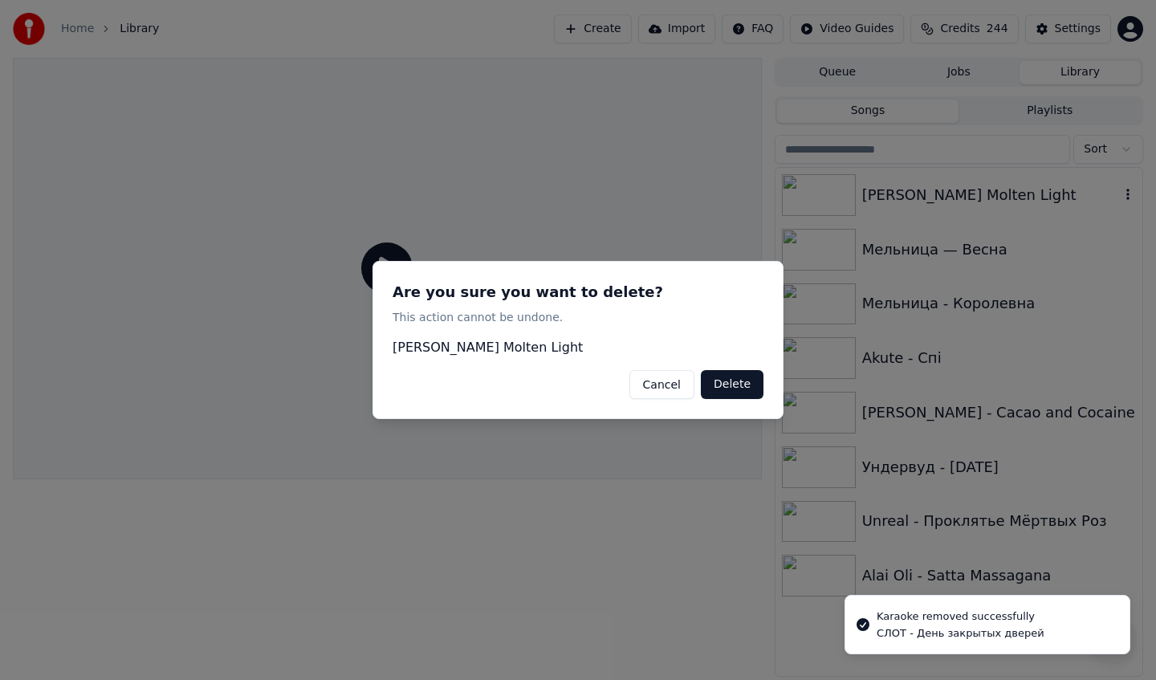
click at [740, 384] on button "Delete" at bounding box center [732, 384] width 63 height 29
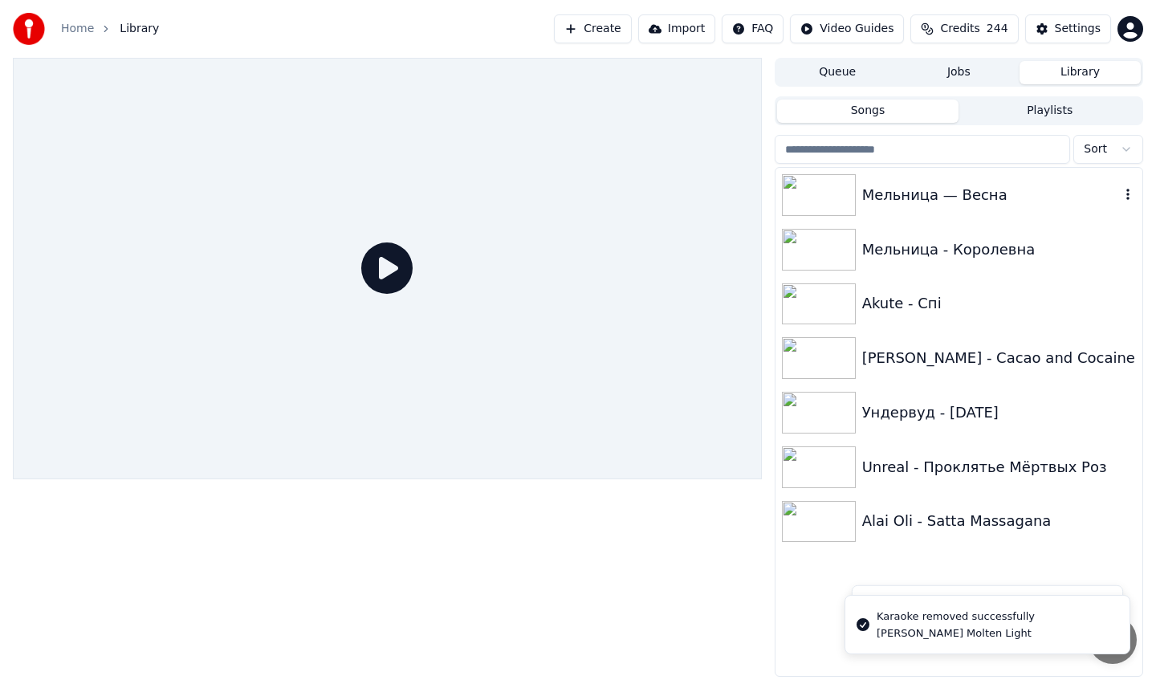
click at [1118, 201] on div "Мельница — Весна" at bounding box center [991, 195] width 258 height 22
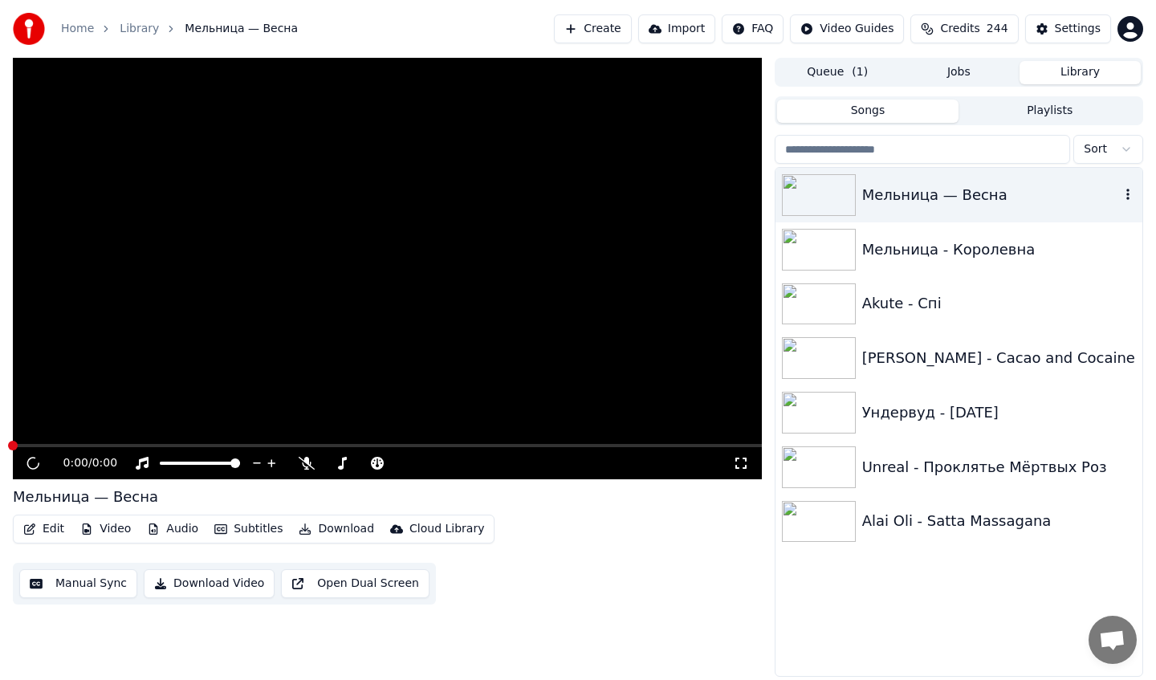
click at [1124, 192] on icon "button" at bounding box center [1128, 194] width 16 height 13
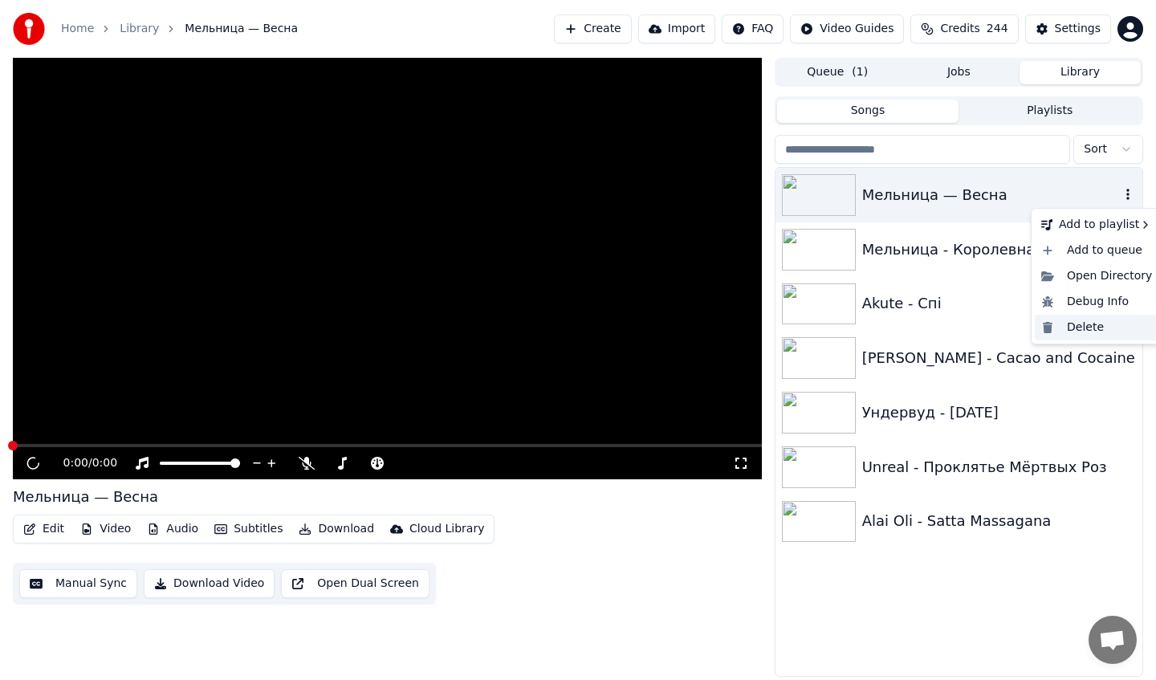
click at [1075, 323] on div "Delete" at bounding box center [1096, 328] width 124 height 26
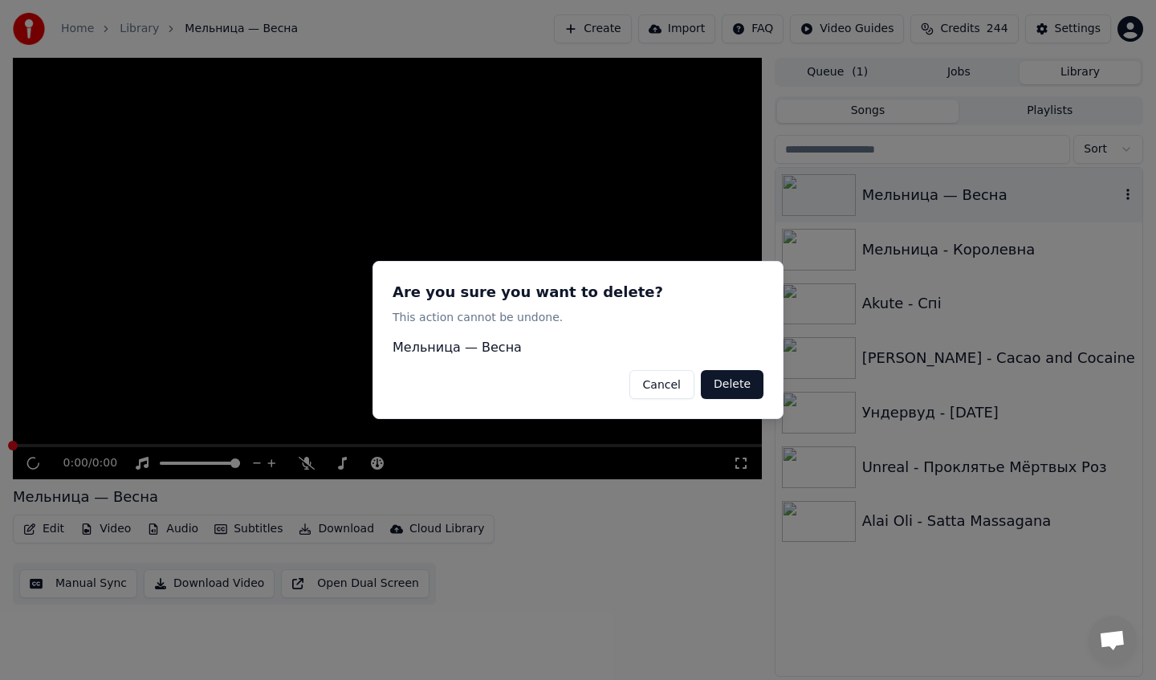
click at [740, 384] on button "Delete" at bounding box center [732, 384] width 63 height 29
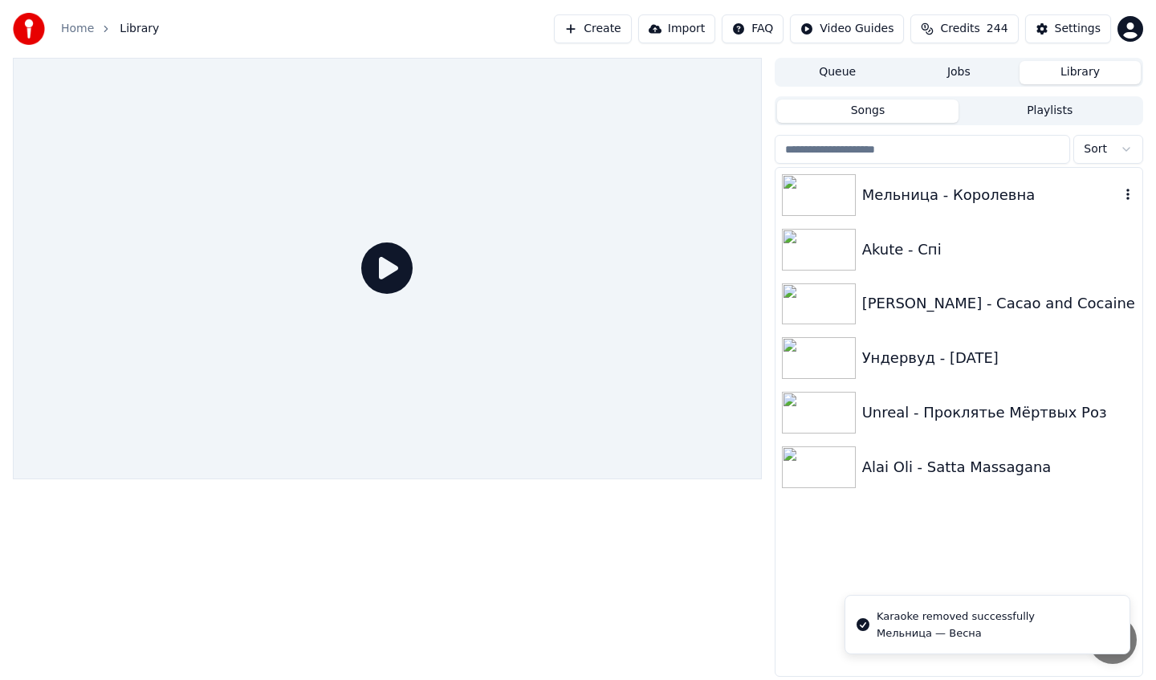
click at [1126, 195] on icon "button" at bounding box center [1127, 194] width 3 height 11
click at [1130, 188] on icon "button" at bounding box center [1128, 194] width 16 height 13
click at [1075, 329] on div "Delete" at bounding box center [1096, 328] width 124 height 26
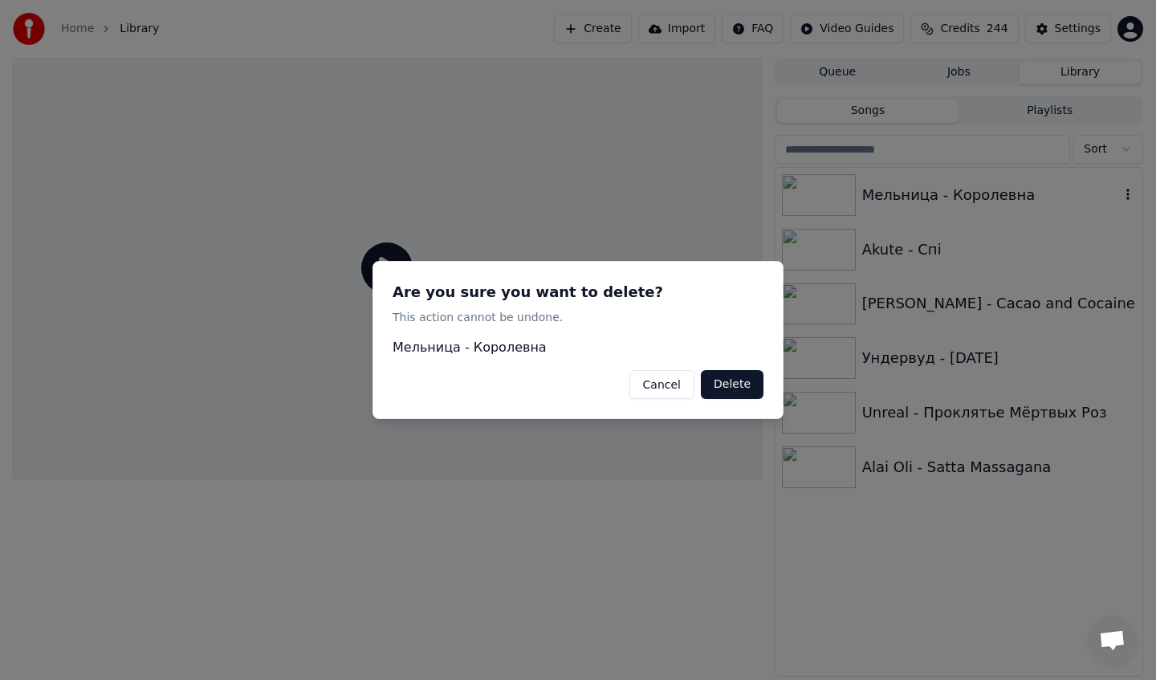
click at [755, 393] on button "Delete" at bounding box center [732, 384] width 63 height 29
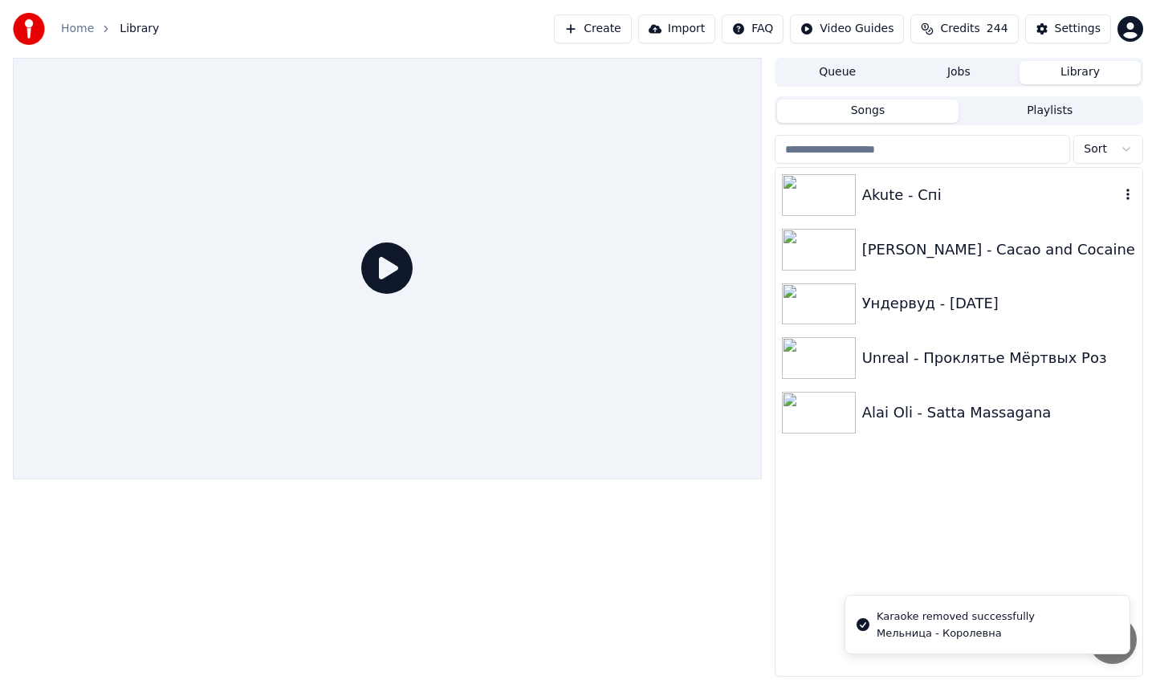
click at [1128, 189] on icon "button" at bounding box center [1128, 194] width 16 height 13
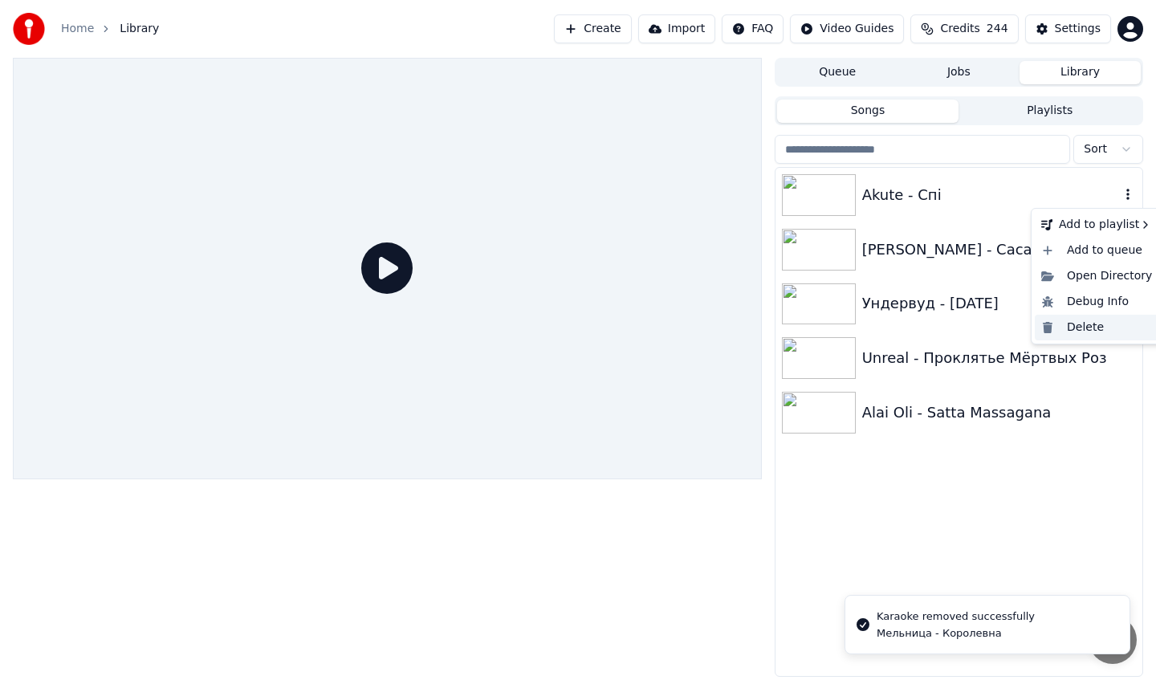
click at [1076, 319] on div "Delete" at bounding box center [1096, 328] width 124 height 26
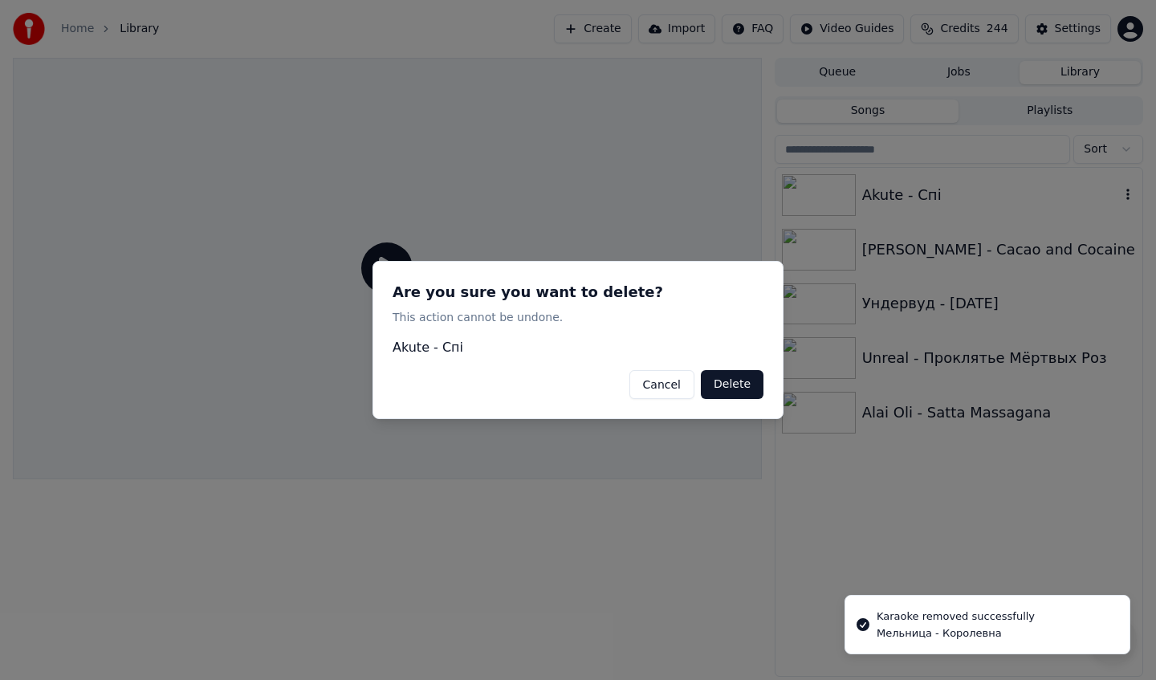
click at [755, 384] on button "Delete" at bounding box center [732, 384] width 63 height 29
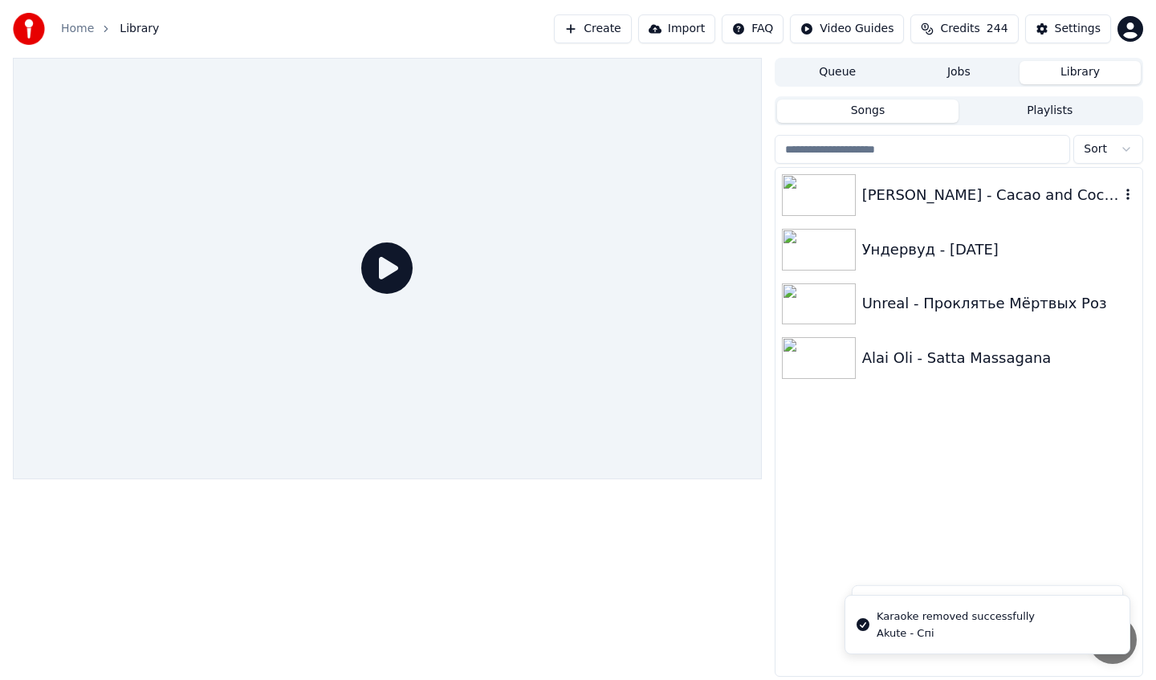
click at [1129, 194] on icon "button" at bounding box center [1128, 194] width 16 height 13
click at [1126, 193] on icon "button" at bounding box center [1128, 194] width 16 height 13
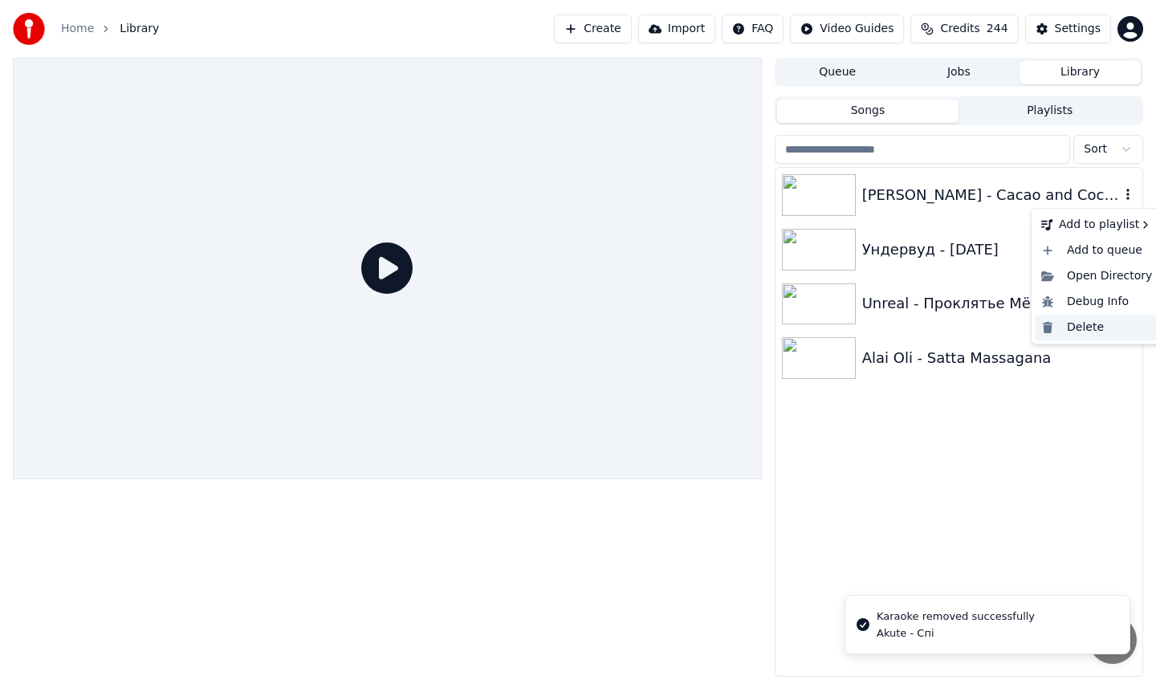
click at [1063, 333] on div "Delete" at bounding box center [1096, 328] width 124 height 26
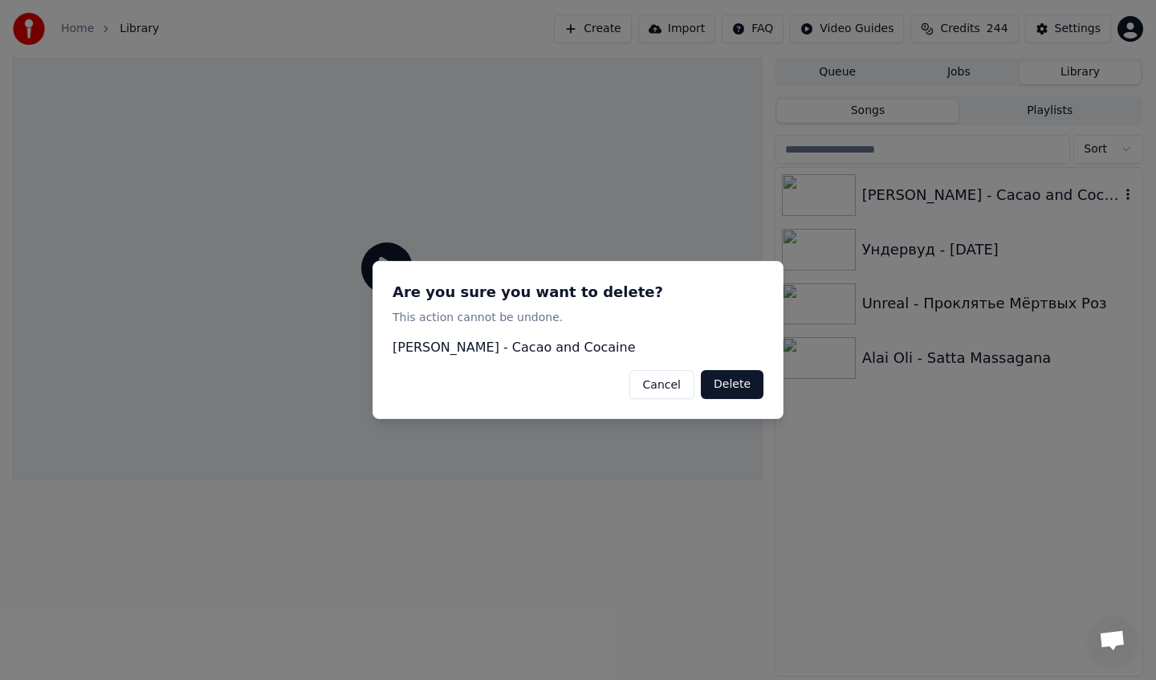
click at [739, 400] on div "Are you sure you want to delete? This action cannot be undone. Sofia Isella - C…" at bounding box center [577, 340] width 411 height 159
click at [739, 384] on button "Delete" at bounding box center [732, 384] width 63 height 29
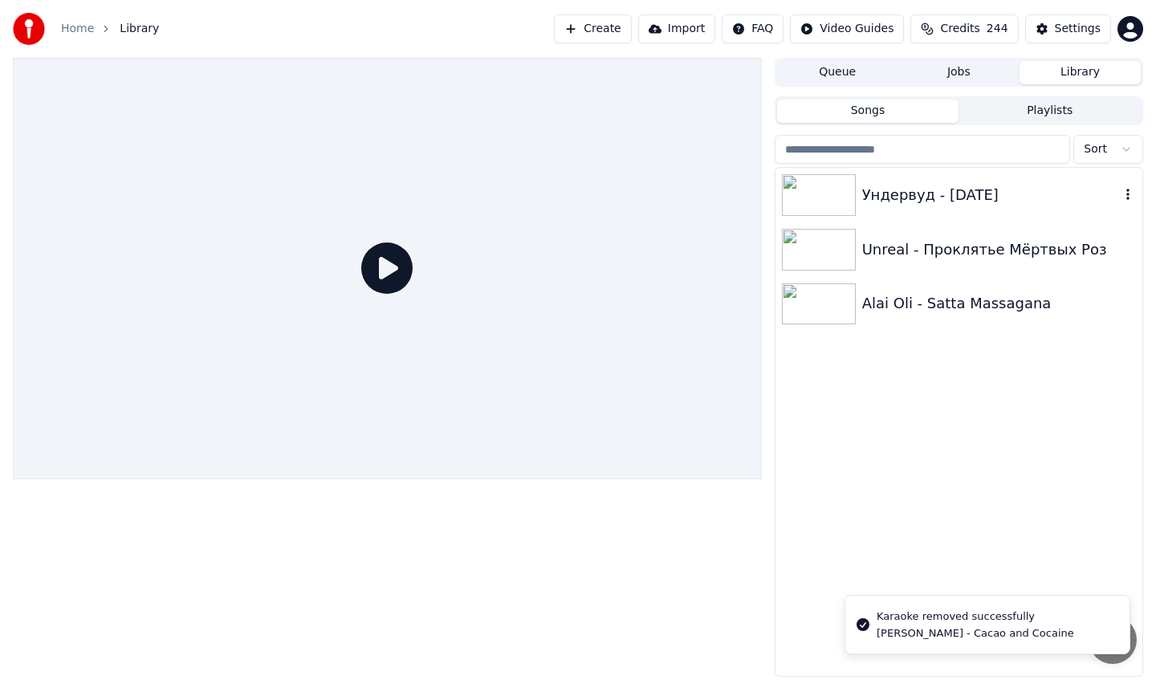
click at [1128, 197] on icon "button" at bounding box center [1128, 194] width 16 height 13
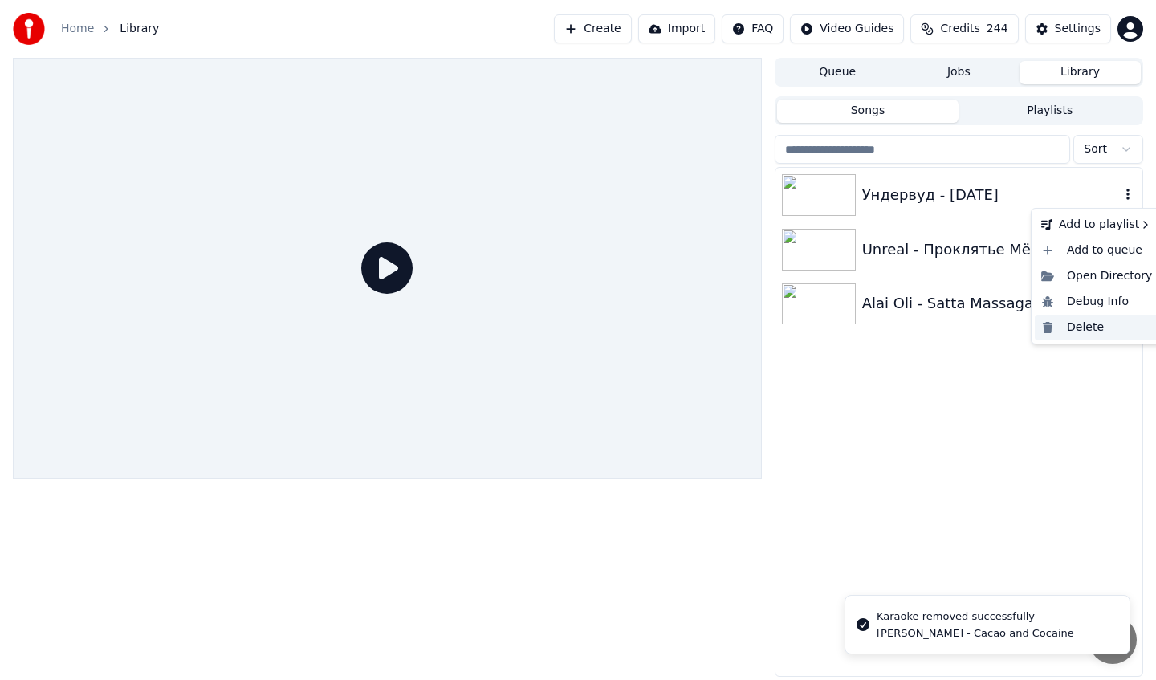
click at [1093, 325] on div "Delete" at bounding box center [1096, 328] width 124 height 26
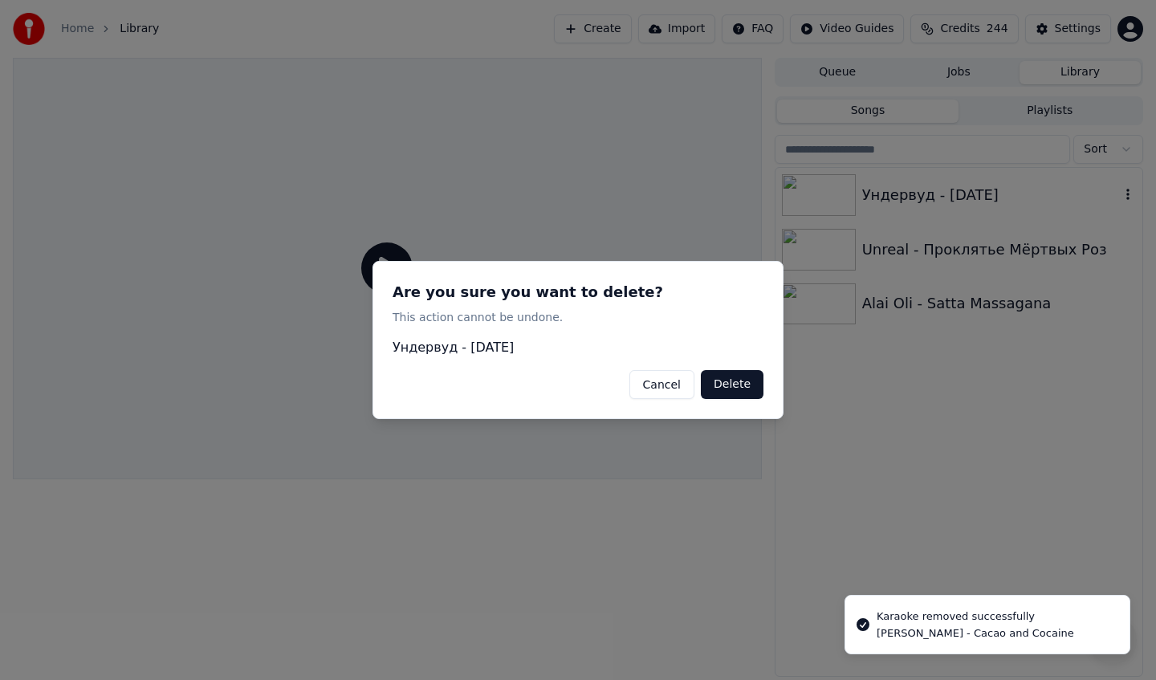
click at [751, 368] on div "Are you sure you want to delete? This action cannot be undone. Ундервуд - Татья…" at bounding box center [577, 340] width 411 height 159
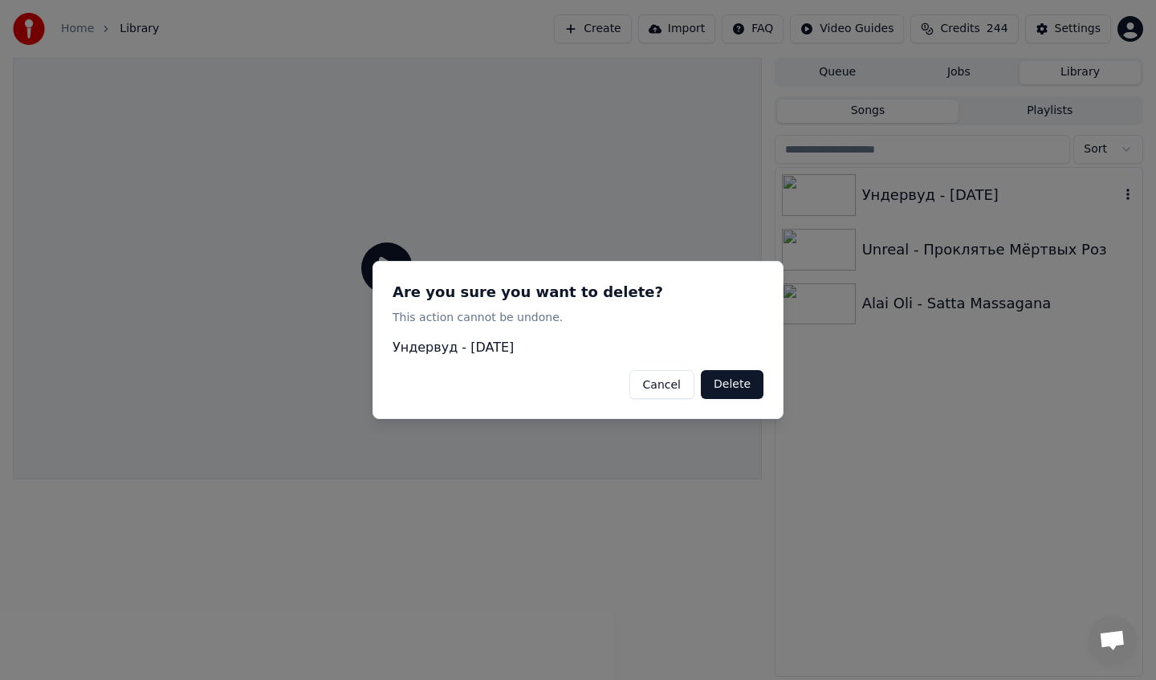
click at [746, 396] on button "Delete" at bounding box center [732, 384] width 63 height 29
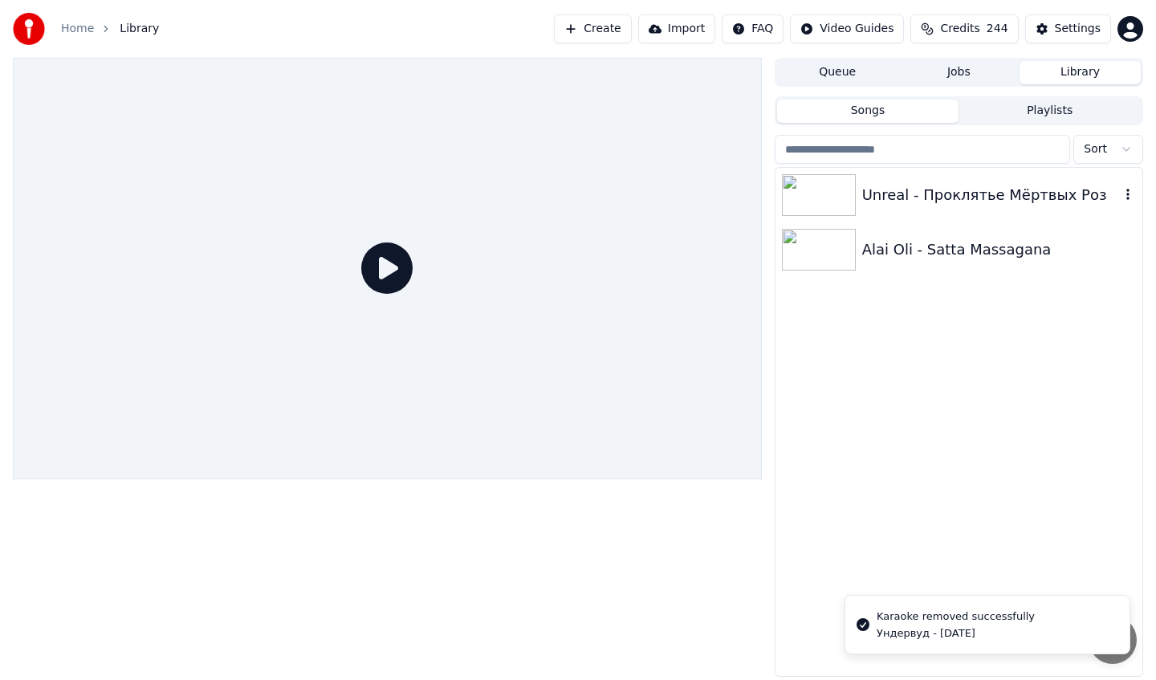
click at [1132, 194] on icon "button" at bounding box center [1128, 194] width 16 height 13
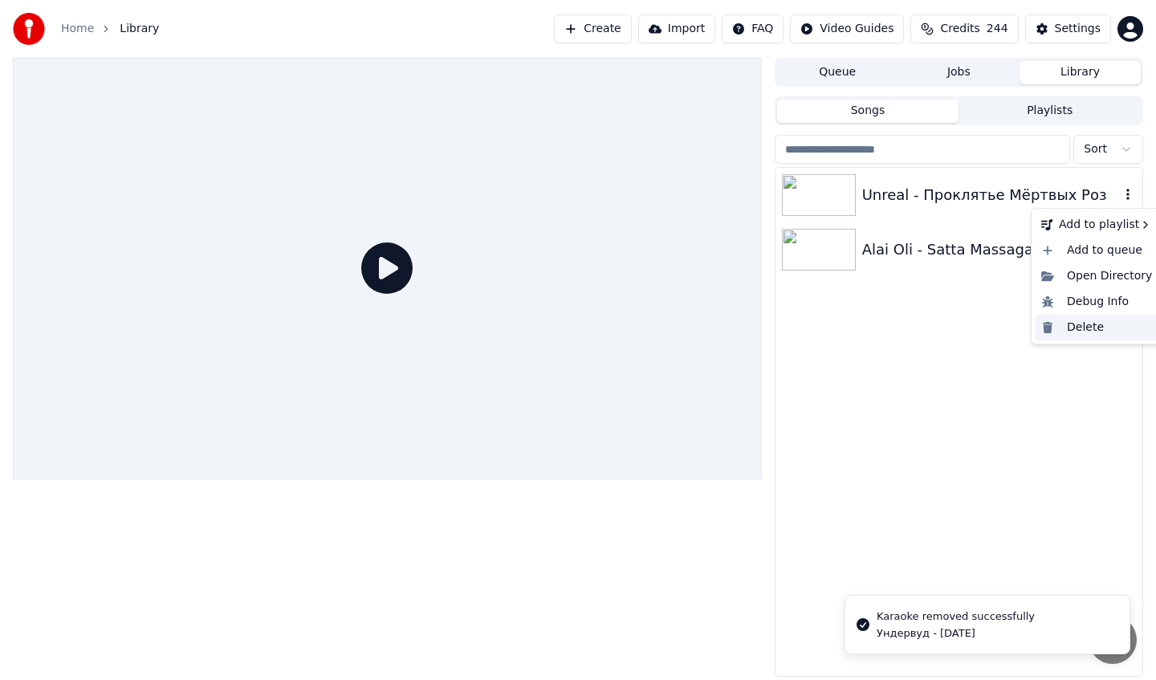
click at [1091, 331] on div "Delete" at bounding box center [1096, 328] width 124 height 26
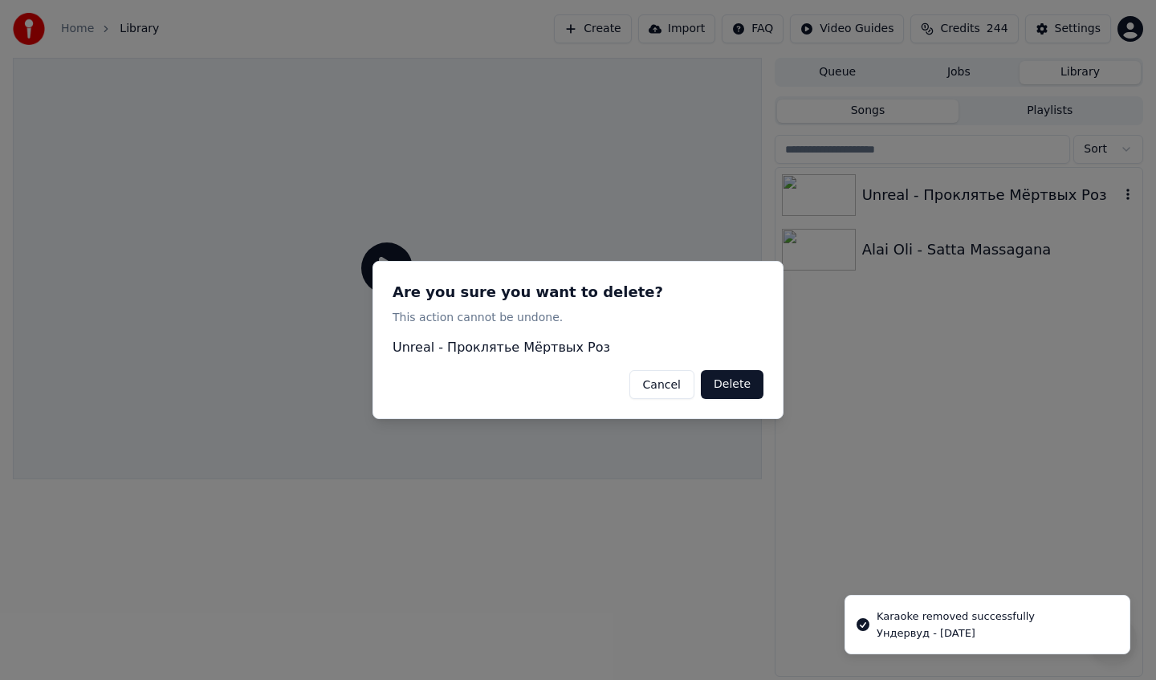
click at [766, 380] on div "Are you sure you want to delete? This action cannot be undone. Unreal - Проклят…" at bounding box center [577, 340] width 411 height 159
click at [738, 388] on button "Delete" at bounding box center [732, 384] width 63 height 29
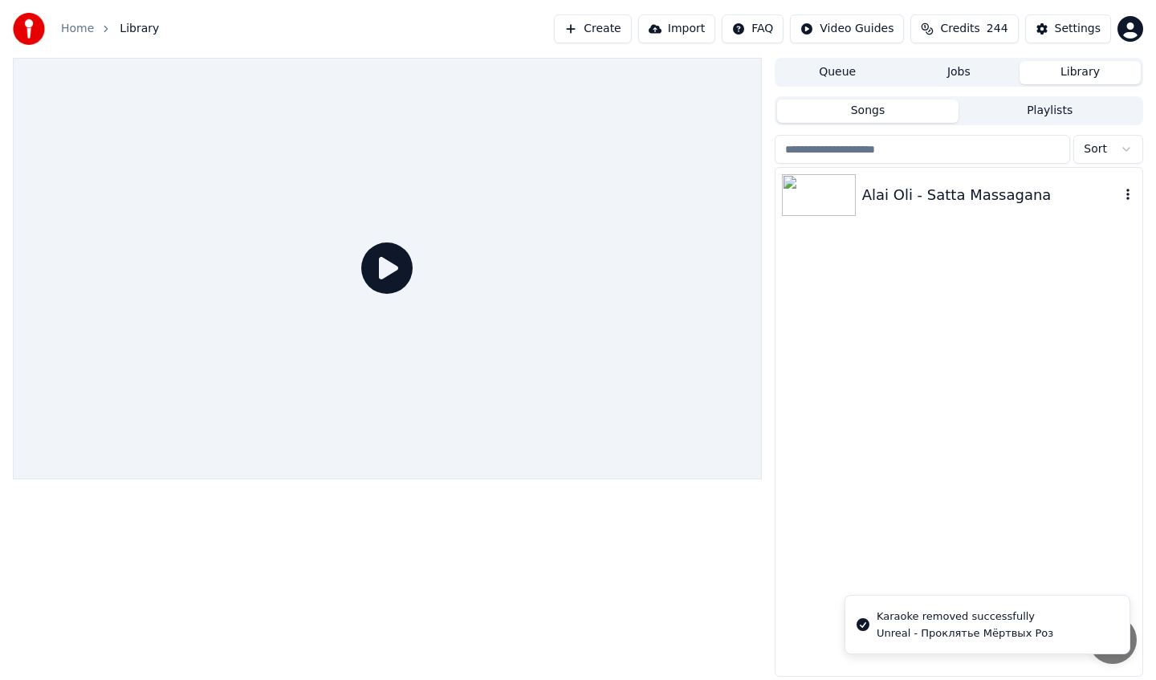
click at [1132, 198] on icon "button" at bounding box center [1128, 194] width 16 height 13
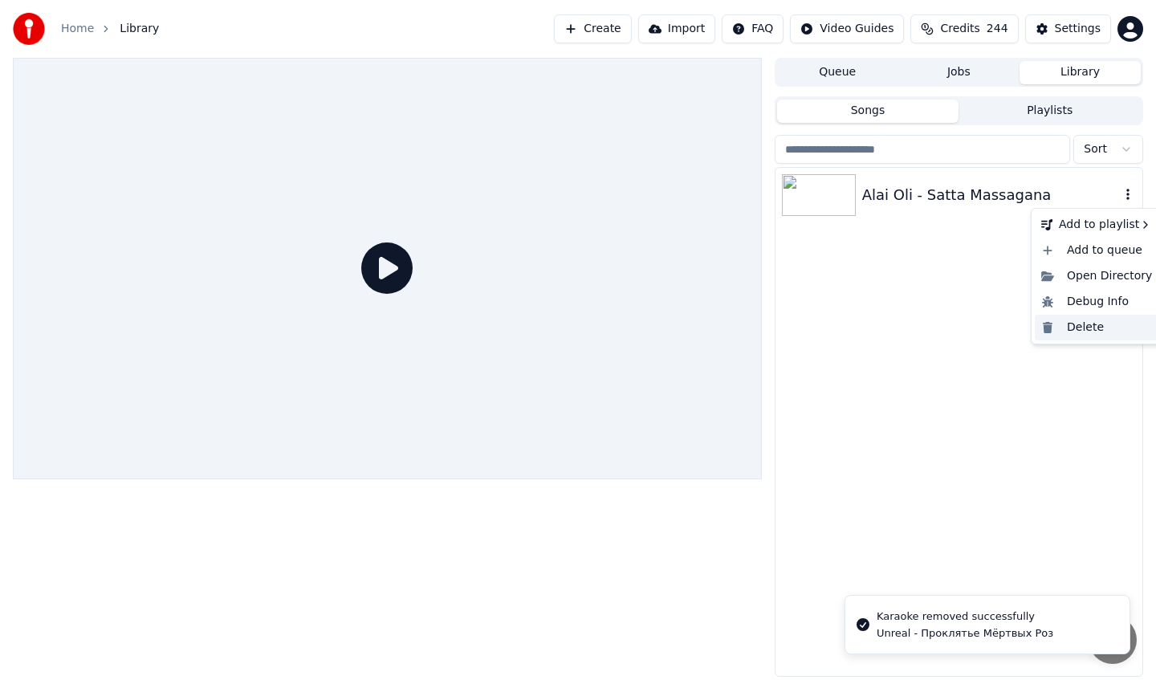
click at [1091, 324] on div "Delete" at bounding box center [1096, 328] width 124 height 26
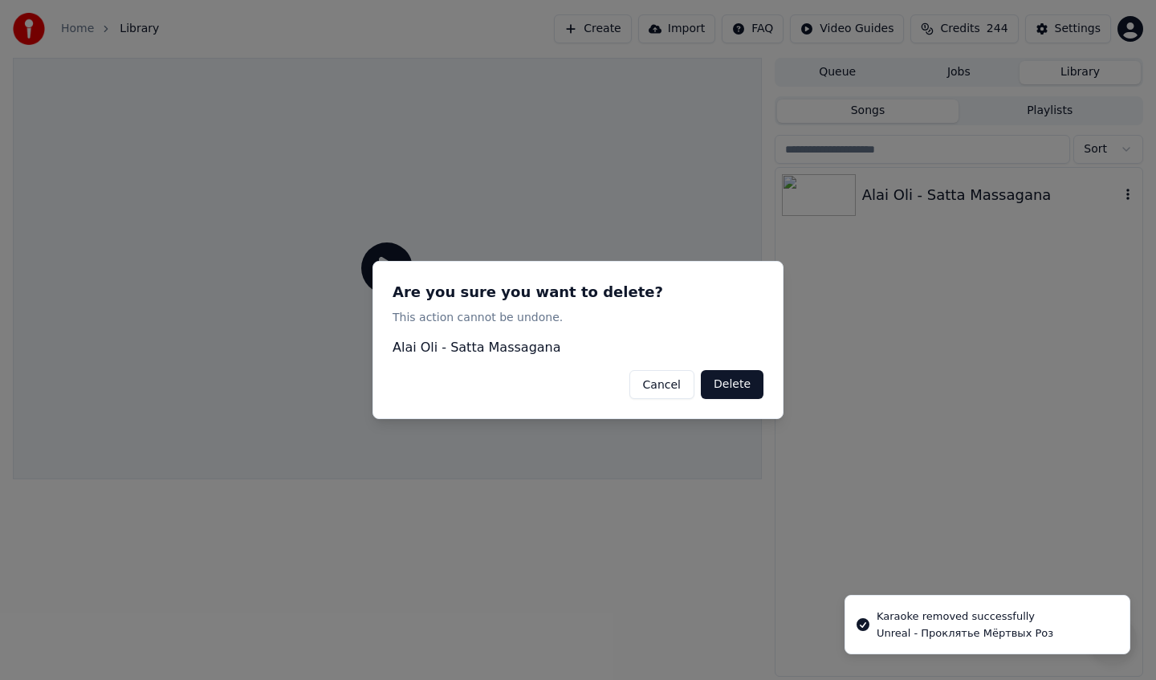
click at [727, 392] on button "Delete" at bounding box center [732, 384] width 63 height 29
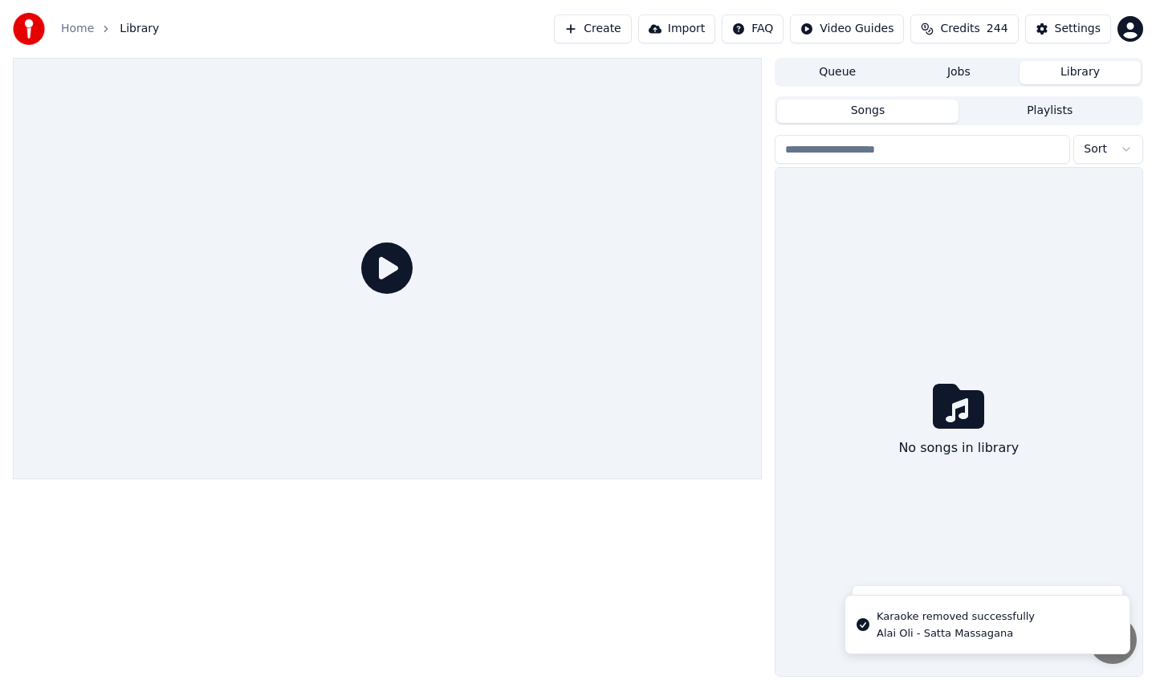
click at [851, 79] on button "Queue" at bounding box center [837, 72] width 121 height 23
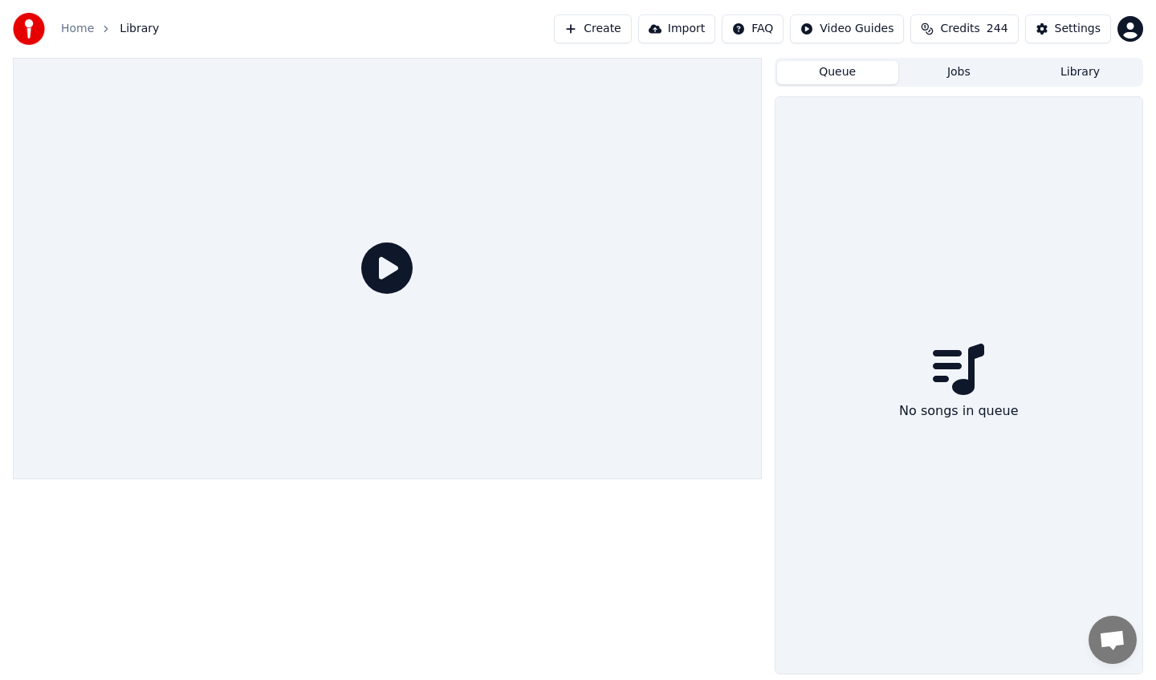
click at [1107, 622] on span "Open chat" at bounding box center [1112, 640] width 48 height 48
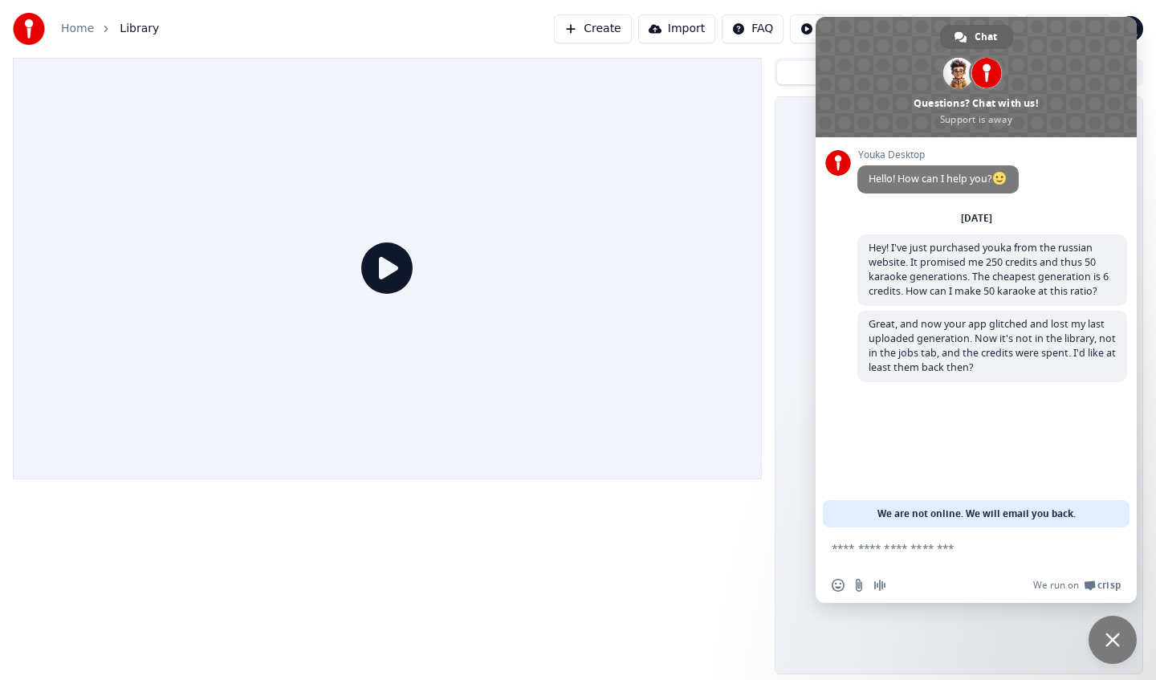
click at [776, 342] on div "No songs in queue" at bounding box center [958, 385] width 367 height 576
click at [1125, 620] on span "Close chat" at bounding box center [1112, 640] width 48 height 48
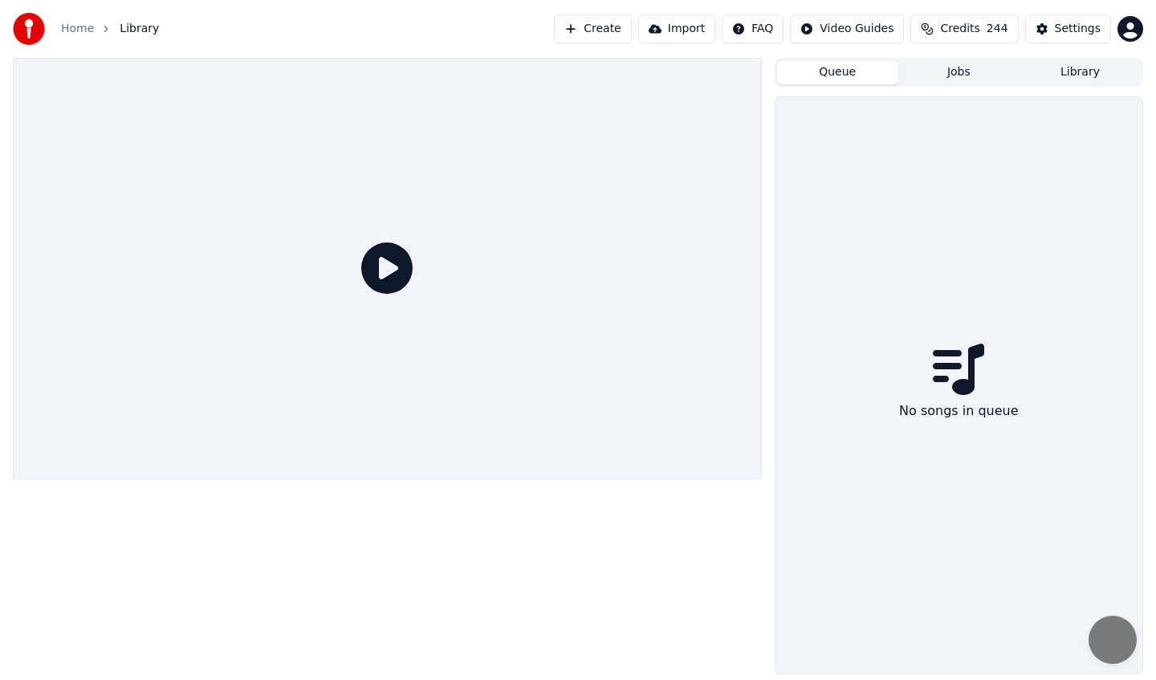
click at [1125, 620] on span "Close chat" at bounding box center [1112, 640] width 48 height 48
